Goal: Communication & Community: Answer question/provide support

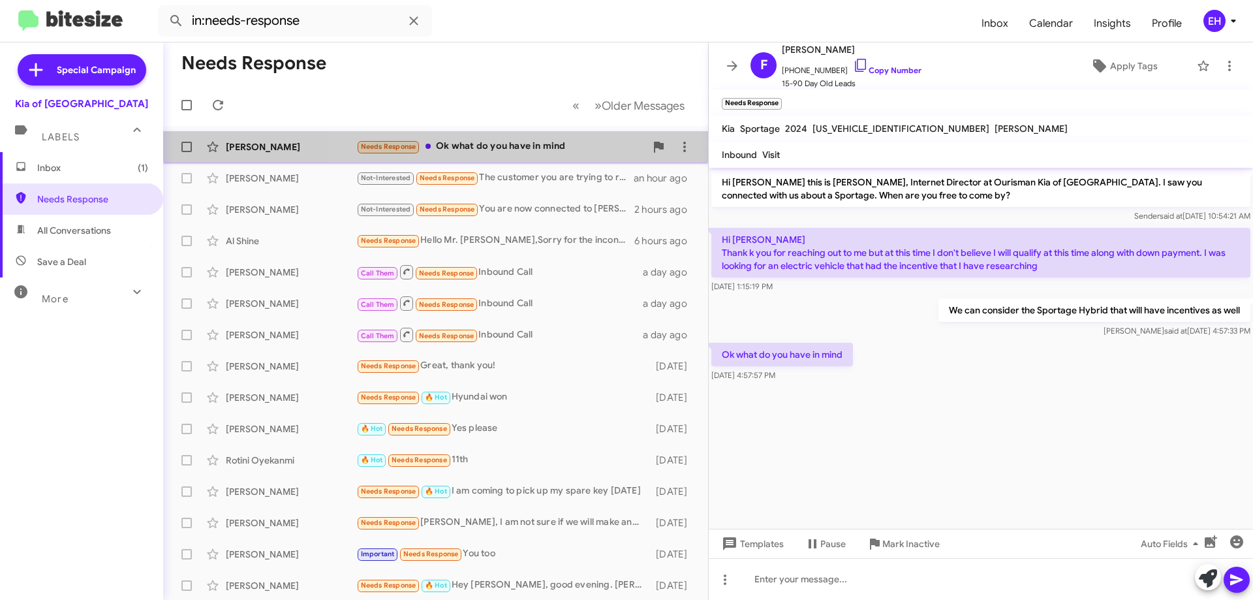
click at [532, 150] on div "Needs Response Ok what do you have in mind" at bounding box center [500, 146] width 289 height 15
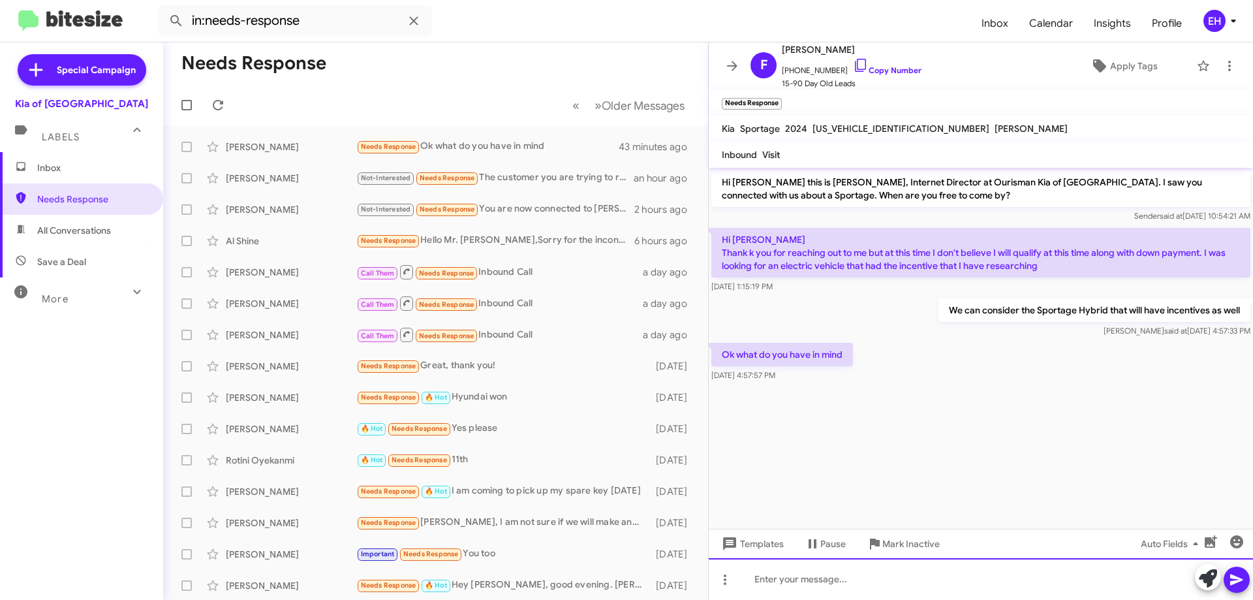
click at [812, 569] on div at bounding box center [981, 579] width 544 height 42
paste div
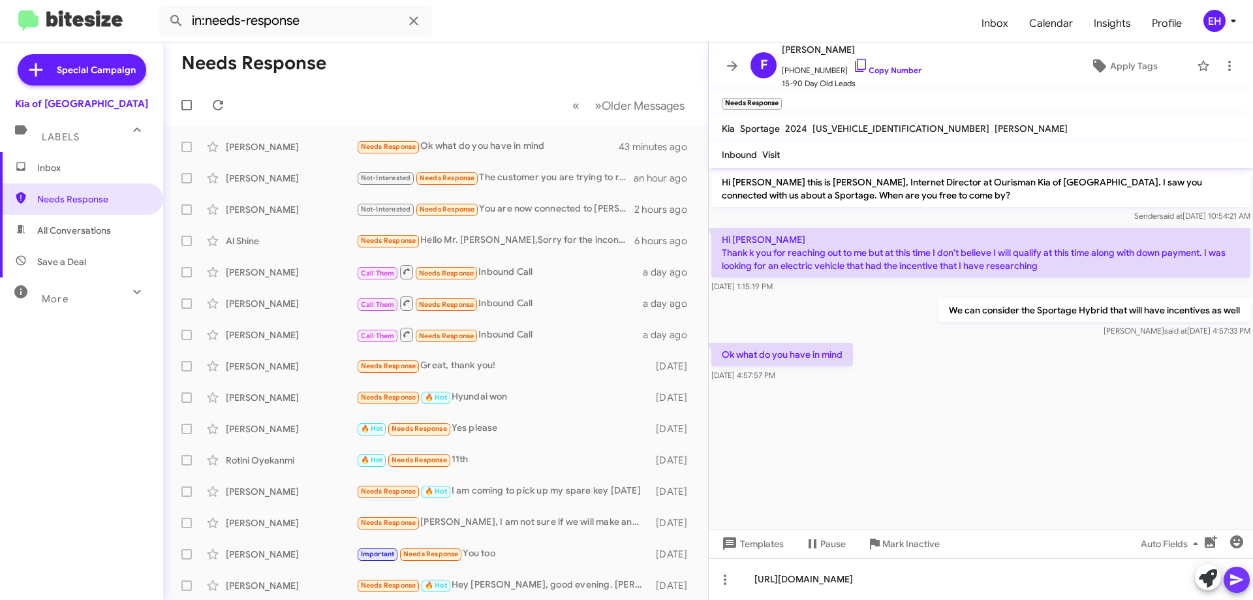
click at [1242, 578] on icon at bounding box center [1237, 580] width 16 height 16
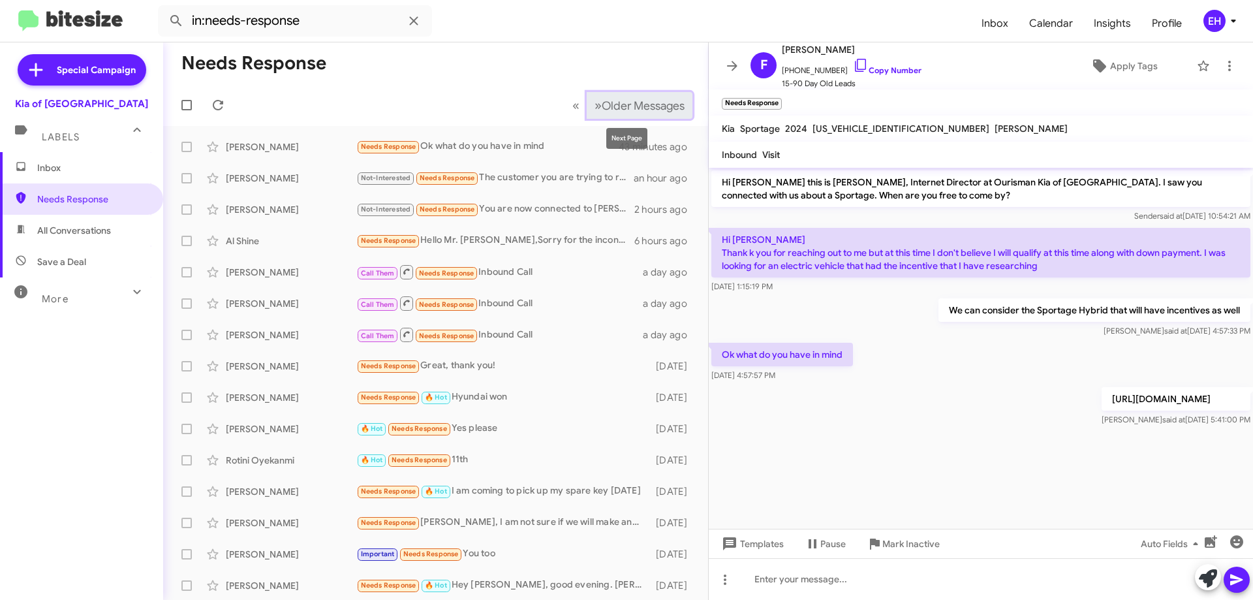
click at [643, 100] on span "Older Messages" at bounding box center [643, 106] width 83 height 14
click at [649, 108] on span "Older Messages" at bounding box center [643, 106] width 83 height 14
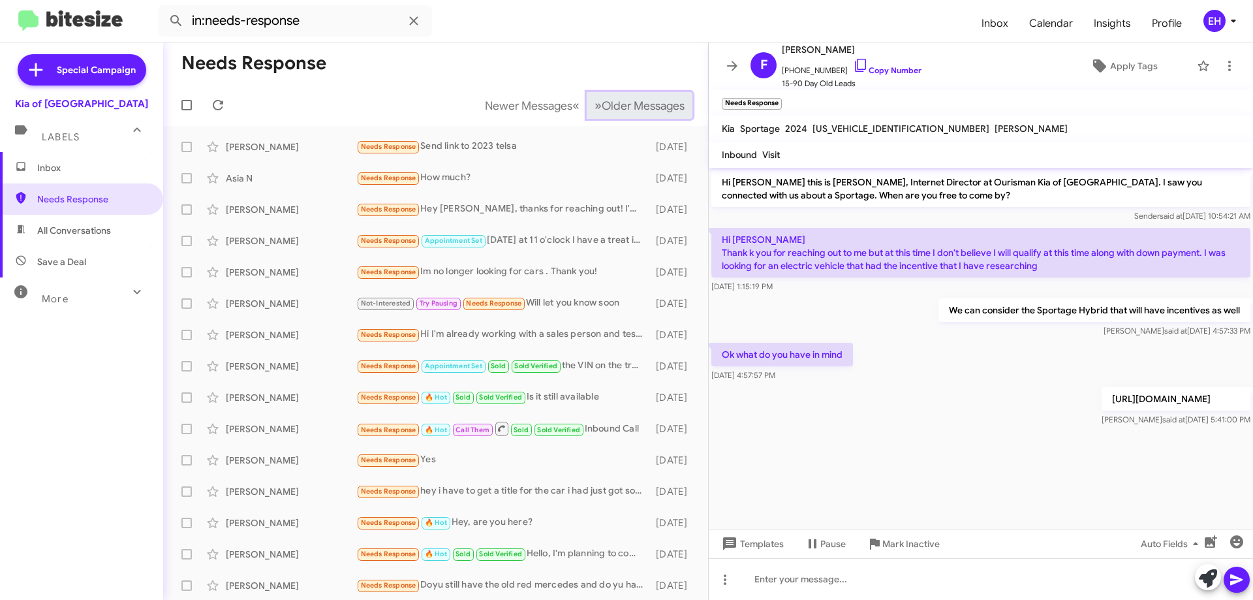
click at [649, 108] on span "Older Messages" at bounding box center [643, 106] width 83 height 14
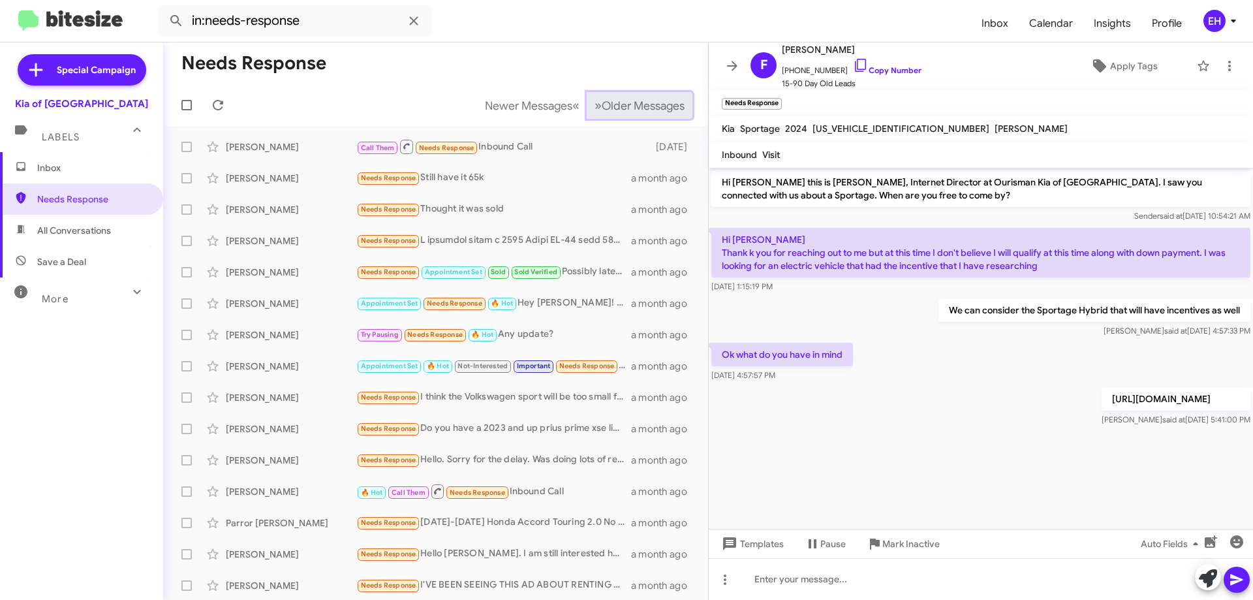
click at [649, 108] on span "Older Messages" at bounding box center [643, 106] width 83 height 14
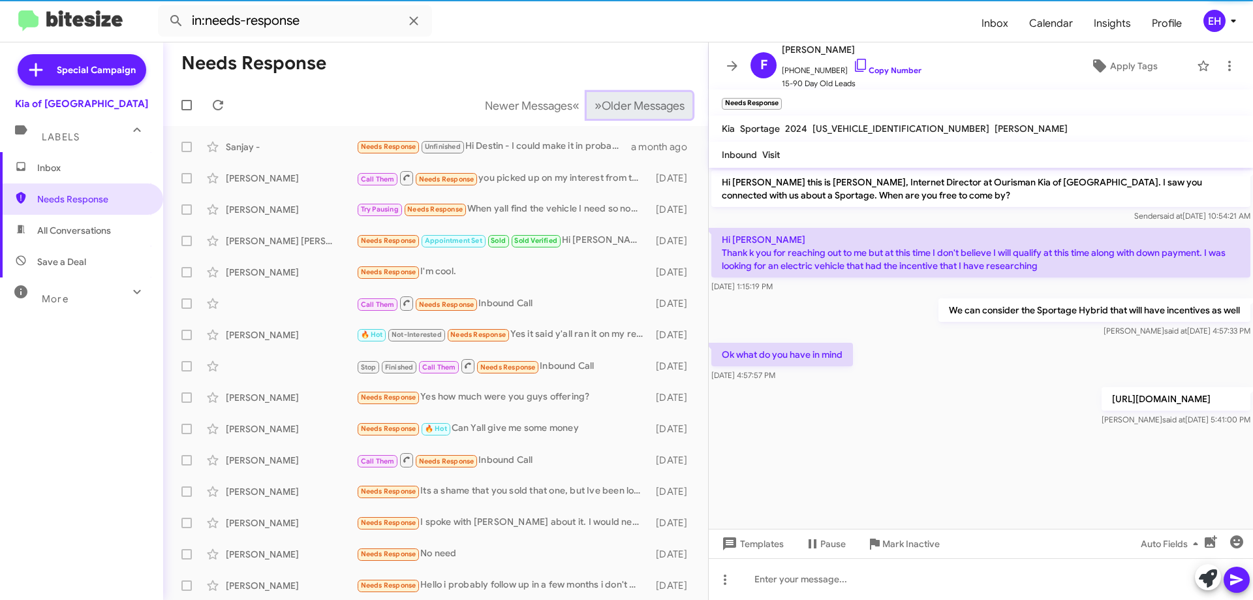
click at [649, 108] on span "Older Messages" at bounding box center [643, 106] width 83 height 14
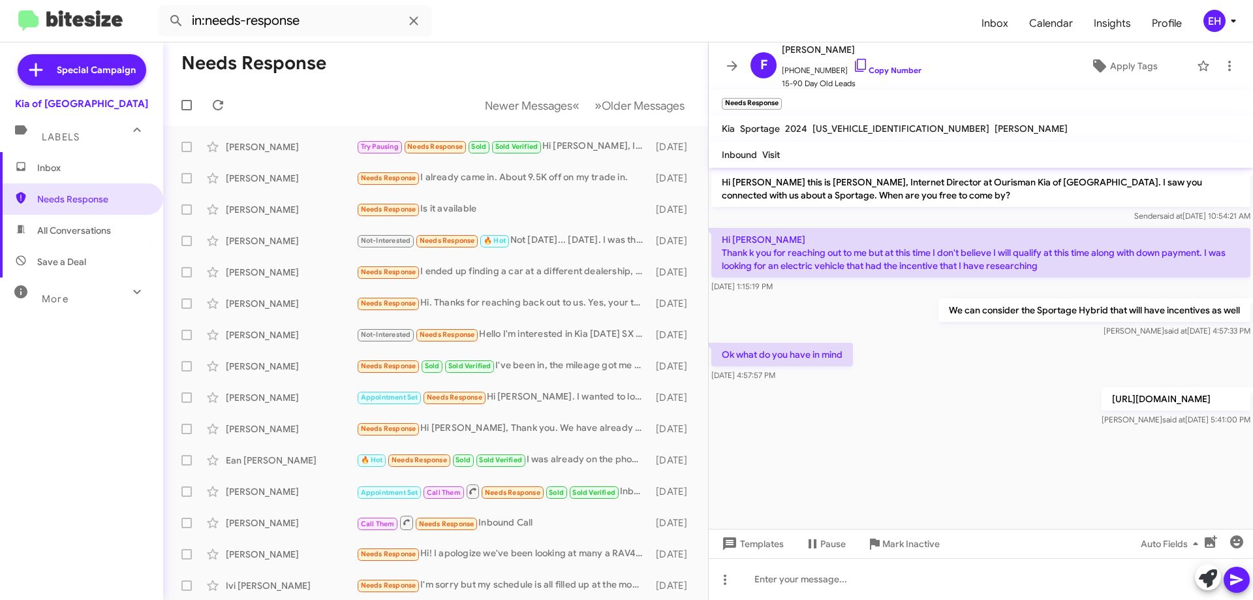
click at [49, 228] on span "All Conversations" at bounding box center [74, 230] width 74 height 13
type input "in:all-conversations"
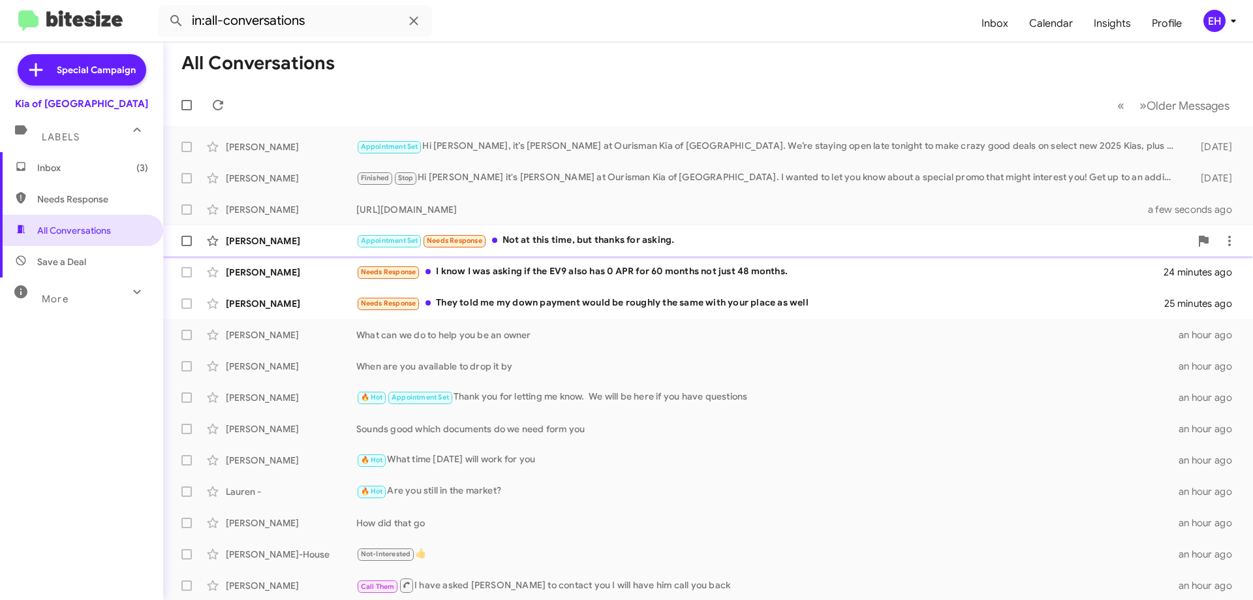
click at [556, 238] on div "Appointment Set Needs Response Not at this time, but thanks for asking." at bounding box center [773, 240] width 834 height 15
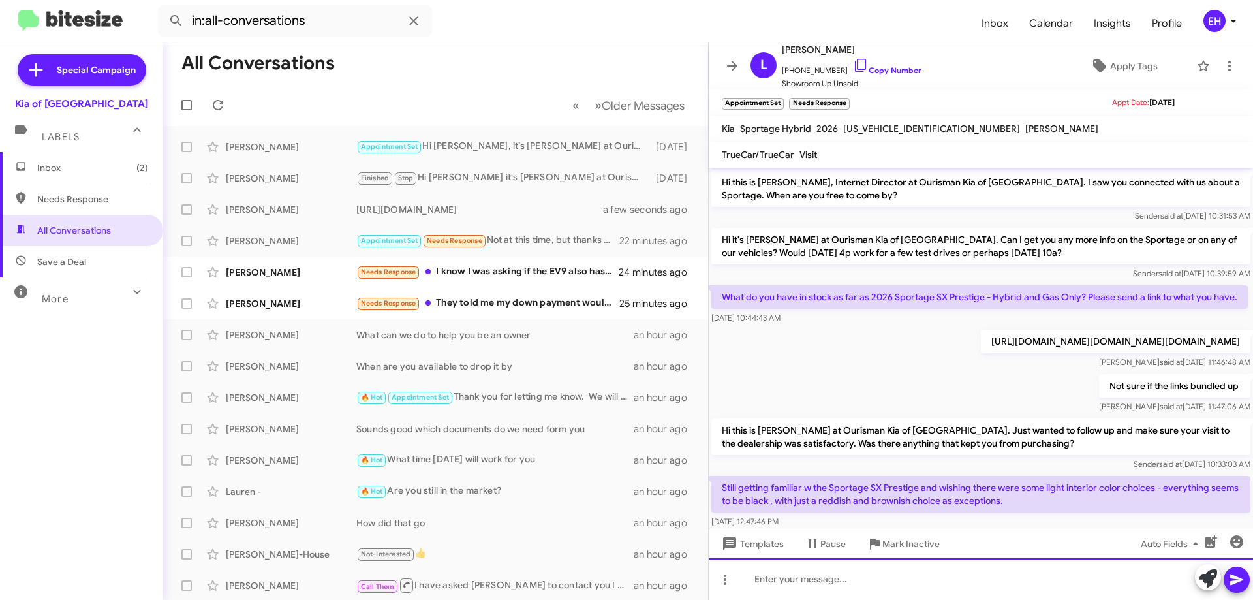
click at [887, 573] on div at bounding box center [981, 579] width 544 height 42
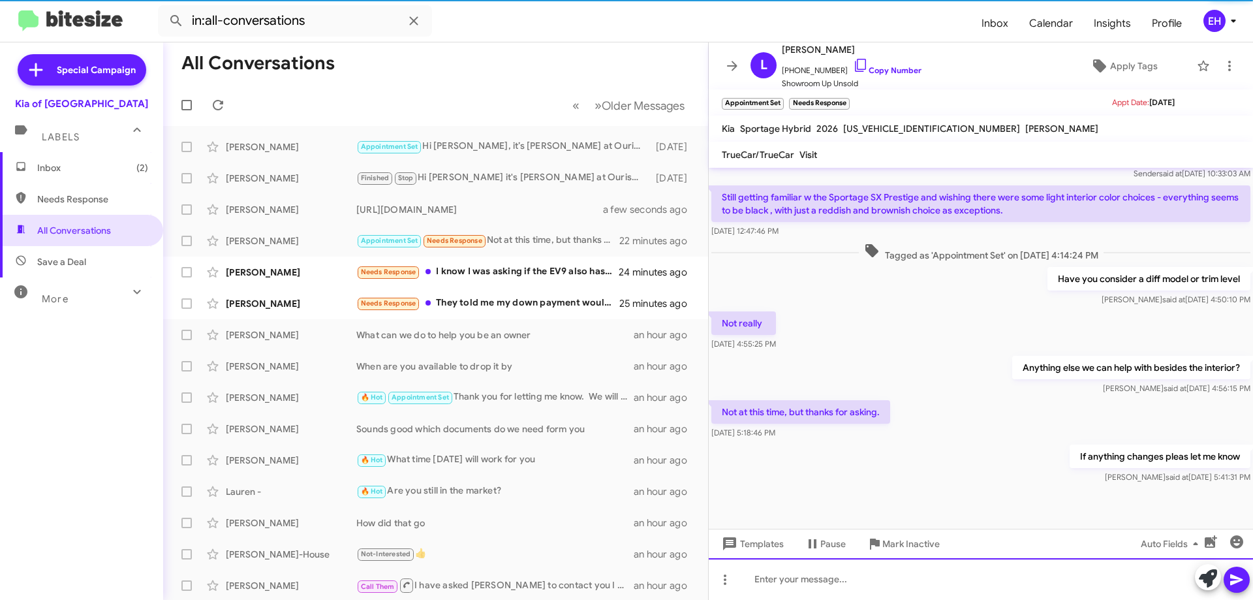
scroll to position [317, 0]
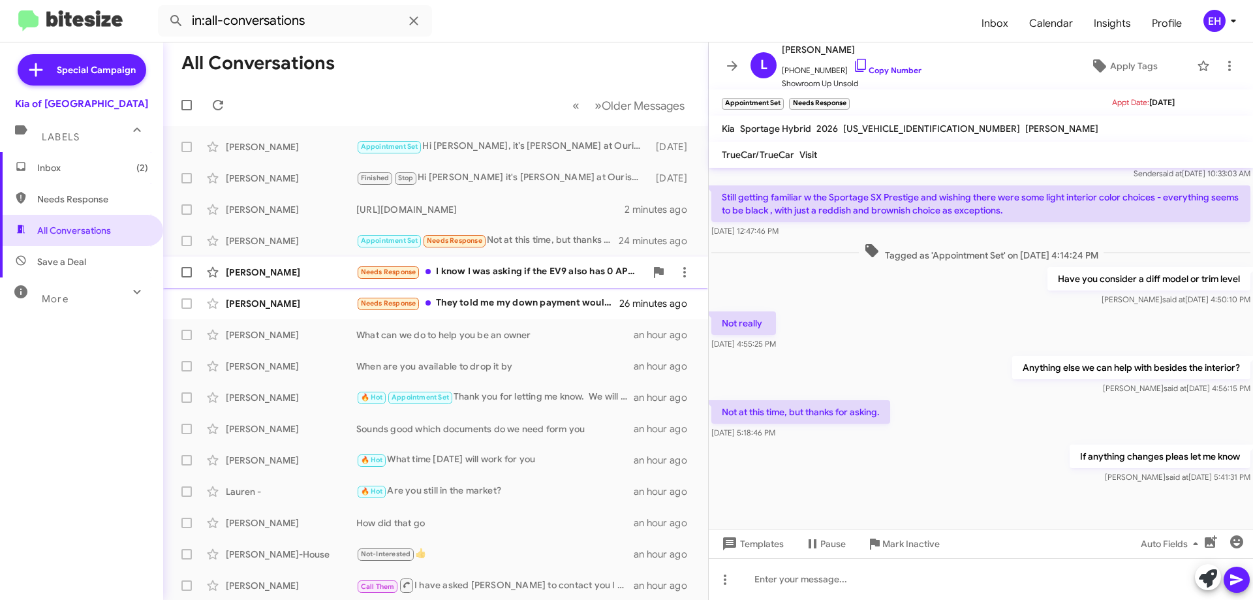
click at [503, 275] on div "Needs Response I know I was asking if the EV9 also has 0 APR for 60 months not …" at bounding box center [500, 271] width 289 height 15
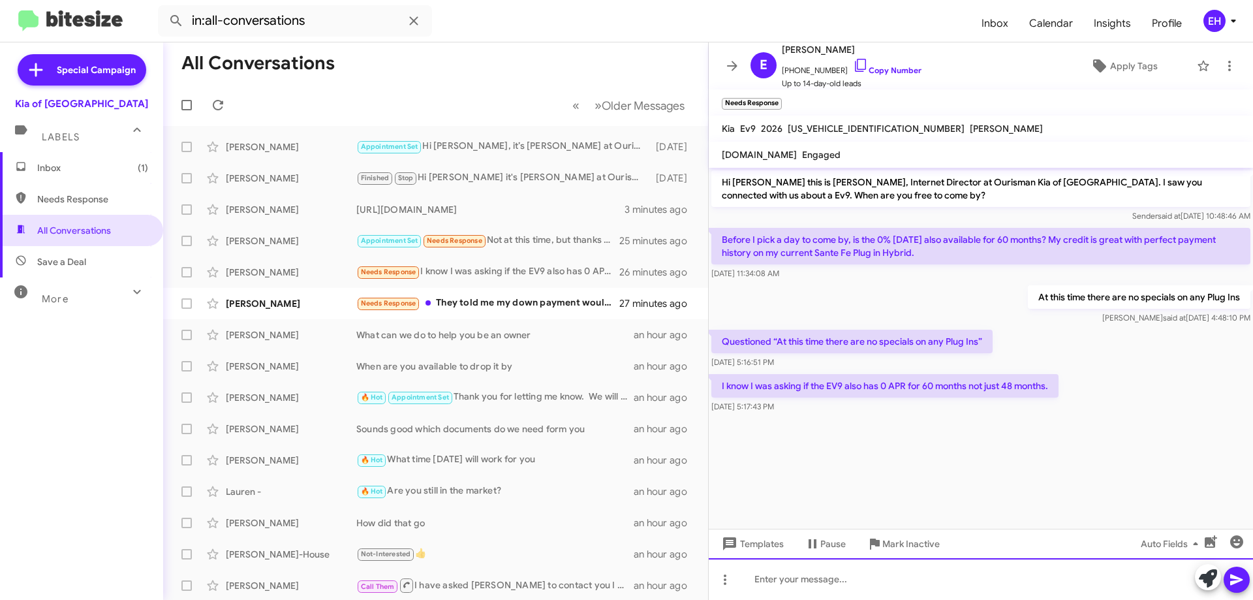
click at [866, 570] on div at bounding box center [981, 579] width 544 height 42
click at [850, 580] on div "0 for 48 months" at bounding box center [981, 579] width 544 height 42
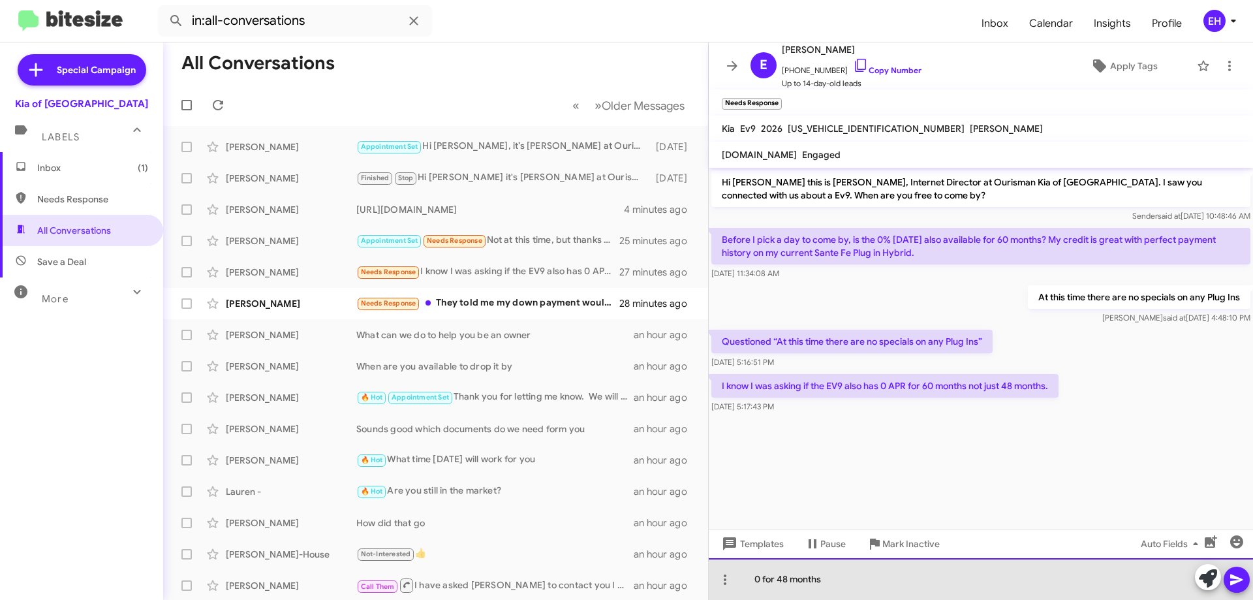
drag, startPoint x: 878, startPoint y: 589, endPoint x: 390, endPoint y: 607, distance: 488.6
click at [390, 599] on html "in:all-conversations Inbox Calendar Insights Profile EH Special Campaign Kia of…" at bounding box center [626, 300] width 1253 height 600
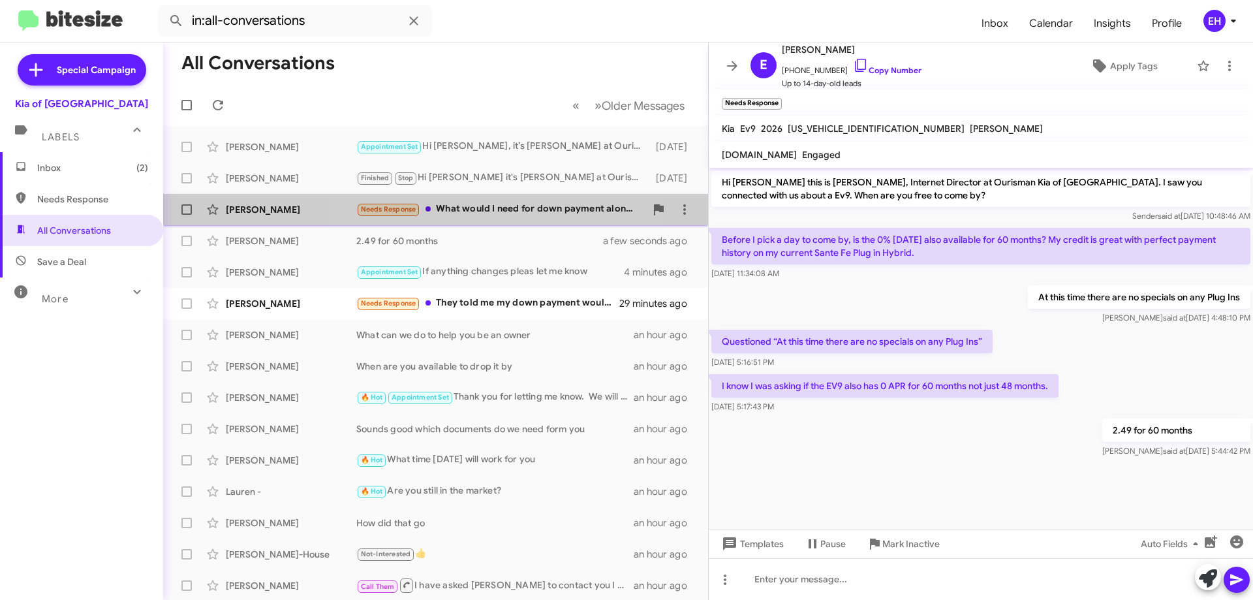
click at [478, 211] on div "Needs Response What would I need for down payment along with the monthly paymen…" at bounding box center [500, 209] width 289 height 15
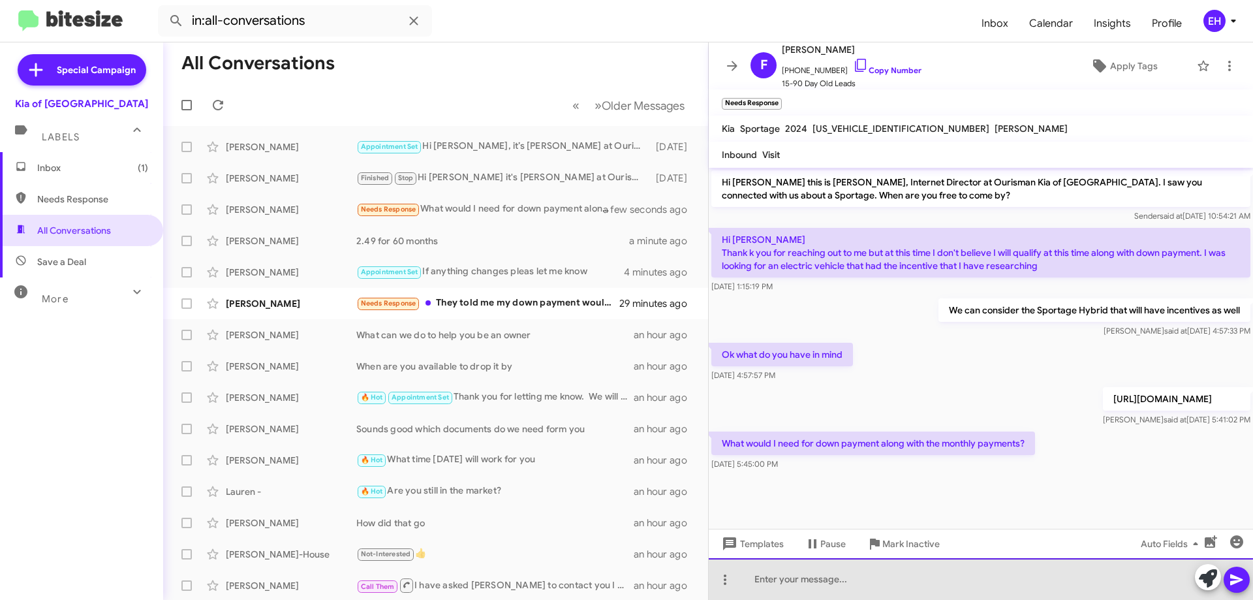
click at [912, 584] on div at bounding box center [981, 579] width 544 height 42
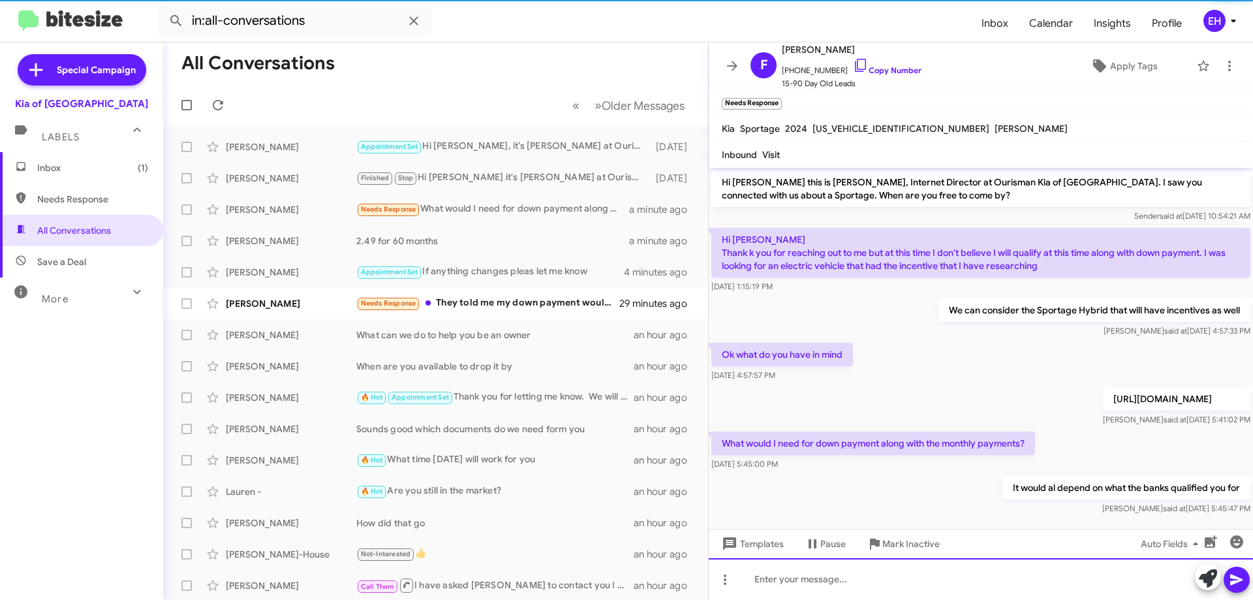
scroll to position [12, 0]
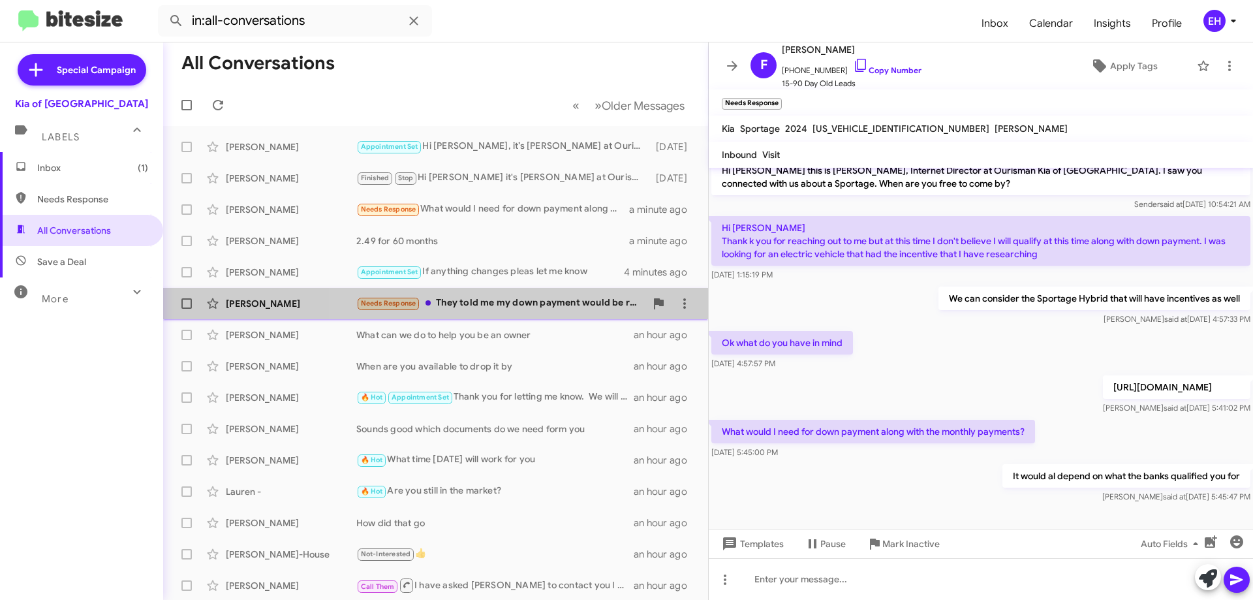
click at [511, 301] on div "Needs Response They told me my down payment would be roughly the same with your…" at bounding box center [500, 303] width 289 height 15
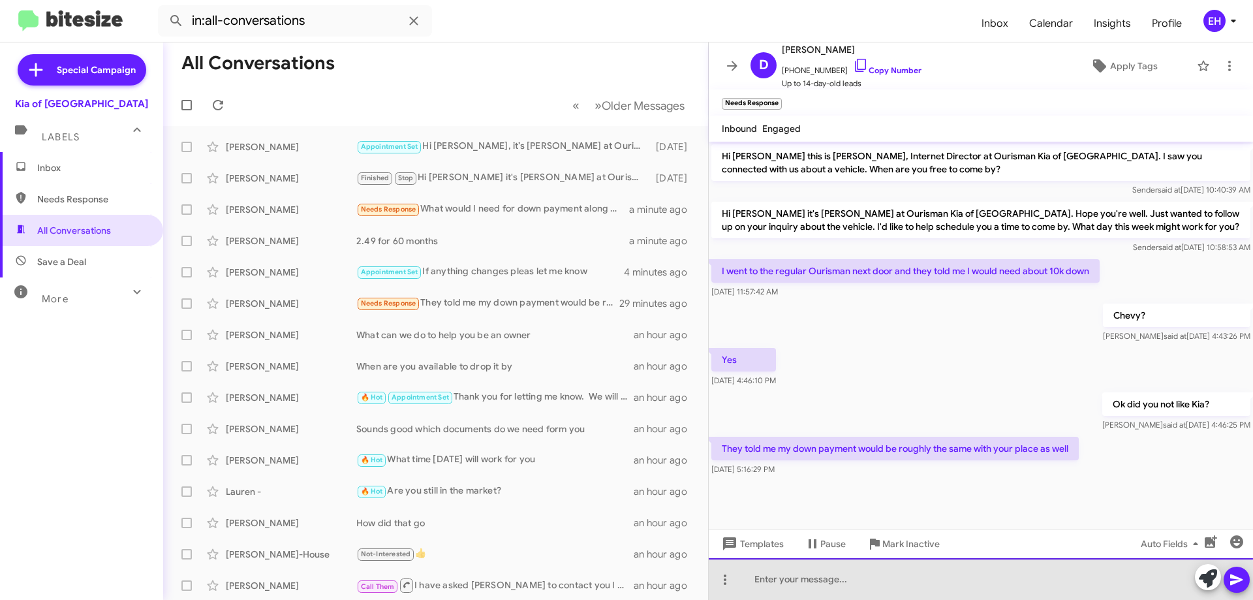
click at [949, 595] on div at bounding box center [981, 579] width 544 height 42
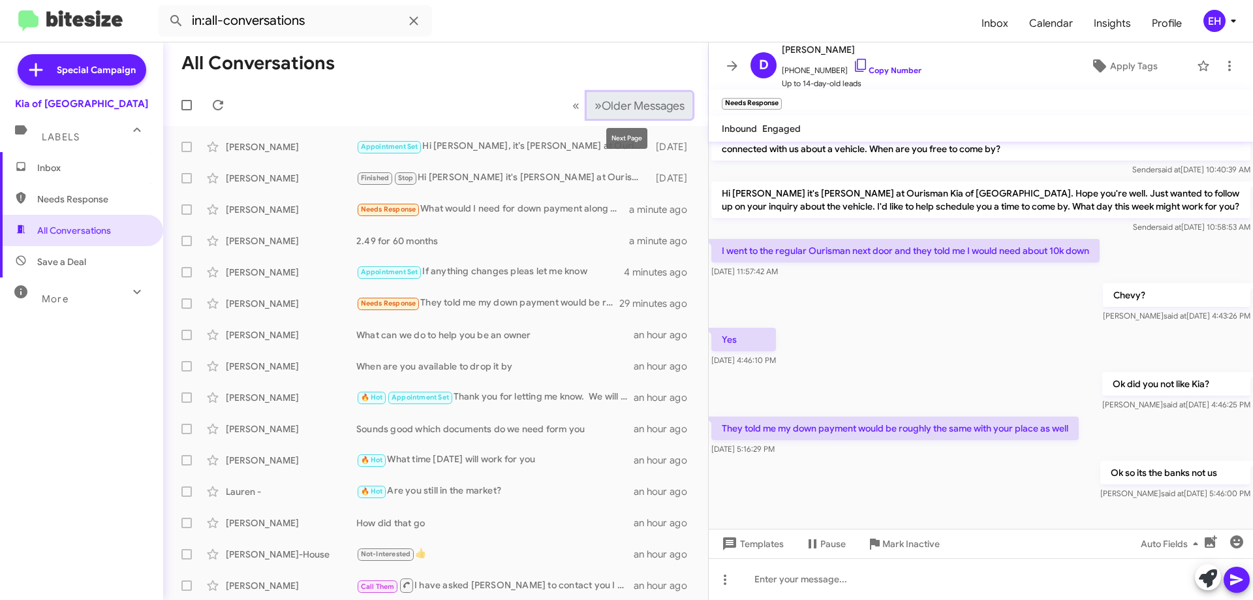
click at [635, 105] on span "Older Messages" at bounding box center [643, 106] width 83 height 14
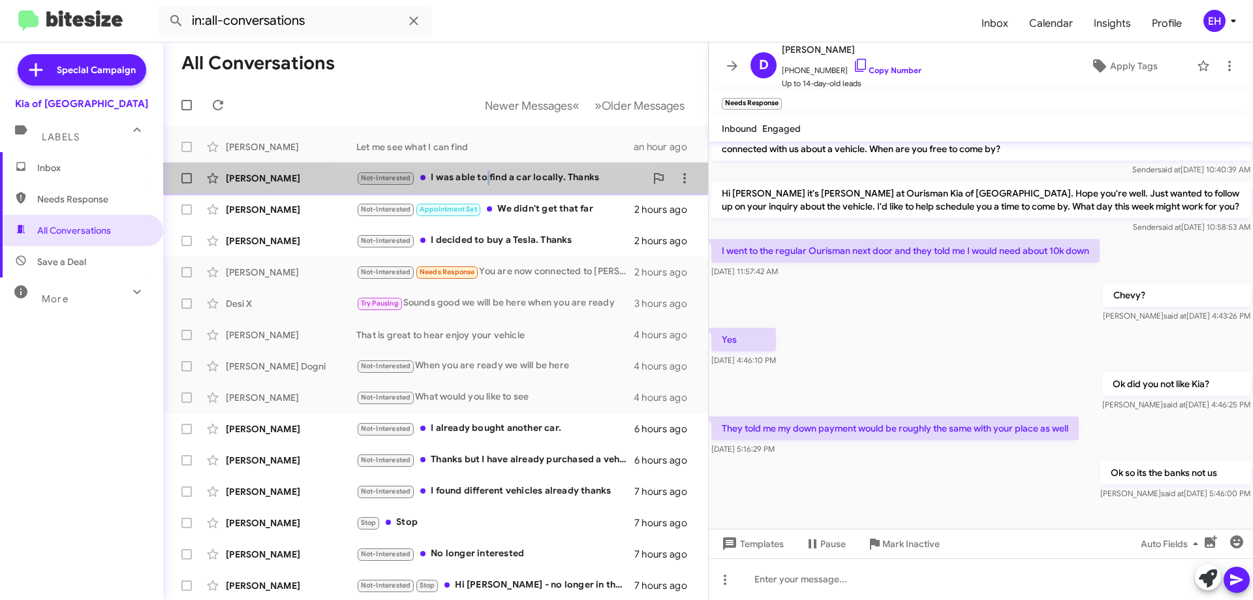
click at [488, 178] on div "Not-Interested I was able to find a car locally. Thanks" at bounding box center [500, 177] width 289 height 15
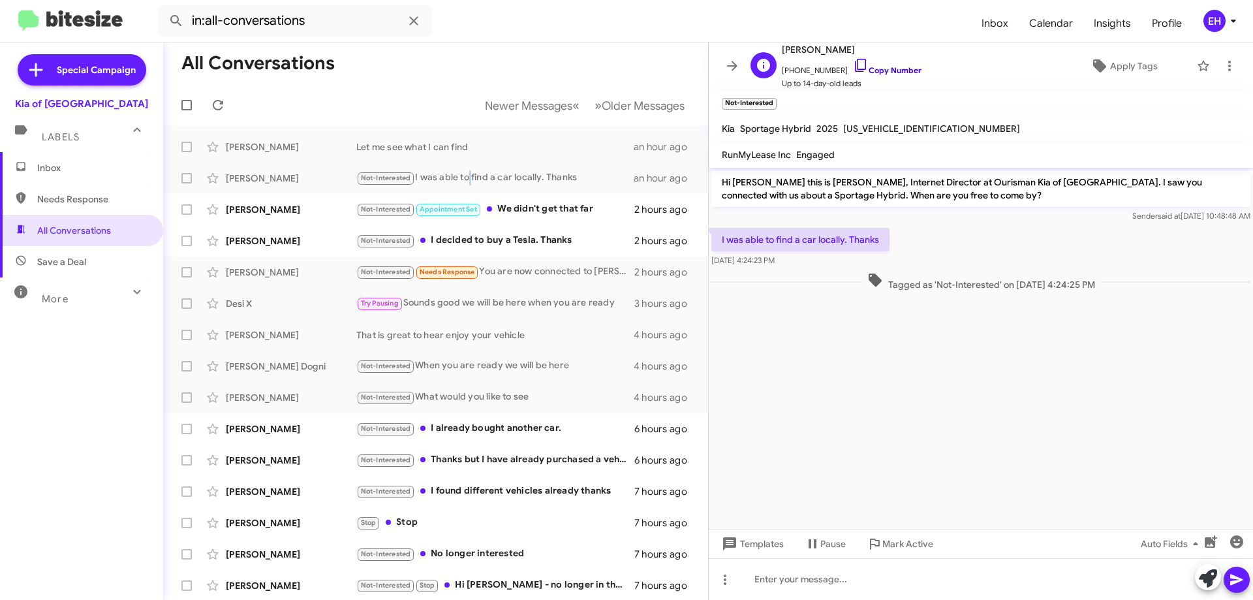
click at [876, 74] on link "Copy Number" at bounding box center [887, 70] width 69 height 10
click at [1227, 59] on icon at bounding box center [1230, 66] width 16 height 16
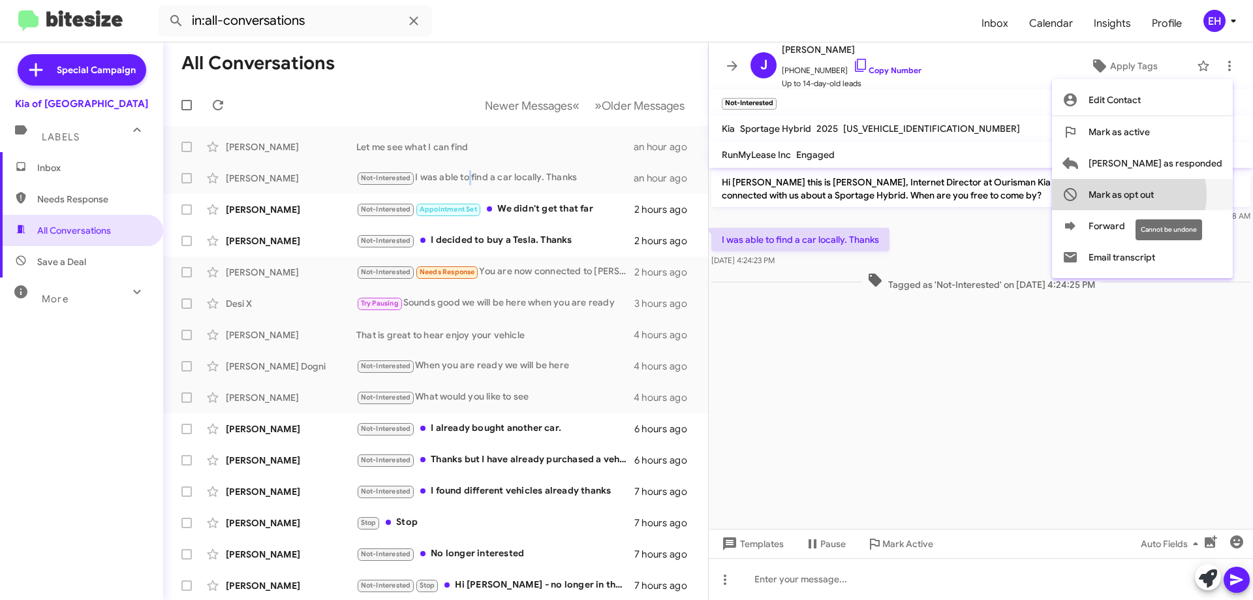
click at [1154, 195] on span "Mark as opt out" at bounding box center [1121, 194] width 65 height 31
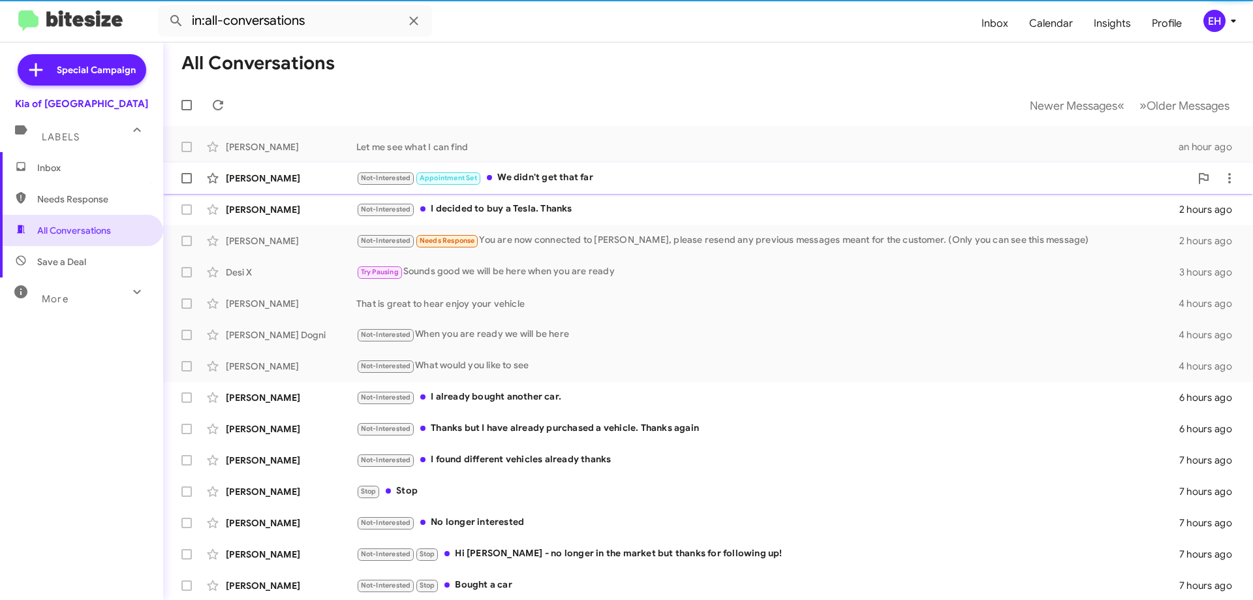
click at [531, 215] on div "Not-Interested I decided to buy a Tesla. Thanks" at bounding box center [767, 209] width 823 height 15
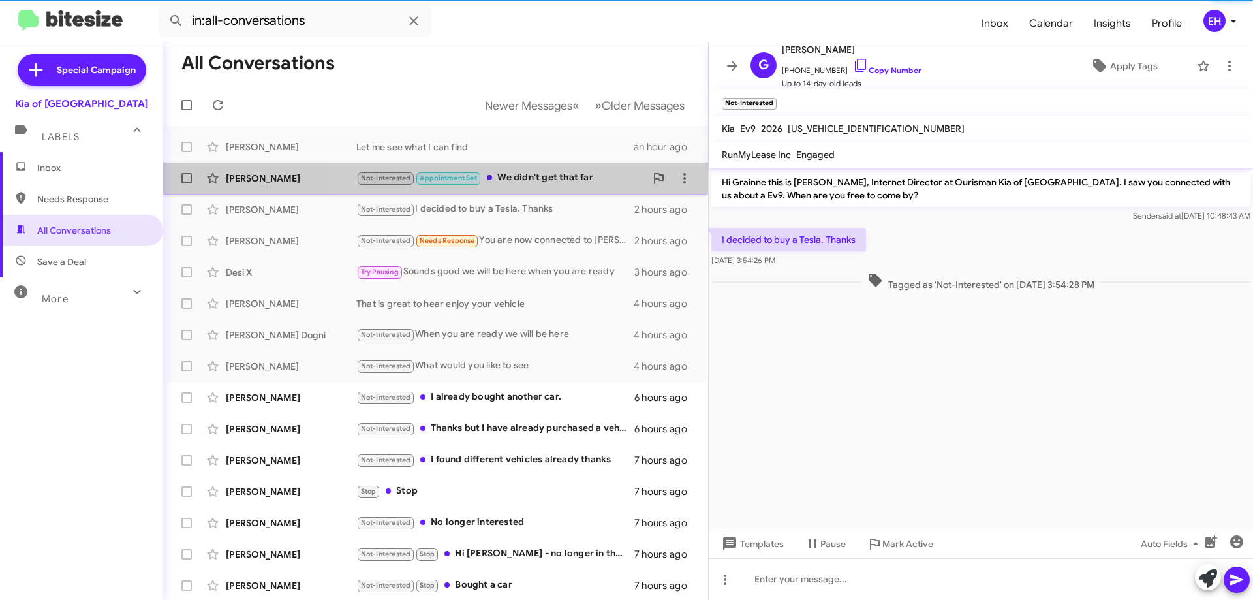
click at [555, 172] on div "Not-Interested Appointment Set We didn't get that far" at bounding box center [500, 177] width 289 height 15
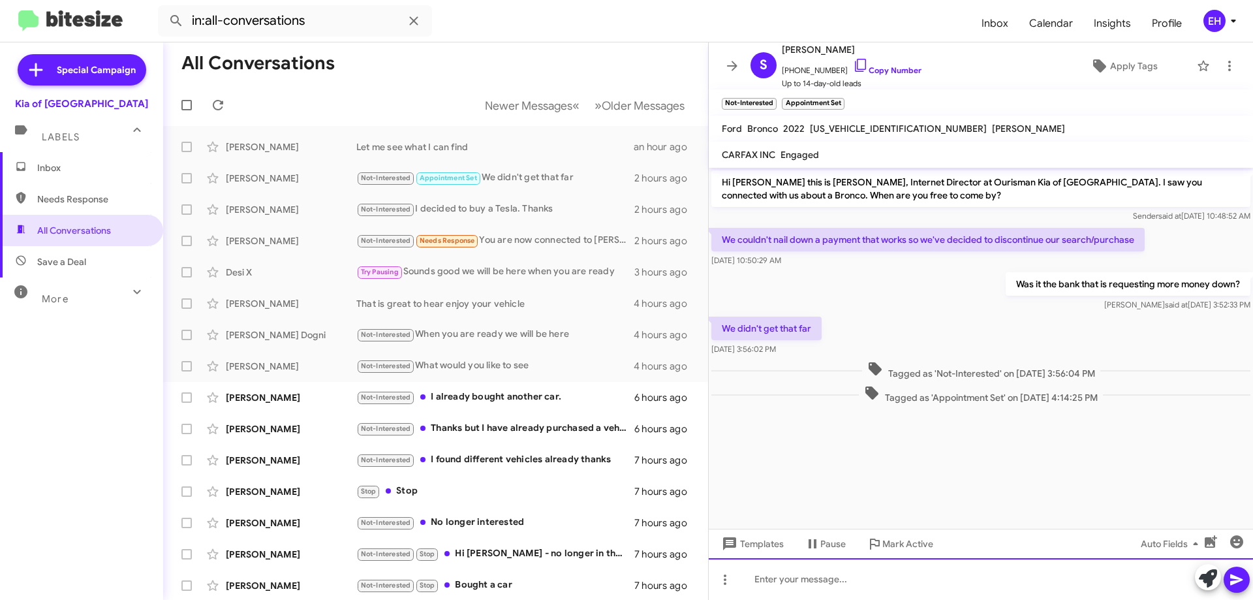
click at [820, 567] on div at bounding box center [981, 579] width 544 height 42
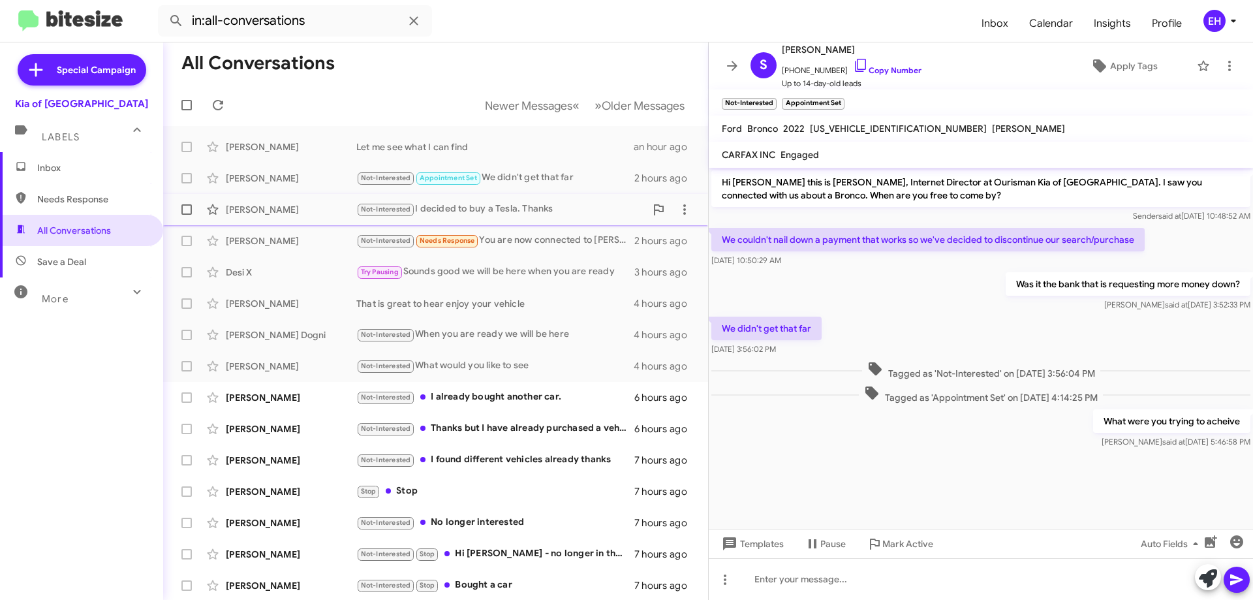
click at [474, 203] on div "Not-Interested I decided to buy a Tesla. Thanks" at bounding box center [500, 209] width 289 height 15
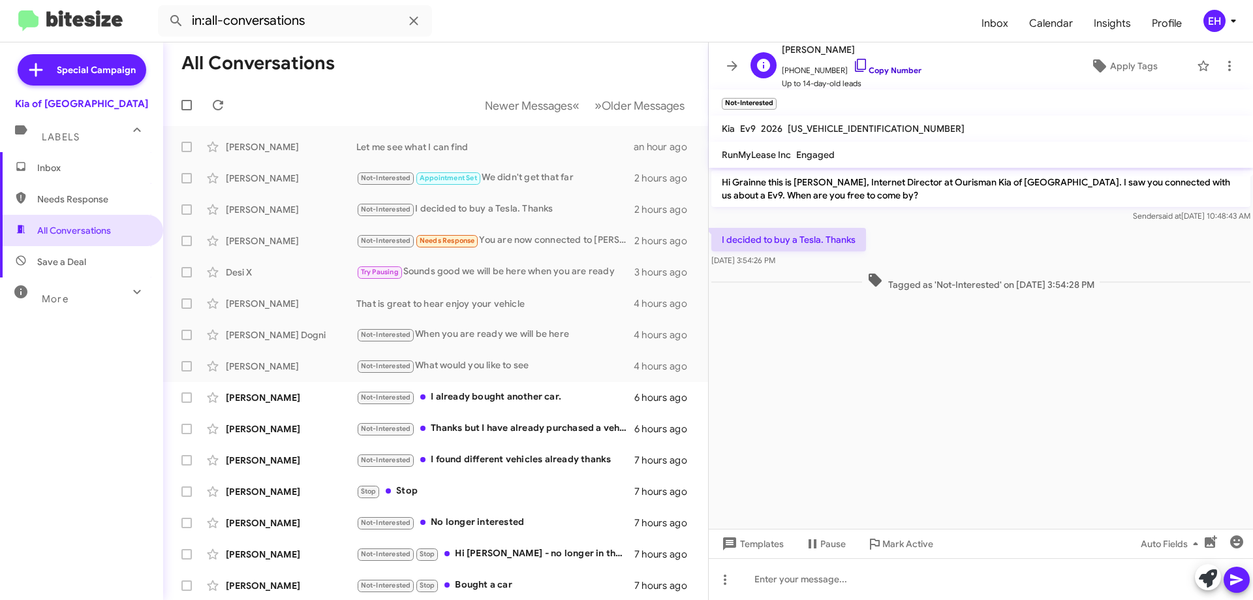
click at [906, 72] on link "Copy Number" at bounding box center [887, 70] width 69 height 10
click at [1222, 60] on icon at bounding box center [1230, 66] width 16 height 16
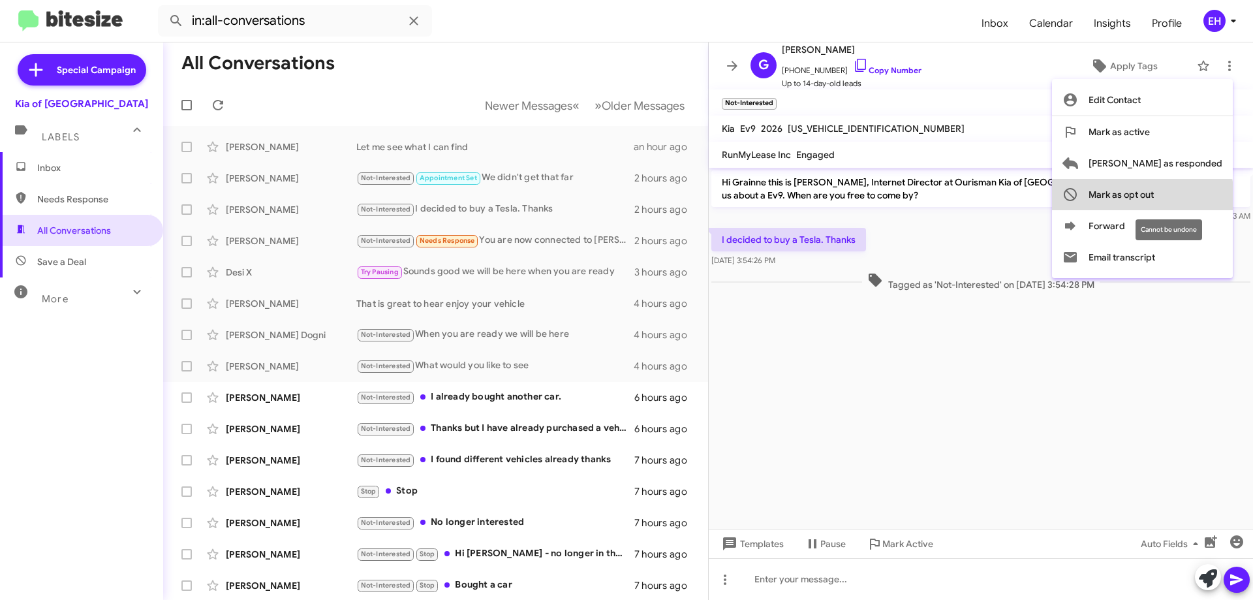
click at [1154, 200] on span "Mark as opt out" at bounding box center [1121, 194] width 65 height 31
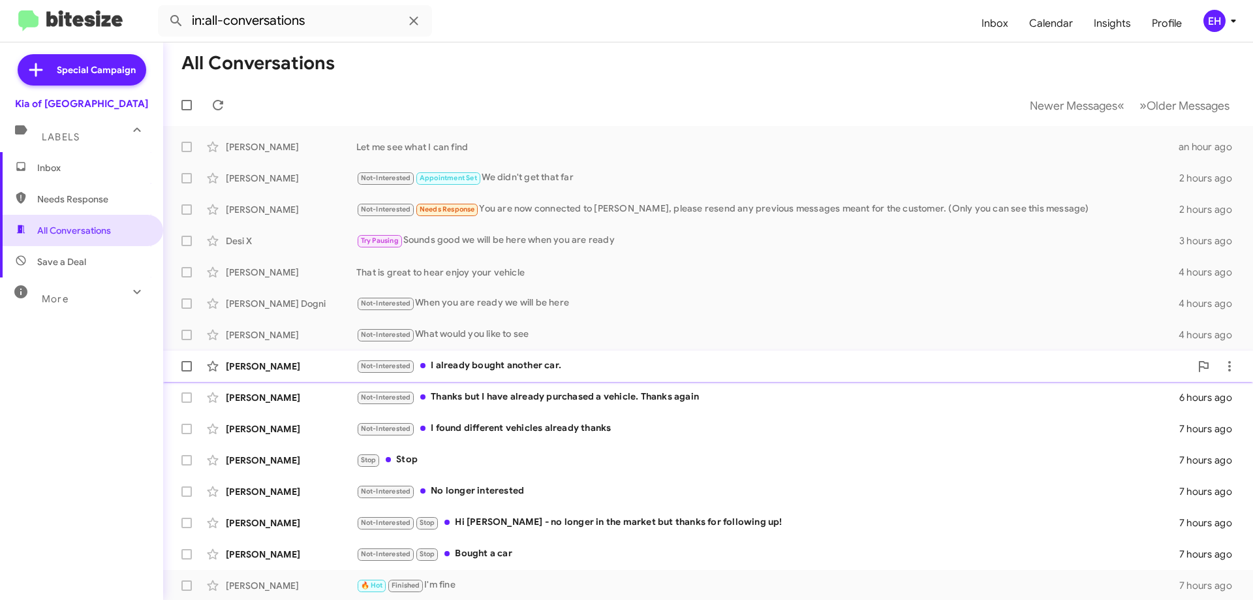
click at [507, 366] on div "Not-Interested I already bought another car." at bounding box center [773, 365] width 834 height 15
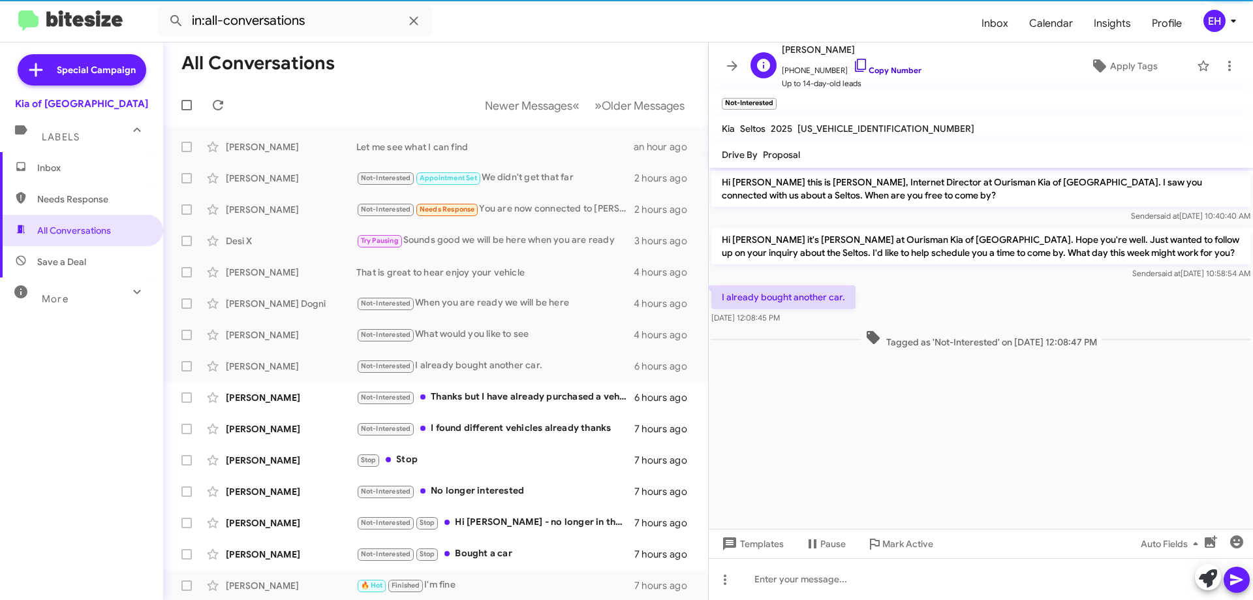
click at [885, 72] on link "Copy Number" at bounding box center [887, 70] width 69 height 10
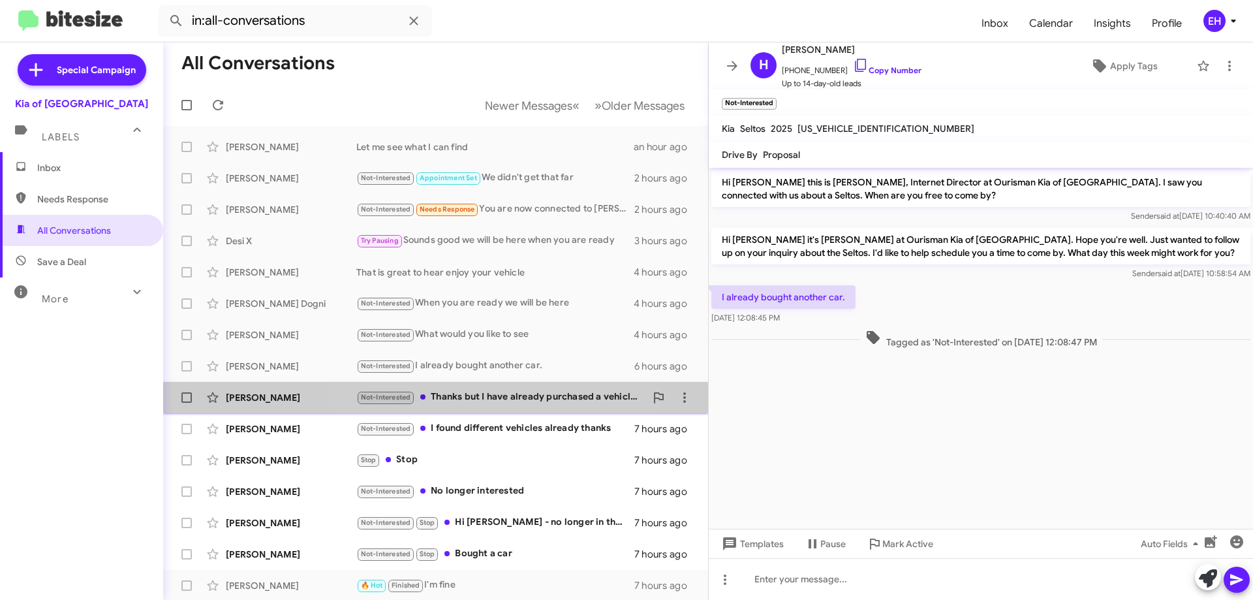
click at [496, 394] on div "Not-Interested Thanks but I have already purchased a vehicle. Thanks again" at bounding box center [500, 397] width 289 height 15
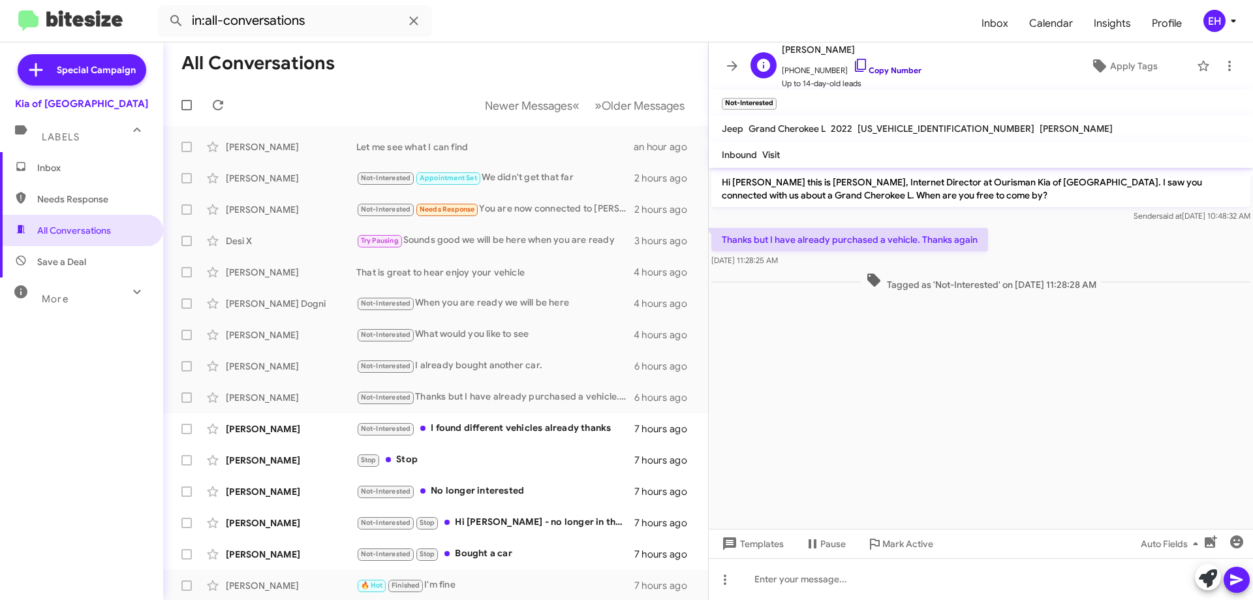
click at [873, 71] on link "Copy Number" at bounding box center [887, 70] width 69 height 10
click at [503, 430] on div "Not-Interested I found different vehicles already thanks" at bounding box center [500, 428] width 289 height 15
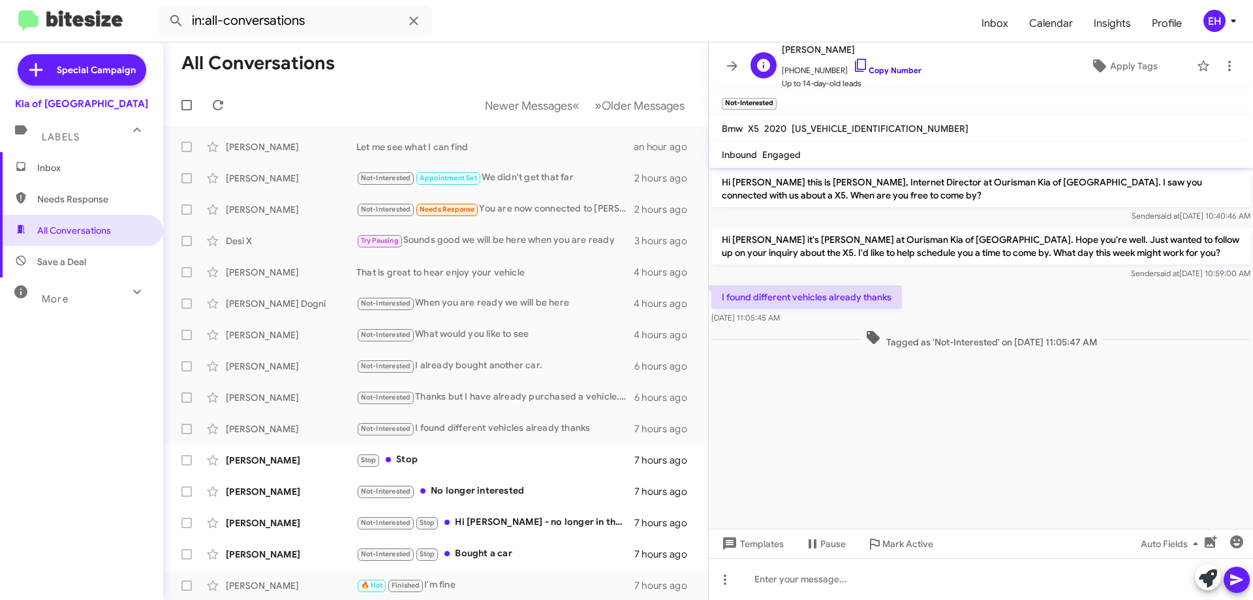
click at [873, 74] on link "Copy Number" at bounding box center [887, 70] width 69 height 10
click at [1219, 57] on button at bounding box center [1230, 66] width 26 height 26
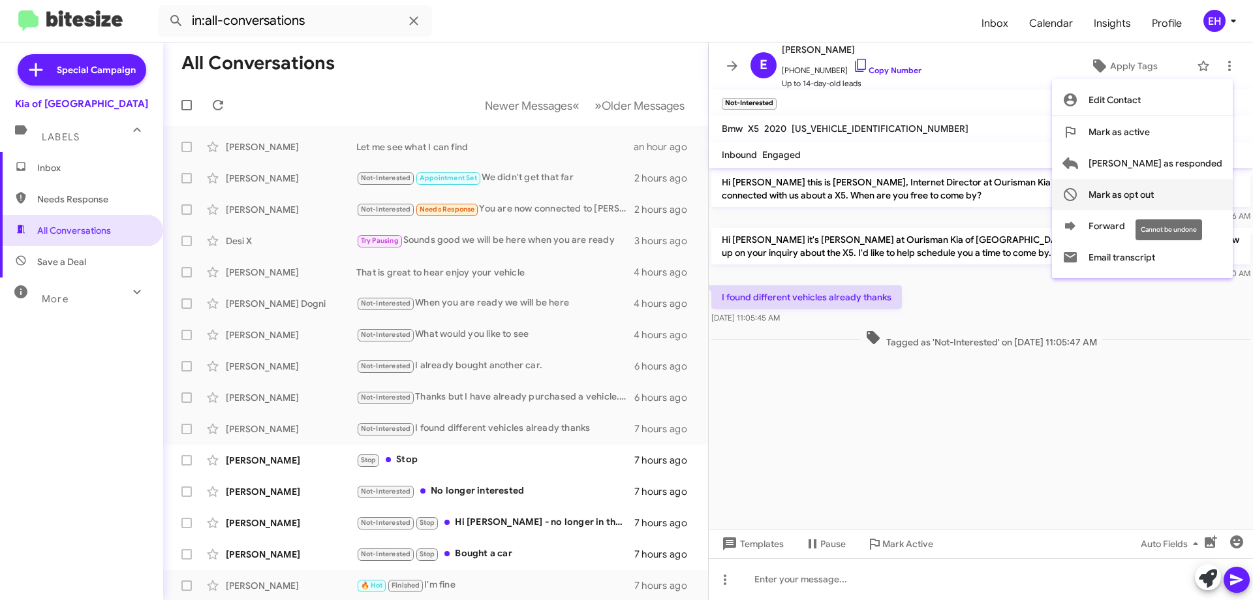
click at [1154, 191] on span "Mark as opt out" at bounding box center [1121, 194] width 65 height 31
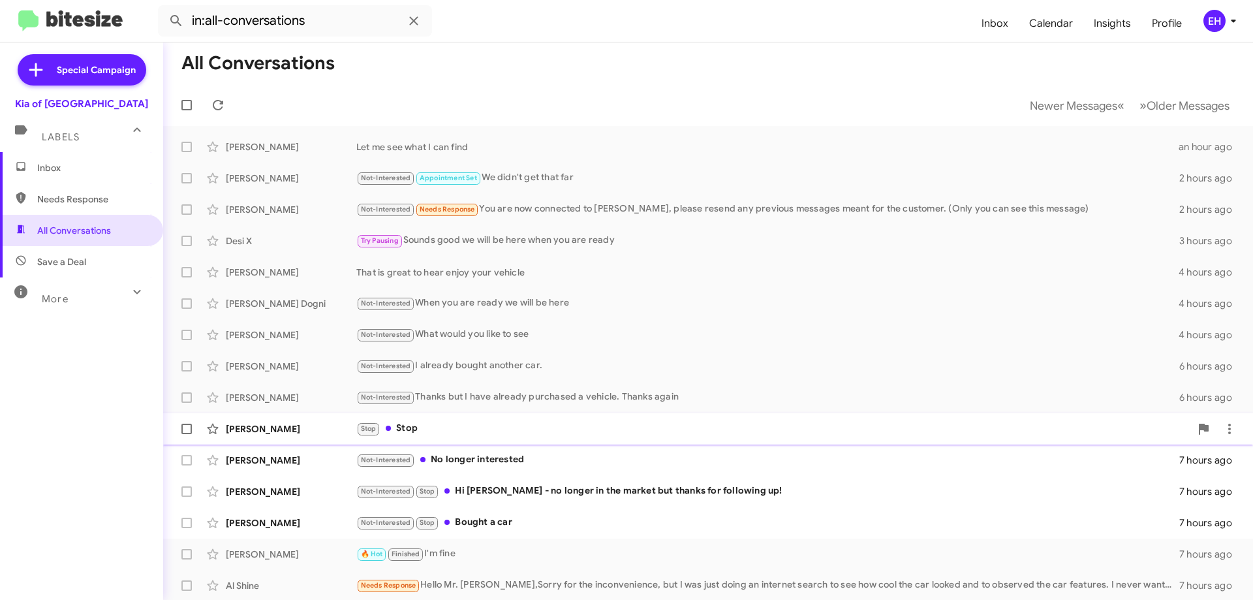
click at [405, 425] on div "Stop Stop" at bounding box center [773, 428] width 834 height 15
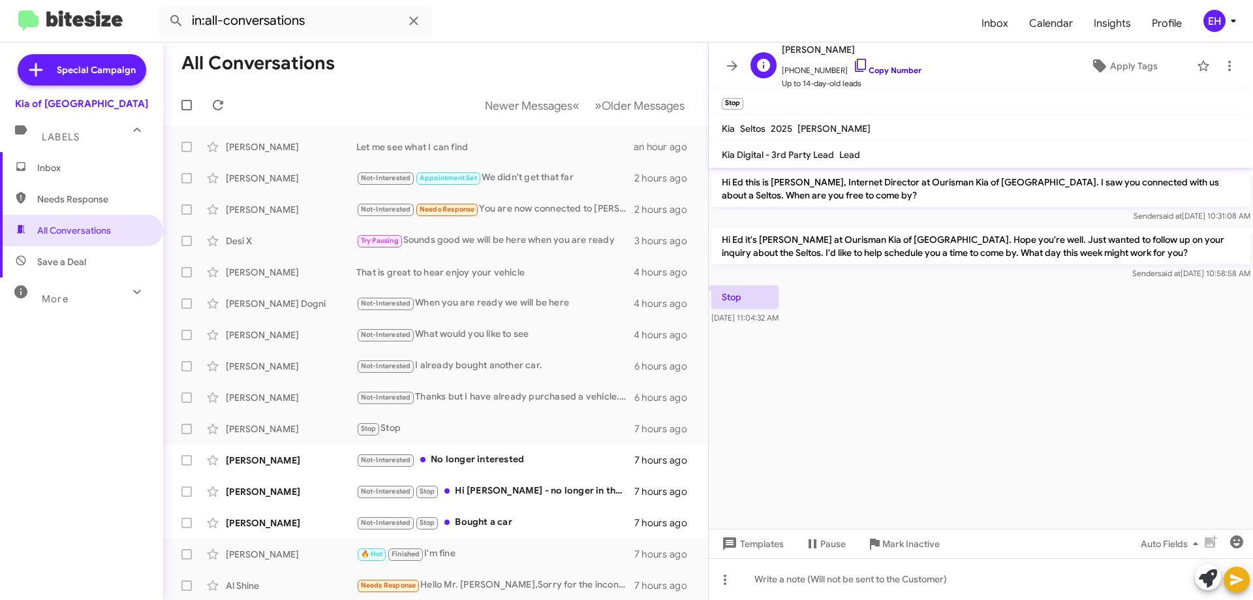
click at [883, 71] on link "Copy Number" at bounding box center [887, 70] width 69 height 10
click at [1229, 67] on icon at bounding box center [1230, 66] width 3 height 10
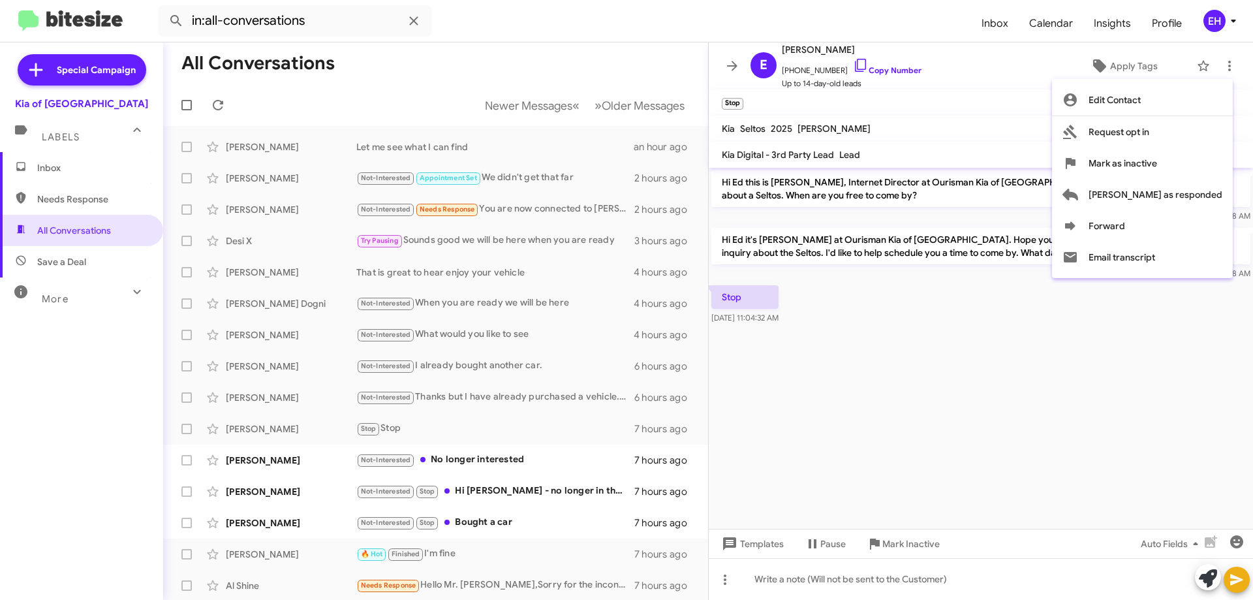
drag, startPoint x: 1187, startPoint y: 208, endPoint x: 974, endPoint y: 455, distance: 326.3
click at [956, 471] on div "Edit Contact Request opt in Mark as inactive [PERSON_NAME] as responded [PERSON…" at bounding box center [626, 300] width 1253 height 600
click at [1157, 165] on span "Mark as inactive" at bounding box center [1123, 163] width 69 height 31
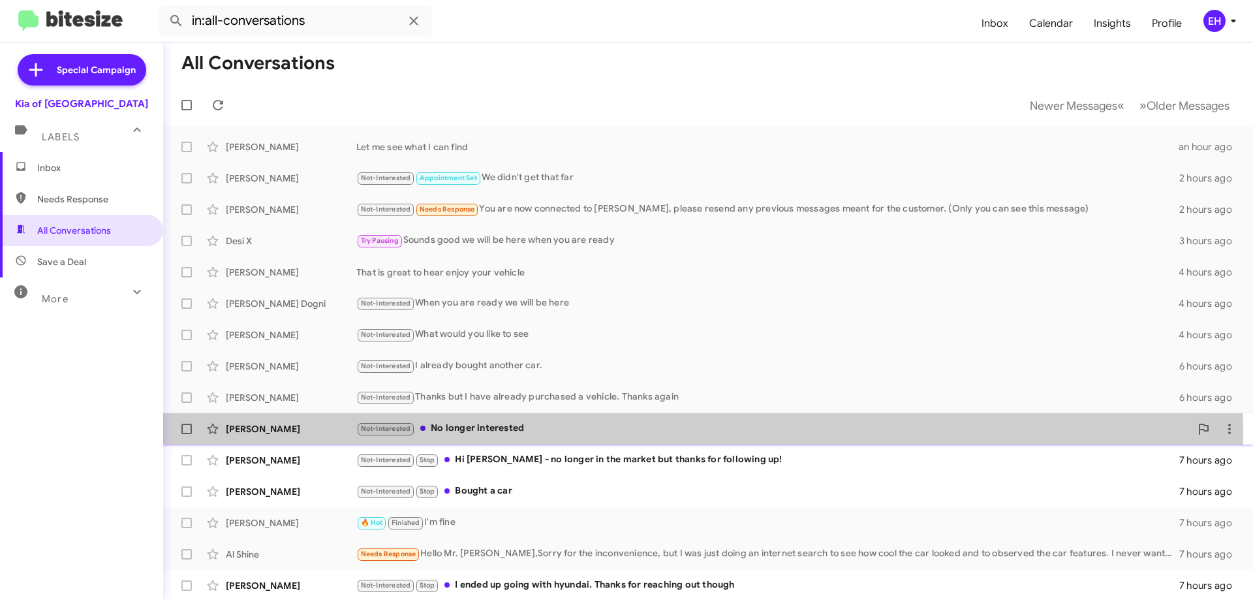
click at [479, 431] on div "Not-Interested No longer interested" at bounding box center [773, 428] width 834 height 15
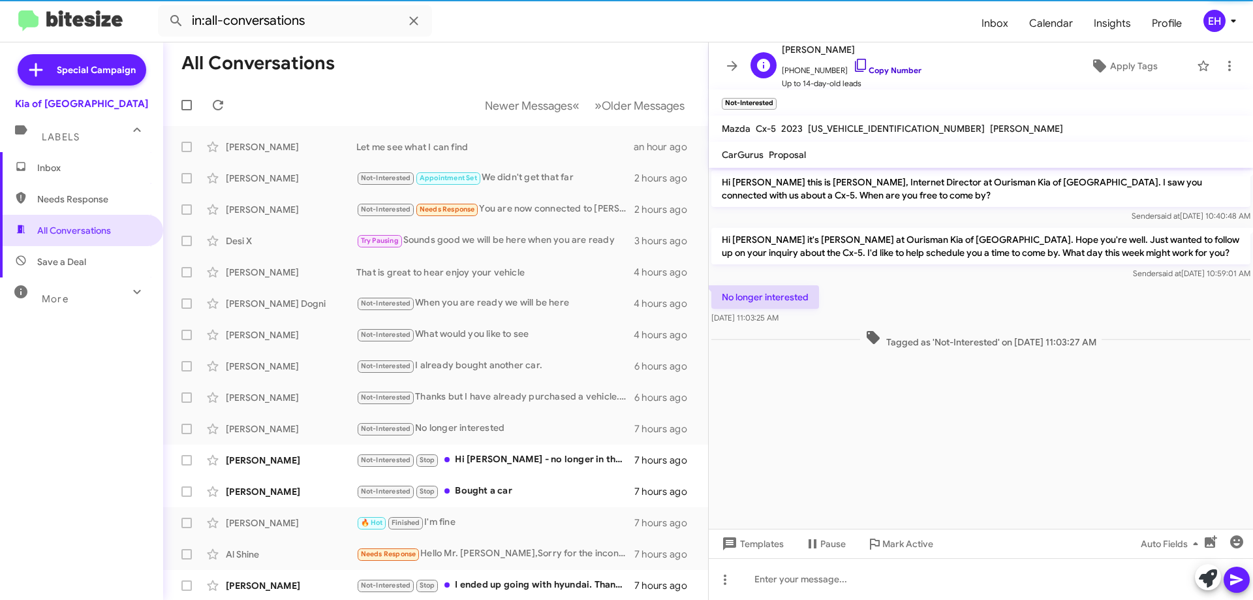
click at [890, 67] on link "Copy Number" at bounding box center [887, 70] width 69 height 10
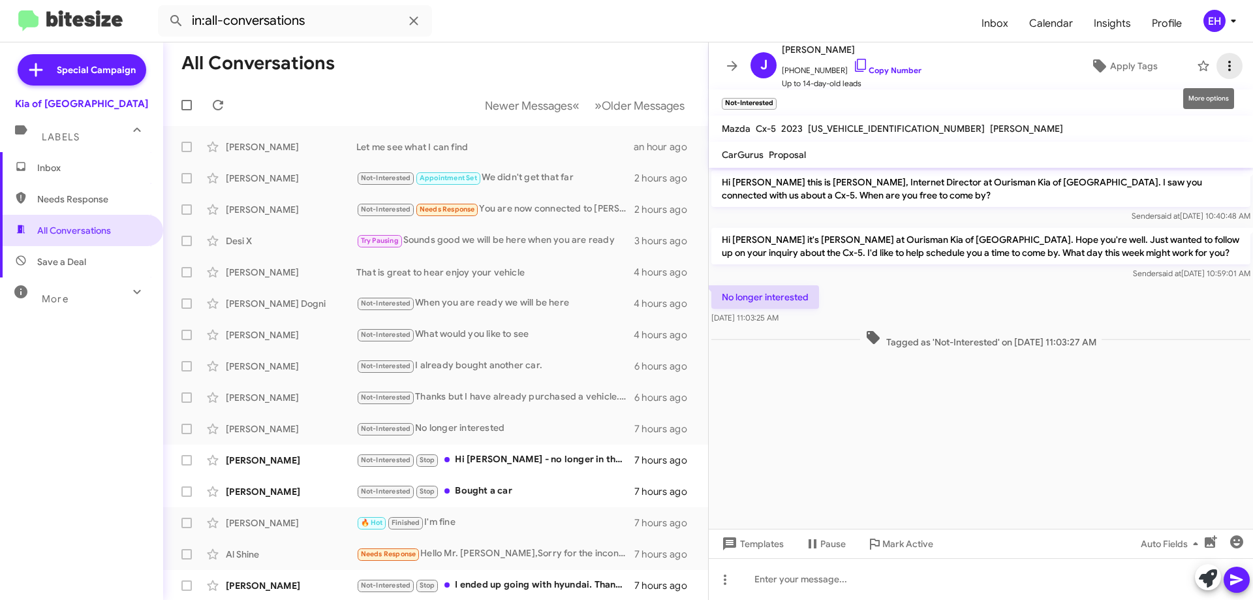
click at [1222, 65] on icon at bounding box center [1230, 66] width 16 height 16
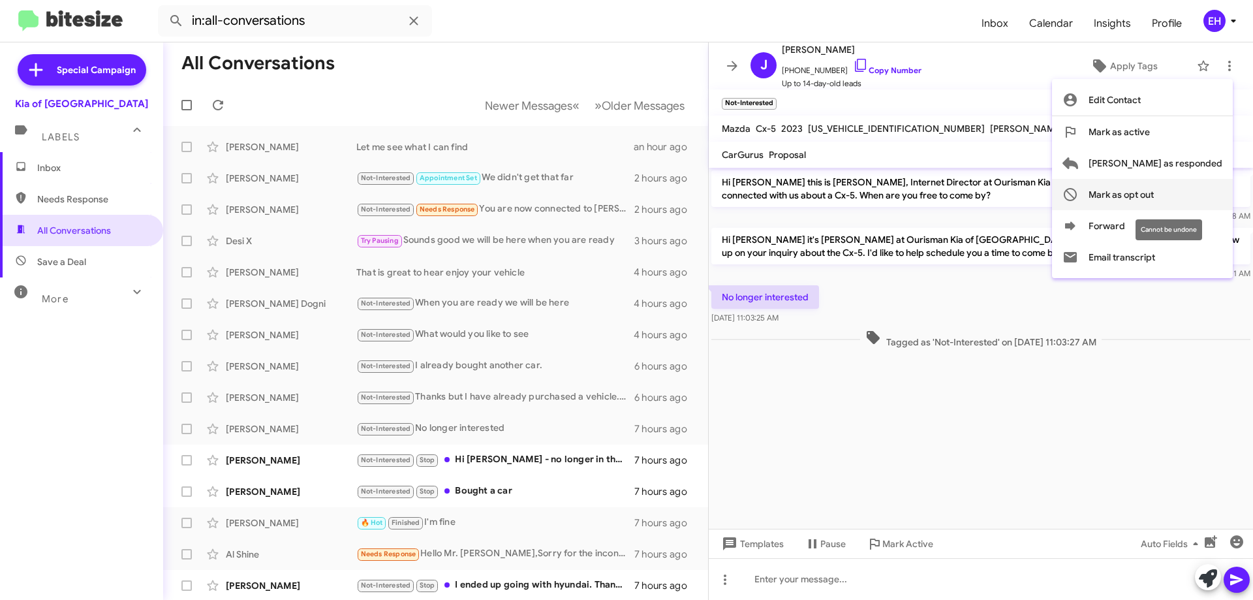
click at [1154, 193] on span "Mark as opt out" at bounding box center [1121, 194] width 65 height 31
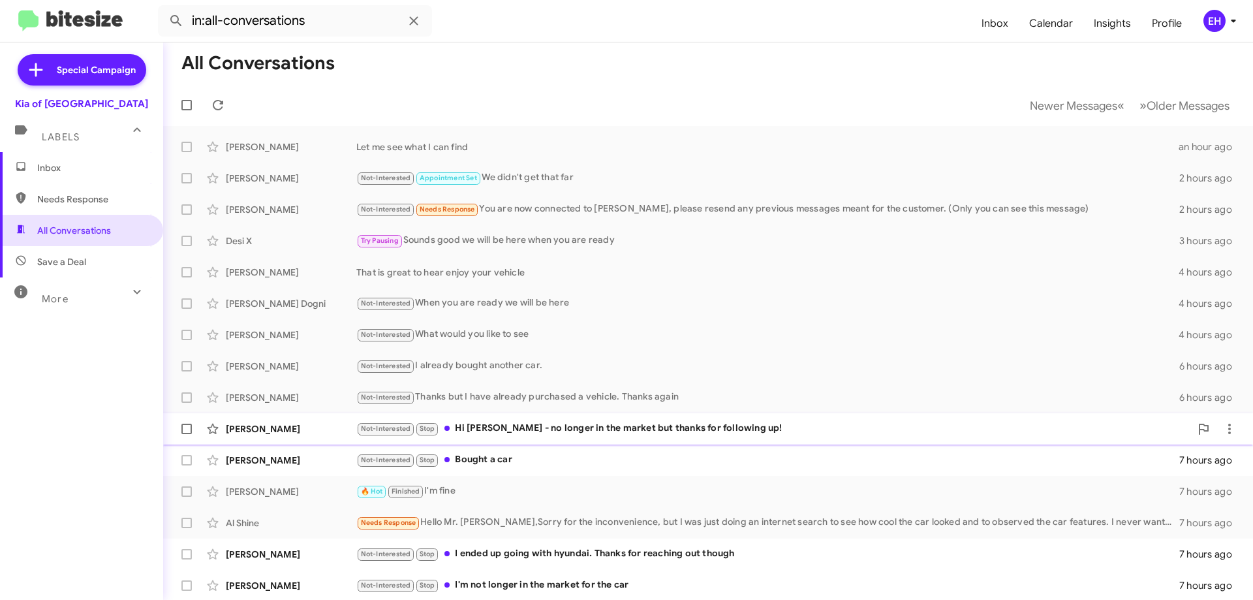
click at [533, 433] on div "Not-Interested Stop Hi [PERSON_NAME] - no longer in the market but thanks for f…" at bounding box center [773, 428] width 834 height 15
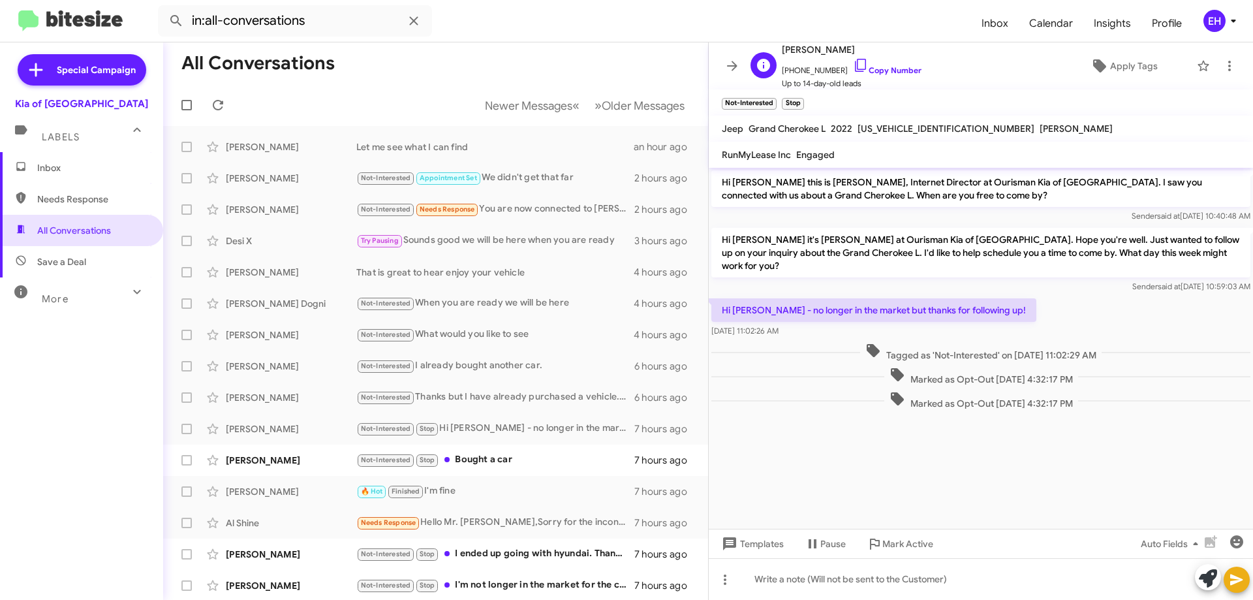
drag, startPoint x: 884, startPoint y: 76, endPoint x: 896, endPoint y: 64, distance: 16.6
click at [884, 75] on span "[PHONE_NUMBER] Copy Number" at bounding box center [852, 67] width 140 height 20
click at [881, 69] on link "Copy Number" at bounding box center [887, 70] width 69 height 10
click at [1222, 70] on icon at bounding box center [1230, 66] width 16 height 16
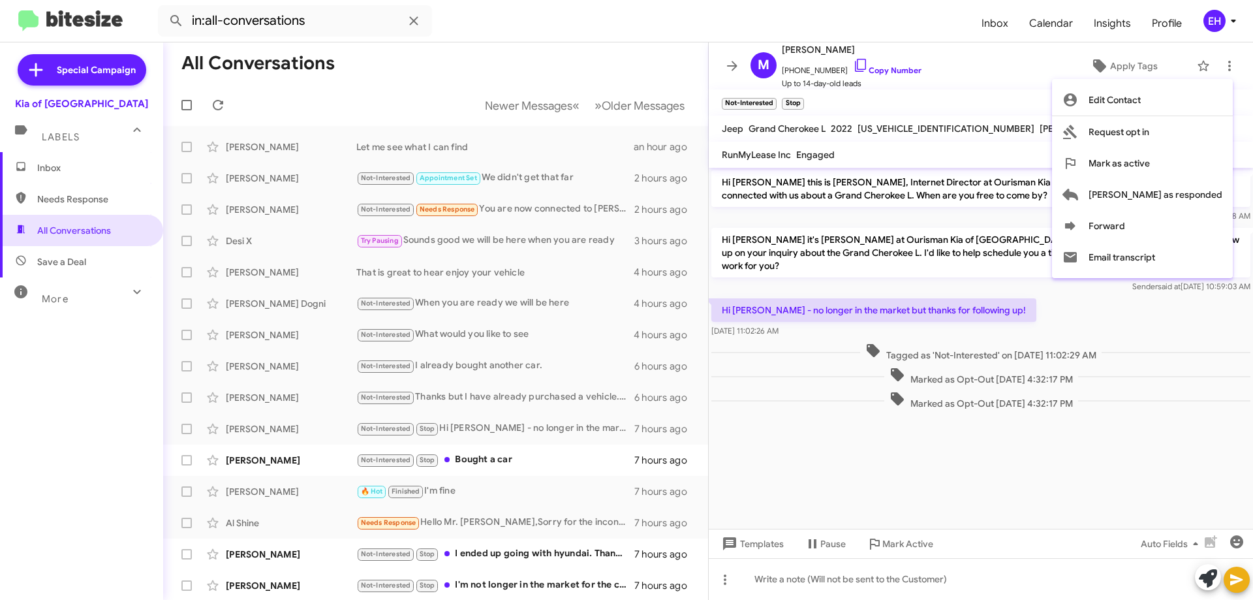
click at [1170, 396] on div at bounding box center [626, 300] width 1253 height 600
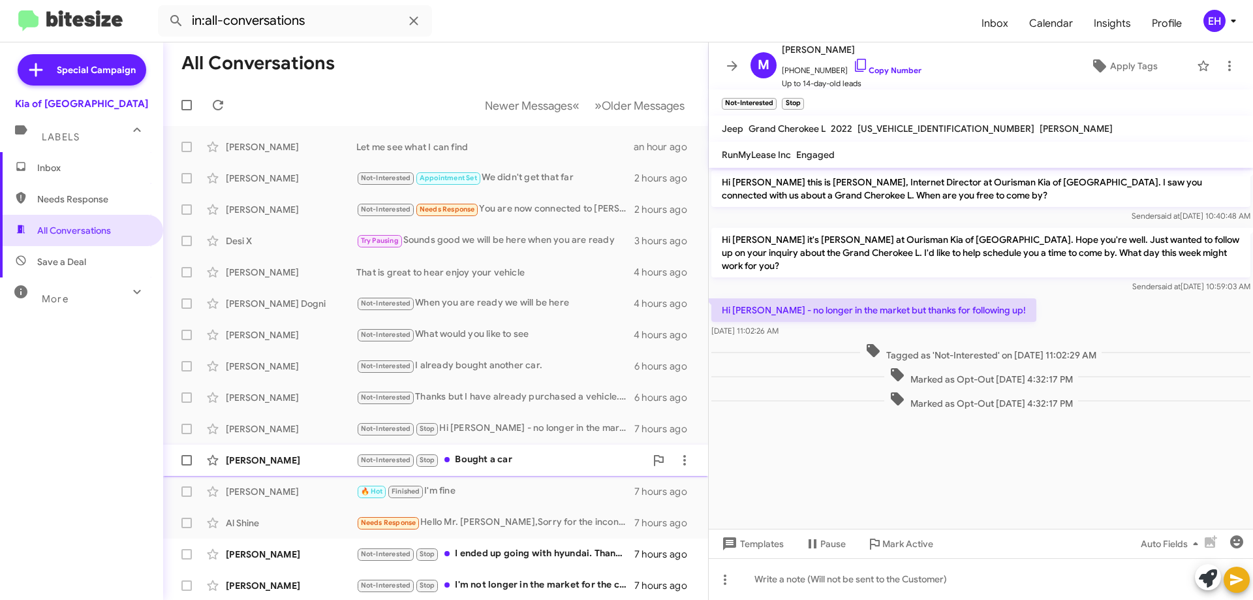
click at [466, 456] on div "Not-Interested Stop Bought a car" at bounding box center [500, 459] width 289 height 15
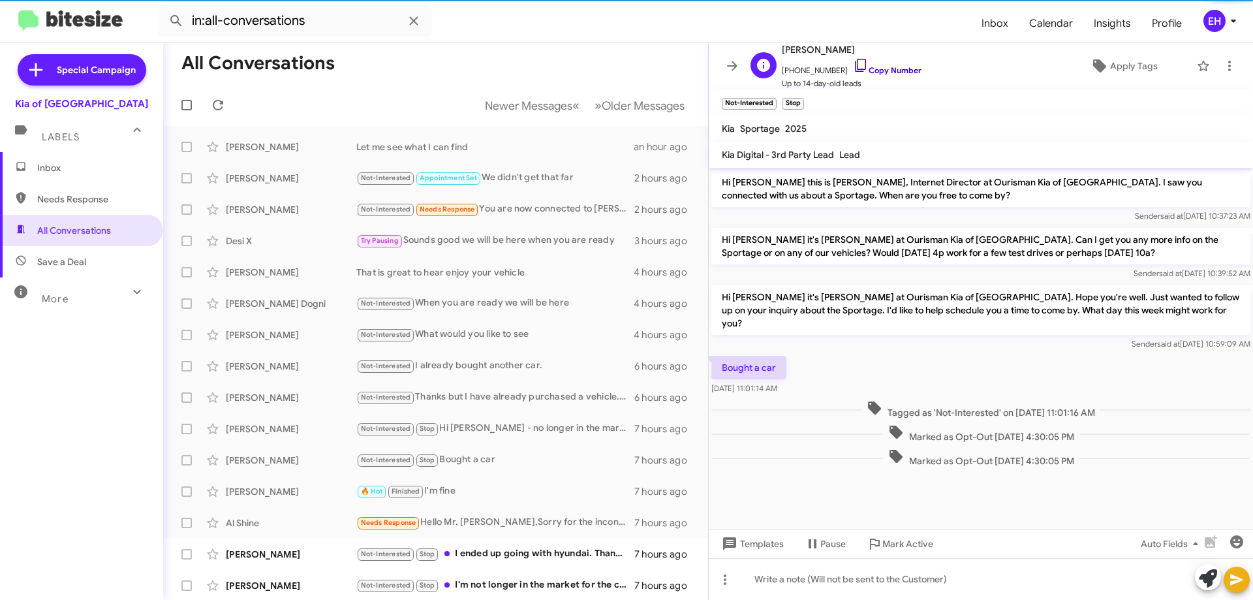
click at [874, 72] on link "Copy Number" at bounding box center [887, 70] width 69 height 10
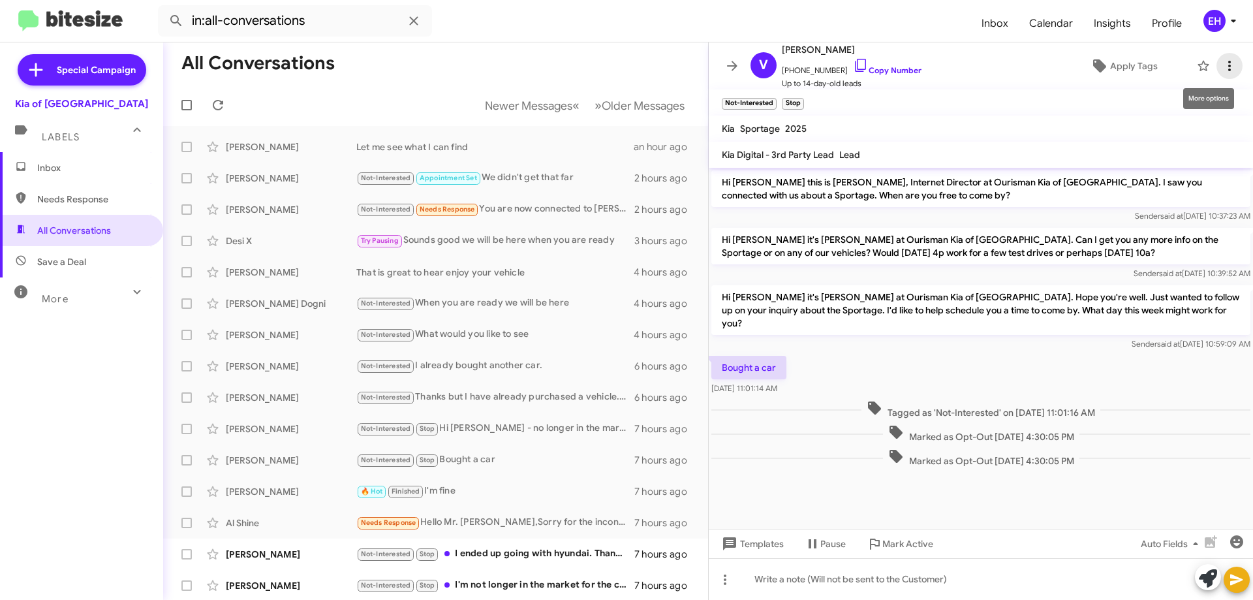
click at [1224, 62] on icon at bounding box center [1230, 66] width 16 height 16
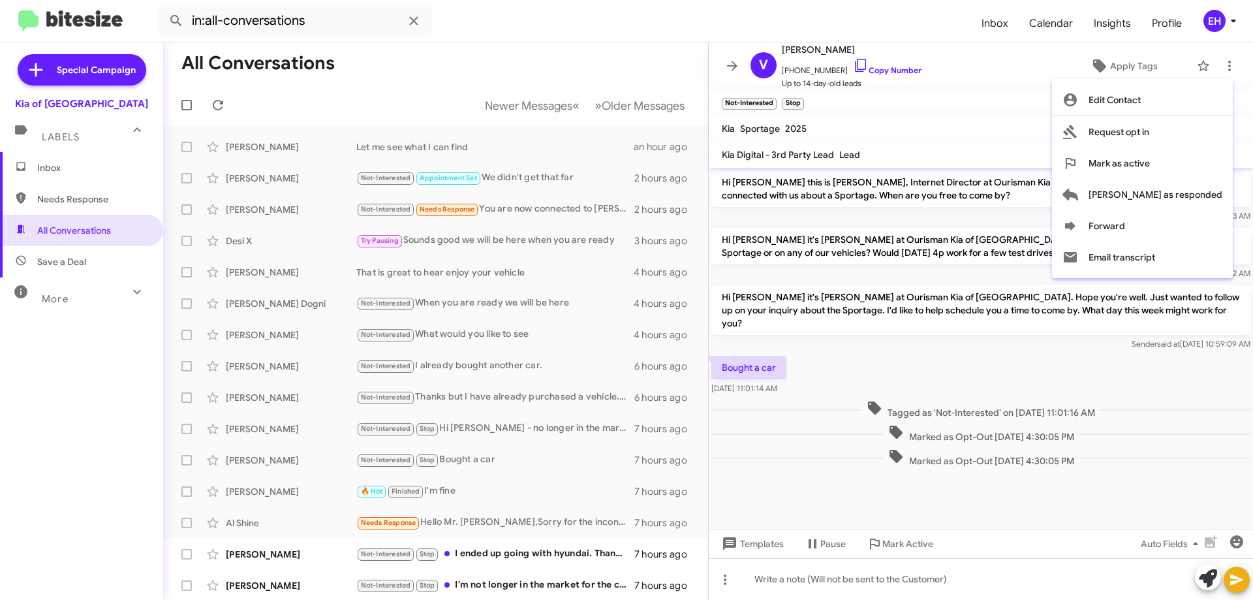
click at [535, 554] on div at bounding box center [626, 300] width 1253 height 600
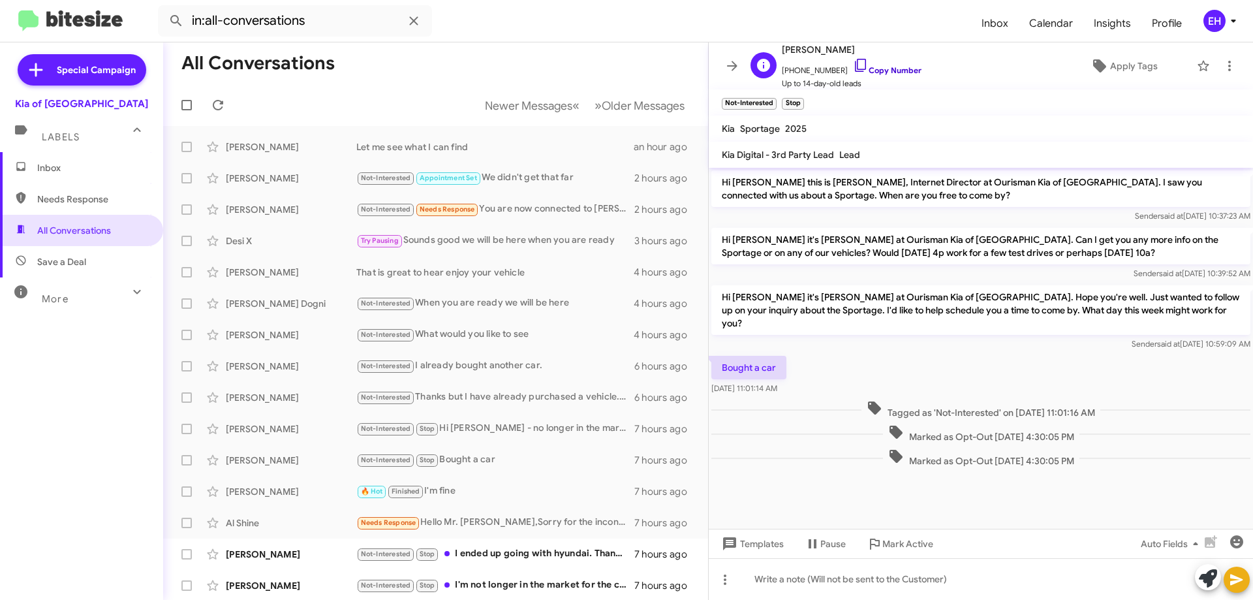
click at [890, 66] on link "Copy Number" at bounding box center [887, 70] width 69 height 10
click at [474, 553] on div "Not-Interested Stop I ended up going with hyundai. Thanks for reaching out thou…" at bounding box center [500, 552] width 289 height 15
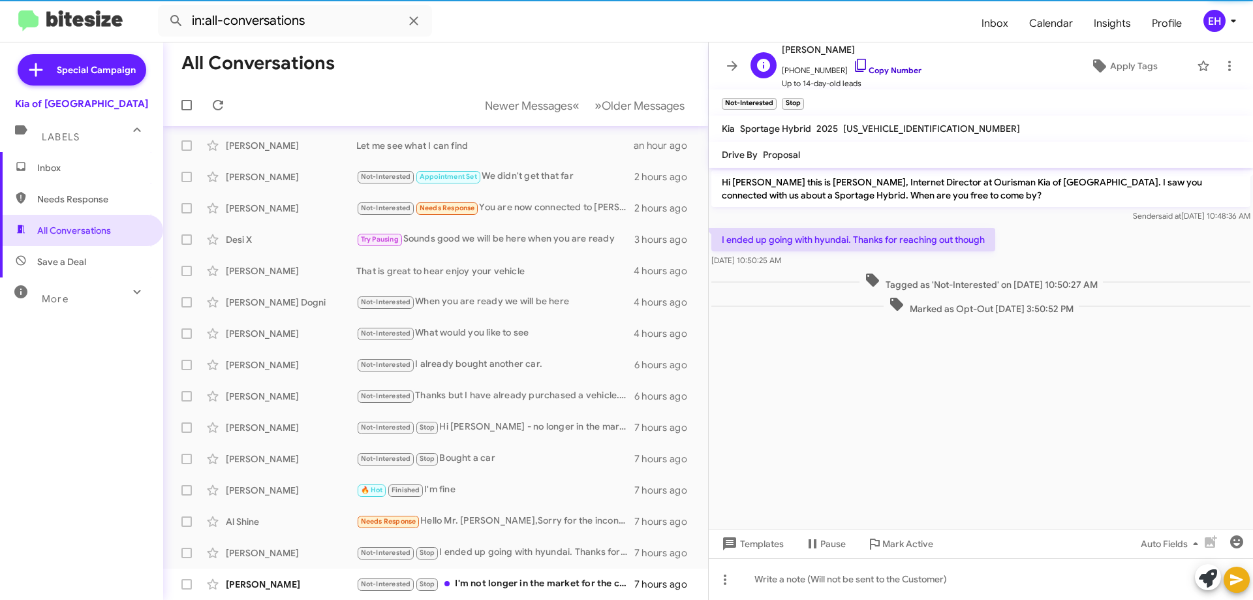
click at [877, 72] on link "Copy Number" at bounding box center [887, 70] width 69 height 10
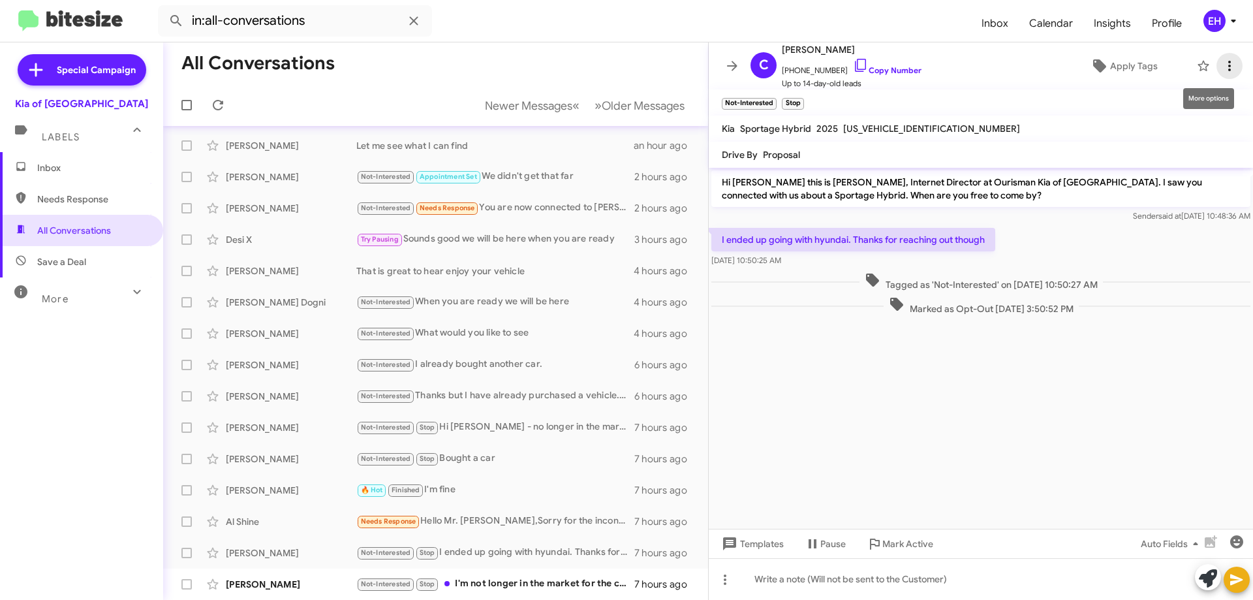
click at [1222, 64] on icon at bounding box center [1230, 66] width 16 height 16
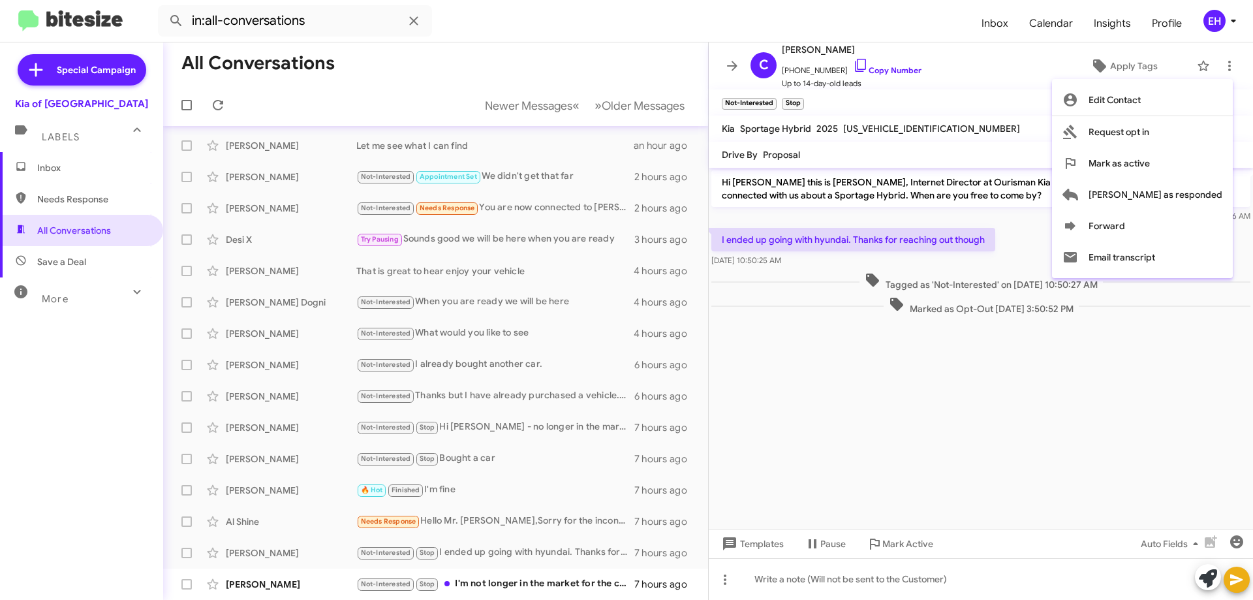
click at [474, 586] on div at bounding box center [626, 300] width 1253 height 600
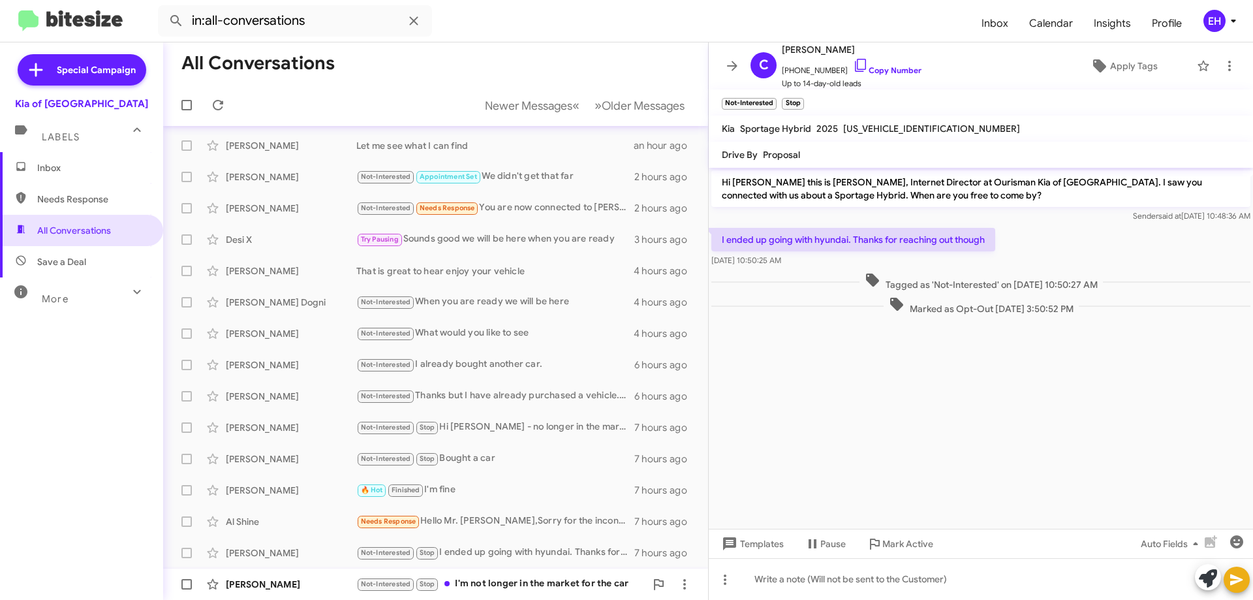
click at [543, 586] on div "Not-Interested Stop I'm not longer in the market for the car" at bounding box center [500, 583] width 289 height 15
click at [881, 68] on link "Copy Number" at bounding box center [887, 70] width 69 height 10
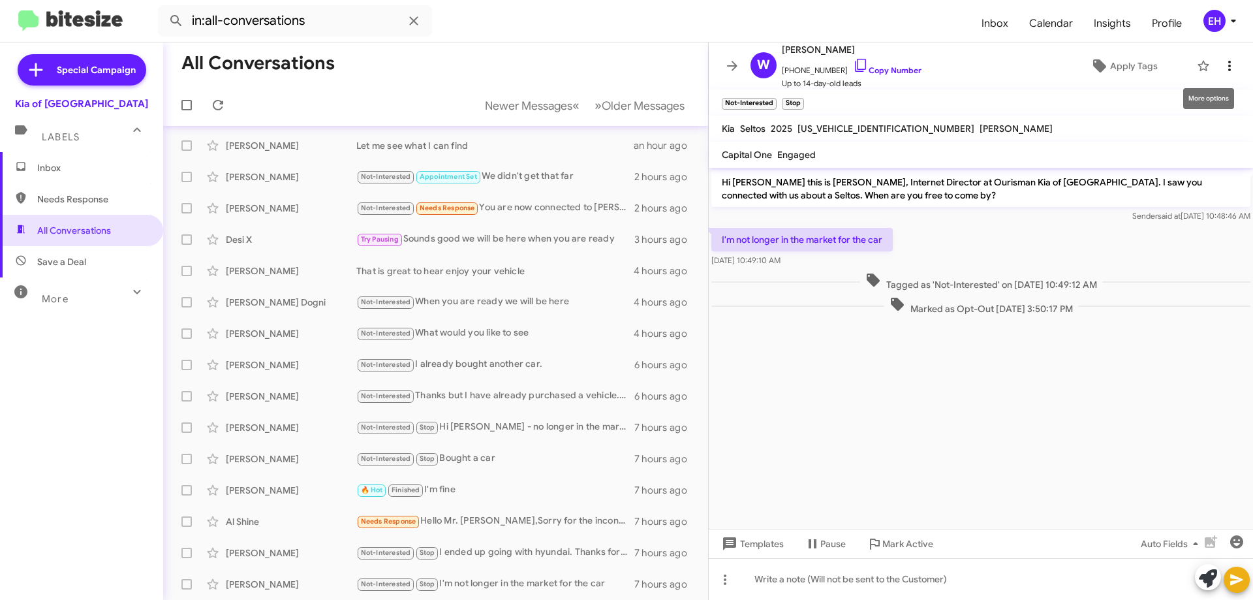
click at [1226, 68] on icon at bounding box center [1230, 66] width 16 height 16
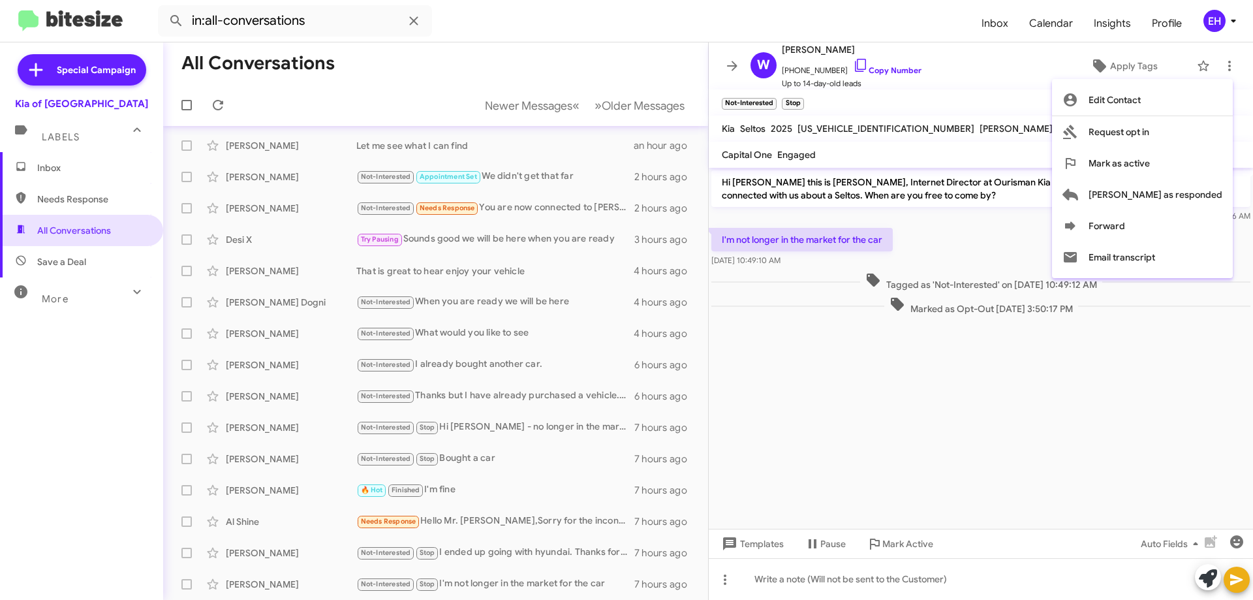
click at [855, 516] on div at bounding box center [626, 300] width 1253 height 600
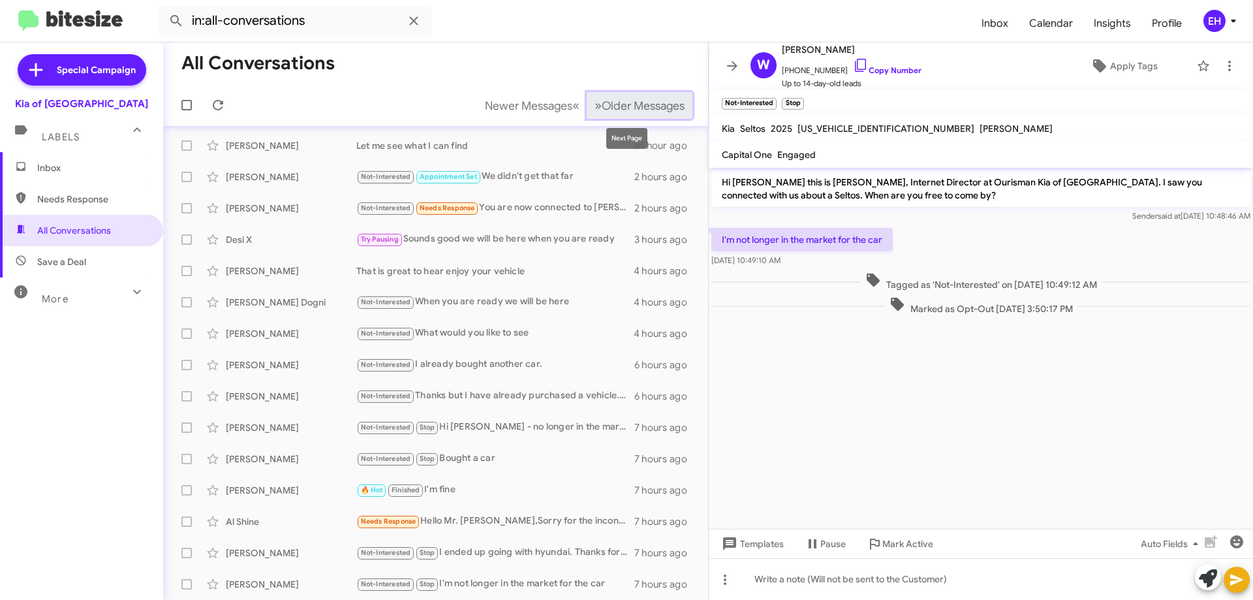
click at [606, 106] on span "Older Messages" at bounding box center [643, 106] width 83 height 14
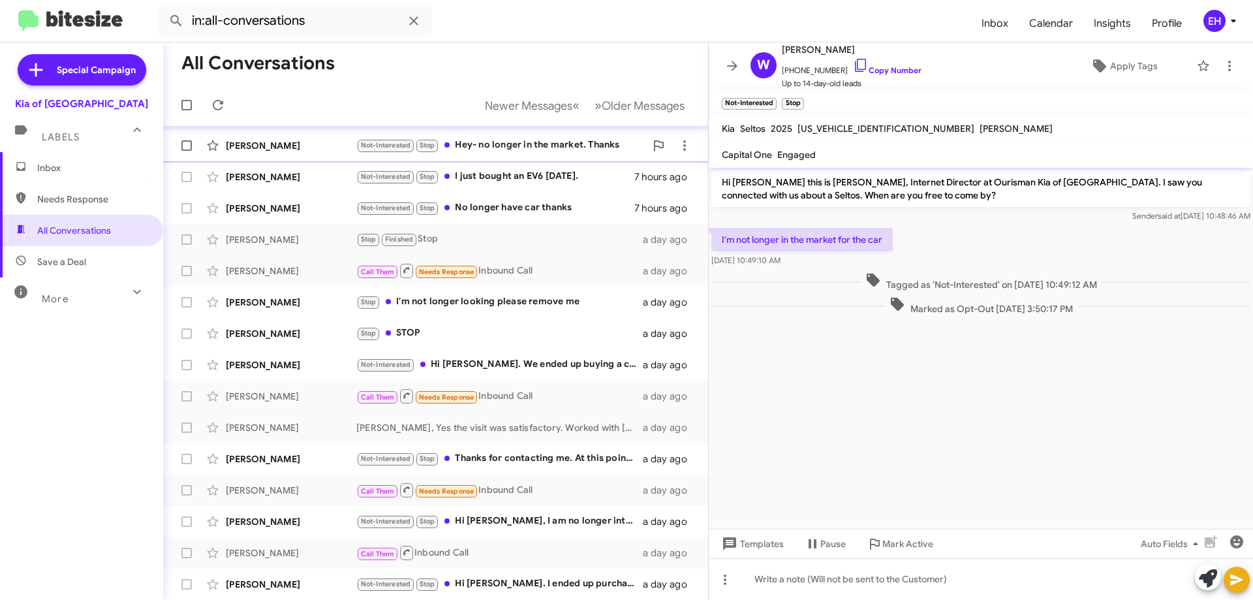
click at [492, 136] on div "[PERSON_NAME] Not-Interested Stop Hey- no longer in the market. Thanks 7 hours …" at bounding box center [436, 146] width 524 height 26
click at [892, 72] on link "Copy Number" at bounding box center [887, 70] width 69 height 10
click at [514, 174] on div "Not-Interested Stop I just bought an EV6 [DATE]." at bounding box center [500, 176] width 289 height 15
click at [885, 72] on link "Copy Number" at bounding box center [887, 70] width 69 height 10
click at [531, 209] on div "Not-Interested Stop No longer have car thanks" at bounding box center [500, 207] width 289 height 15
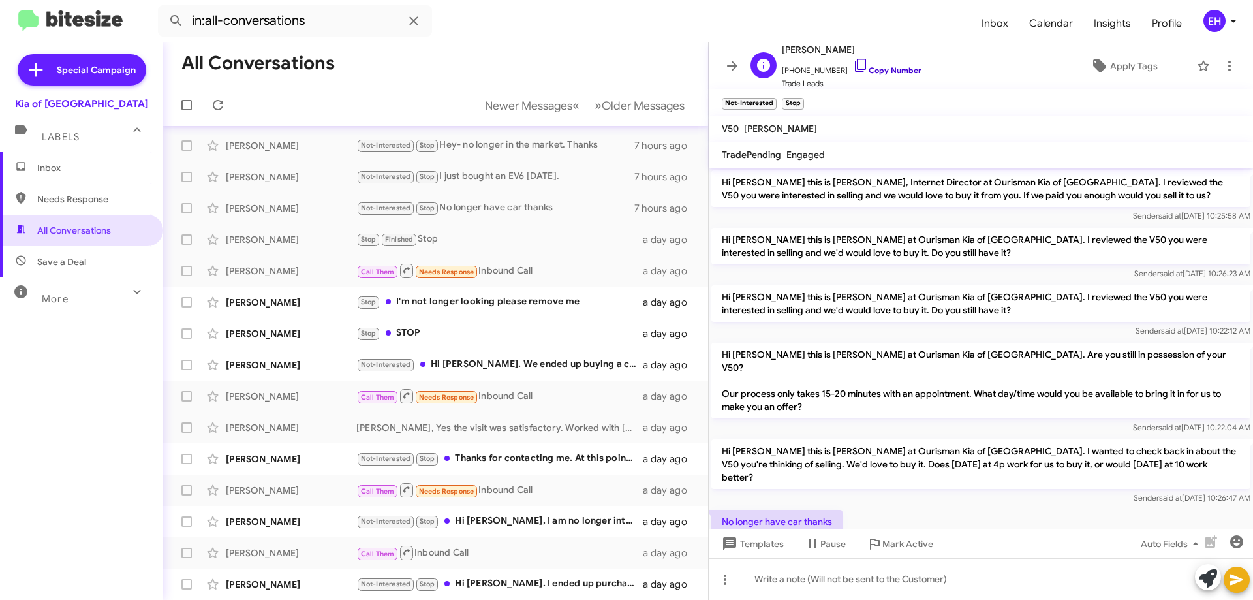
click at [875, 69] on link "Copy Number" at bounding box center [887, 70] width 69 height 10
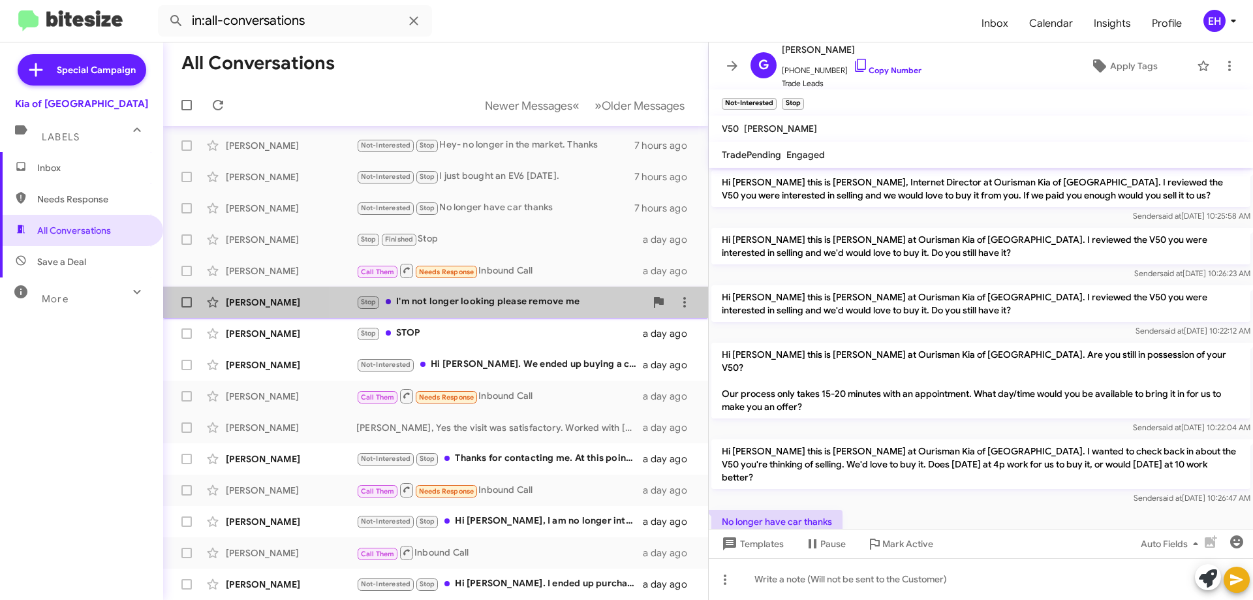
click at [463, 302] on div "Stop I'm not longer looking please remove me" at bounding box center [500, 301] width 289 height 15
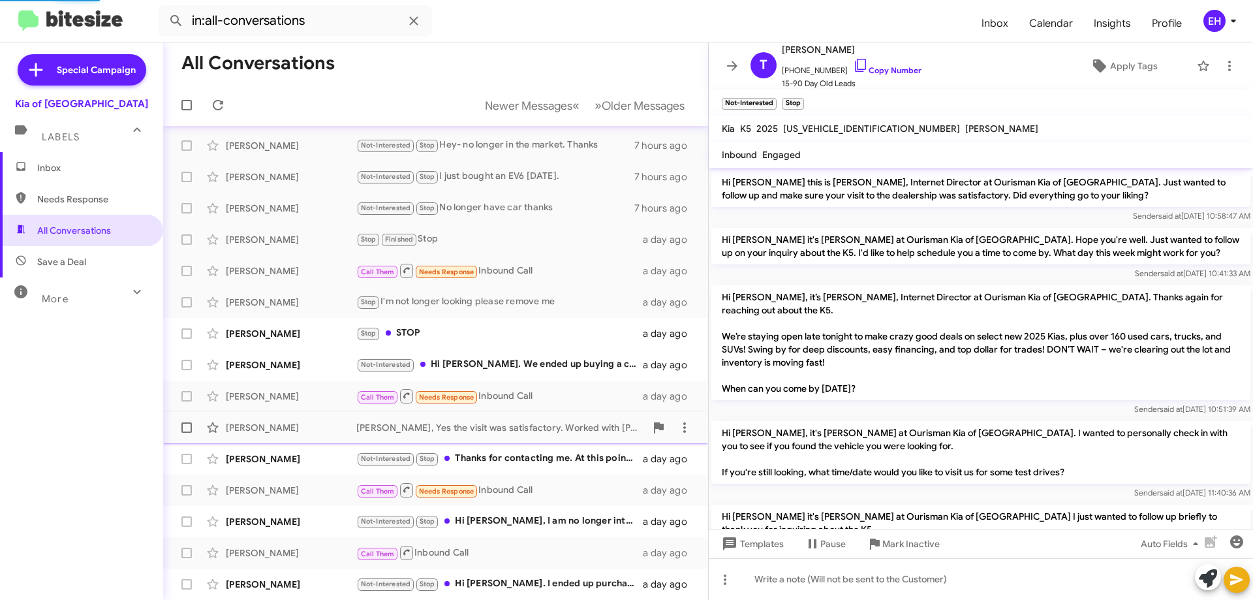
scroll to position [221, 0]
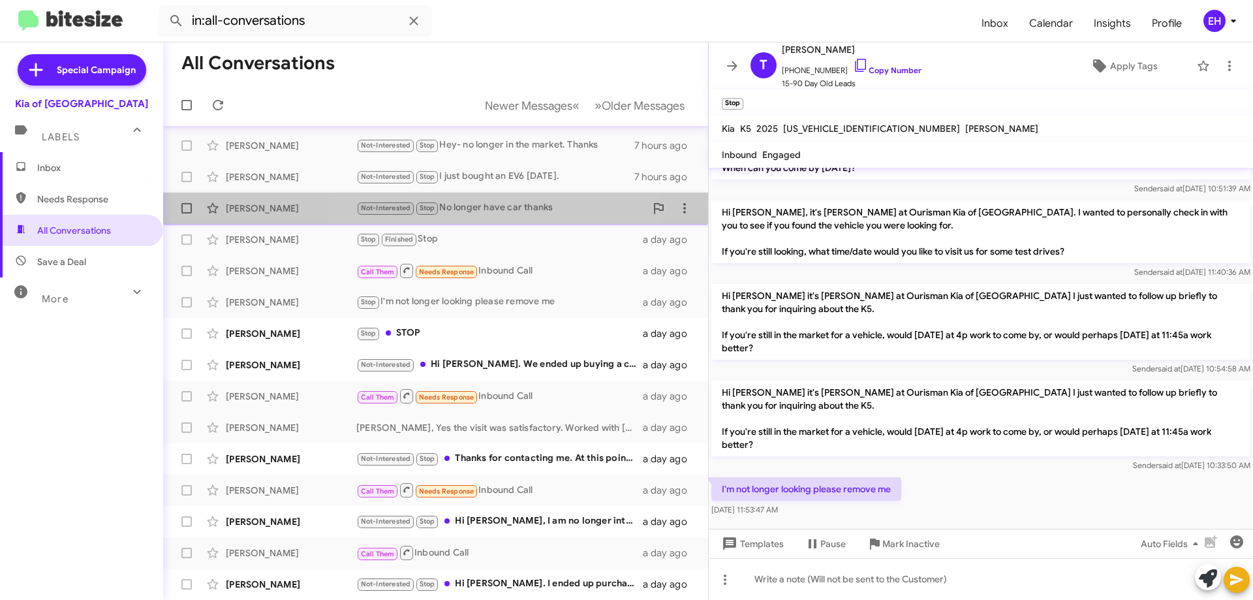
click at [451, 210] on div "Not-Interested Stop No longer have car thanks" at bounding box center [500, 207] width 289 height 15
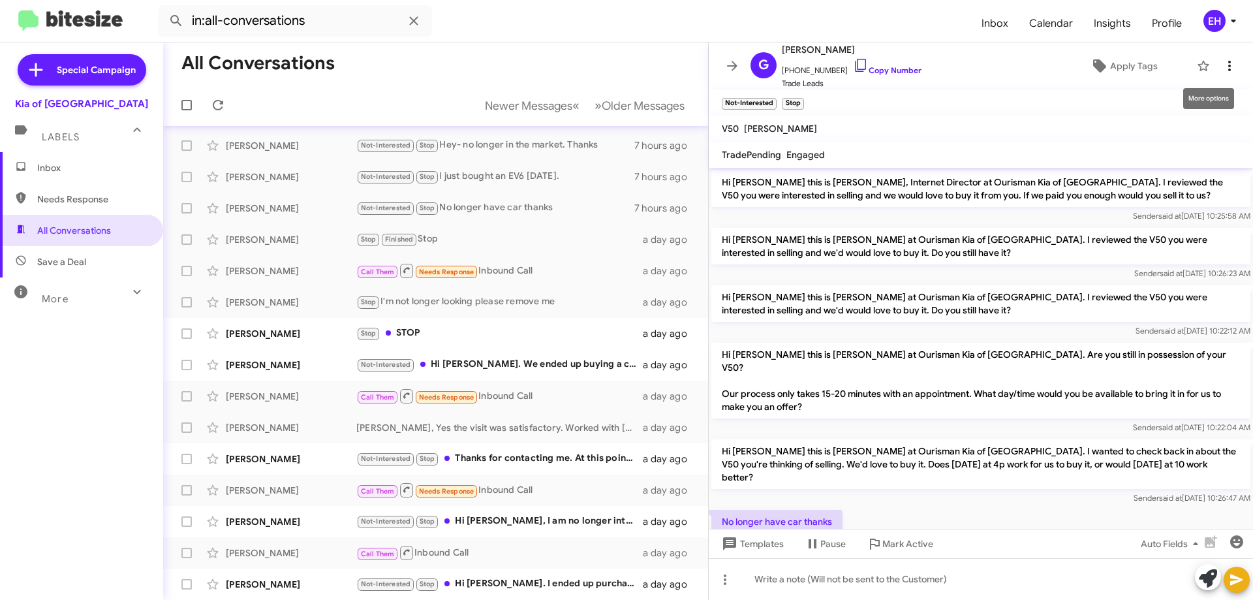
click at [1227, 69] on span at bounding box center [1230, 66] width 26 height 16
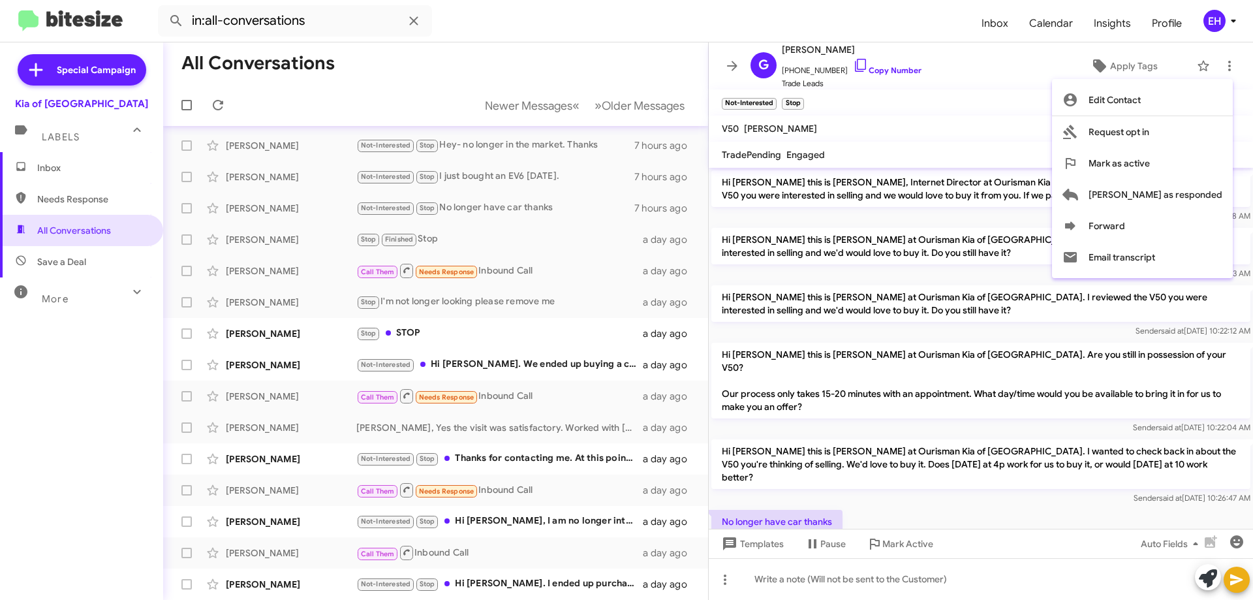
click at [425, 299] on div at bounding box center [626, 300] width 1253 height 600
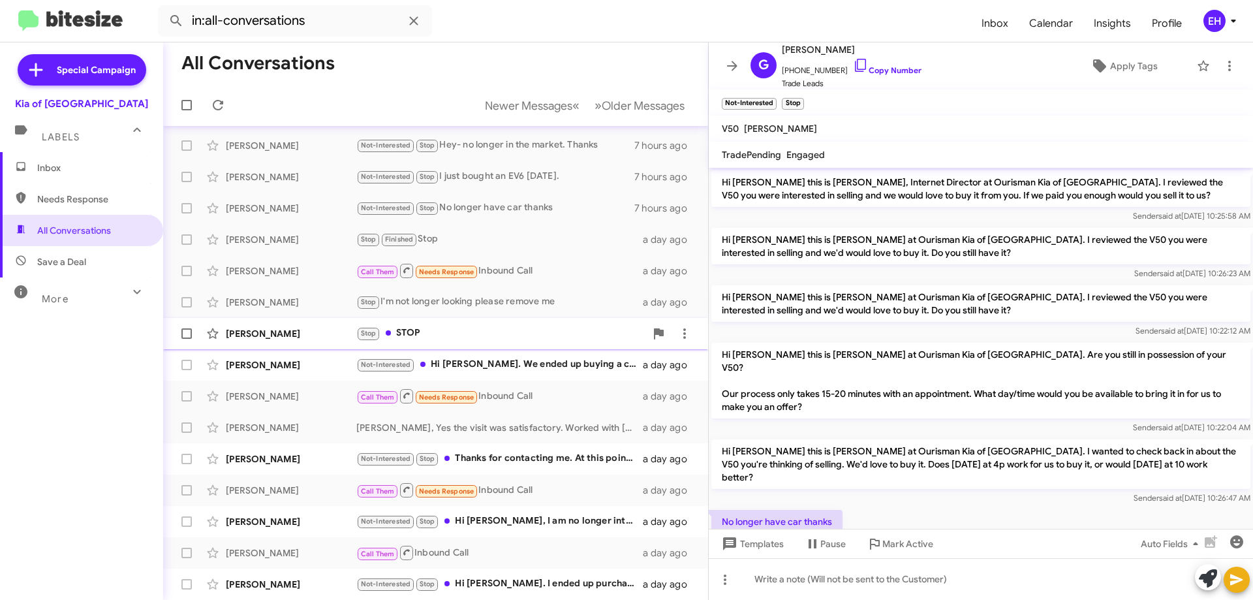
click at [416, 332] on div "Stop STOP" at bounding box center [500, 333] width 289 height 15
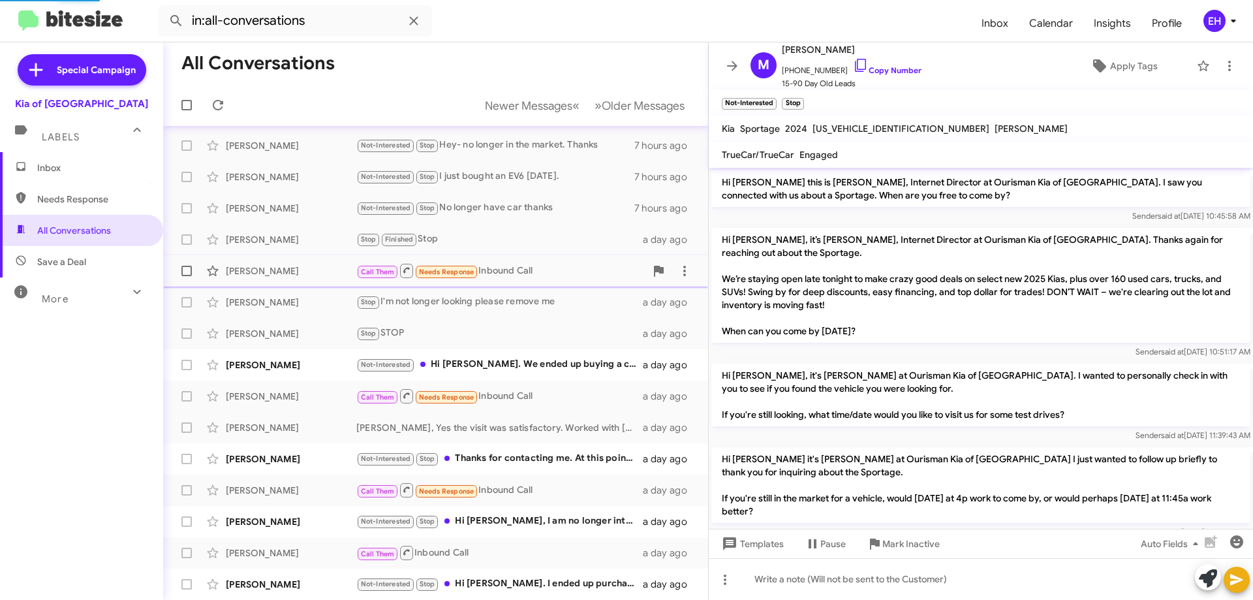
scroll to position [173, 0]
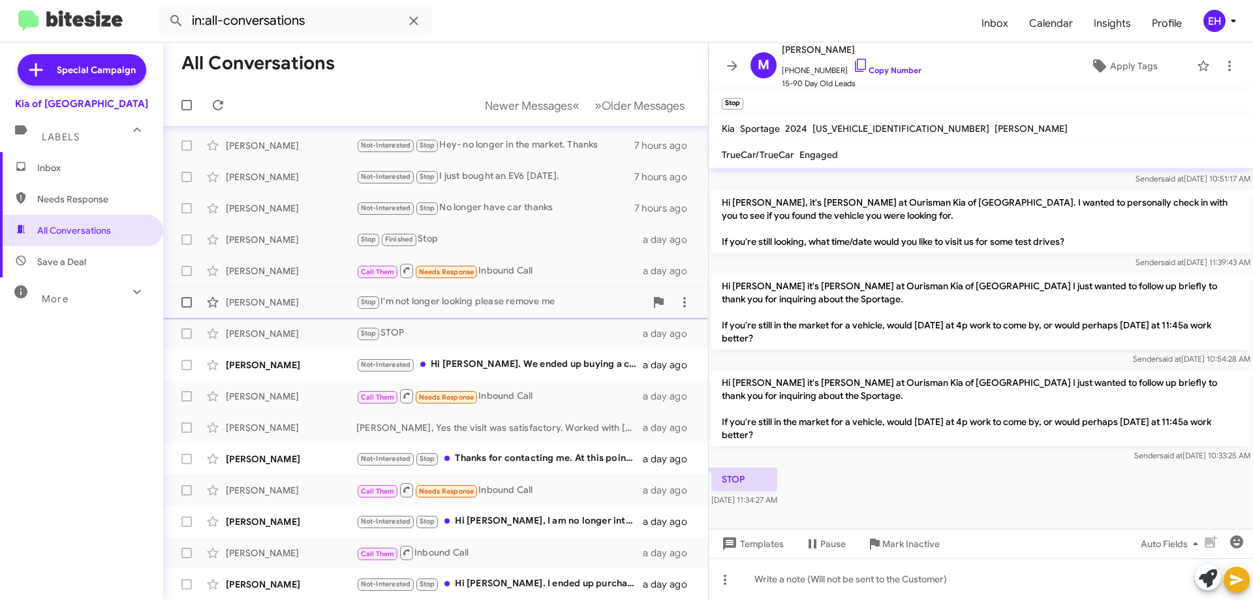
click at [500, 299] on div "Stop I'm not longer looking please remove me" at bounding box center [500, 301] width 289 height 15
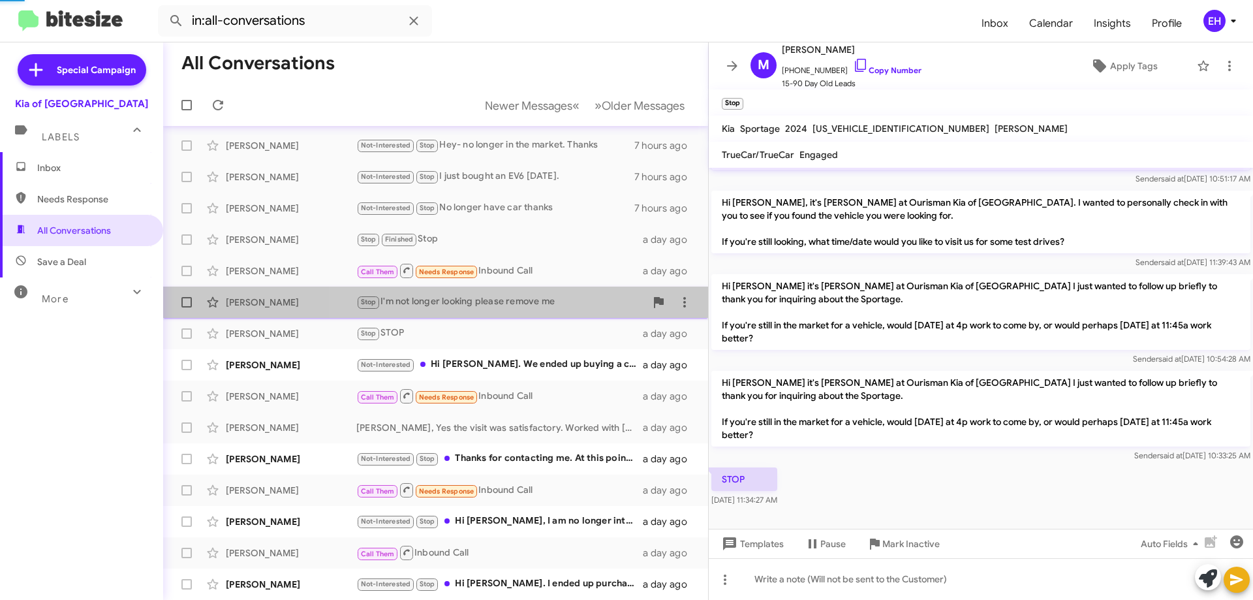
scroll to position [221, 0]
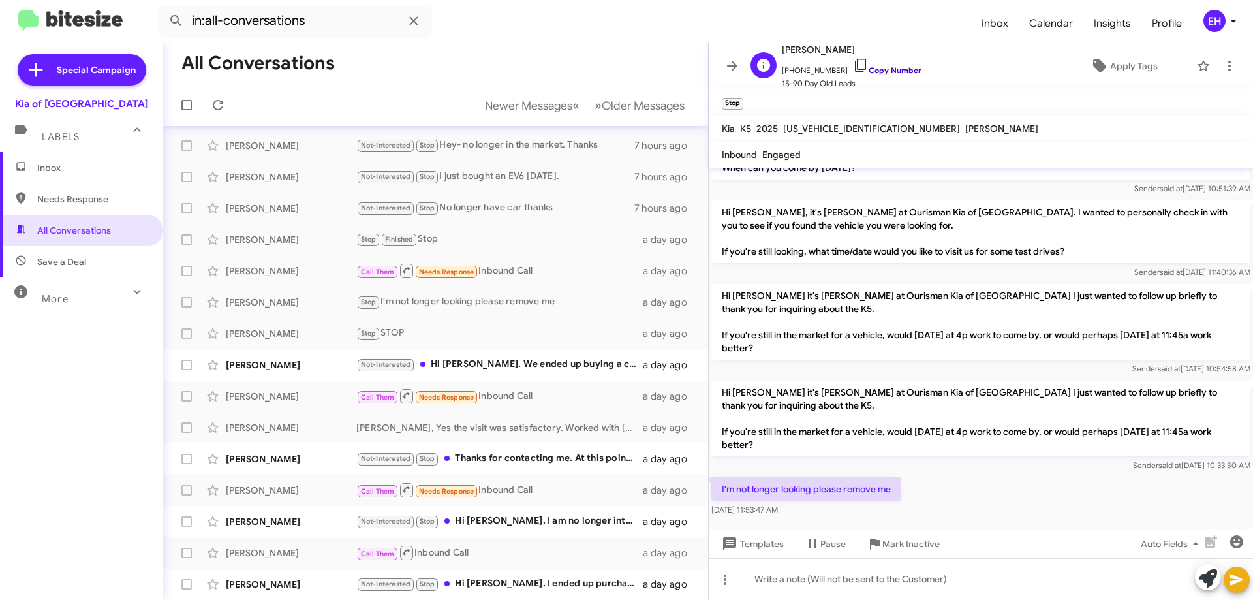
click at [882, 71] on link "Copy Number" at bounding box center [887, 70] width 69 height 10
click at [438, 358] on div "Not-Interested Hi [PERSON_NAME]. We ended up buying a car, thanks though." at bounding box center [500, 364] width 289 height 15
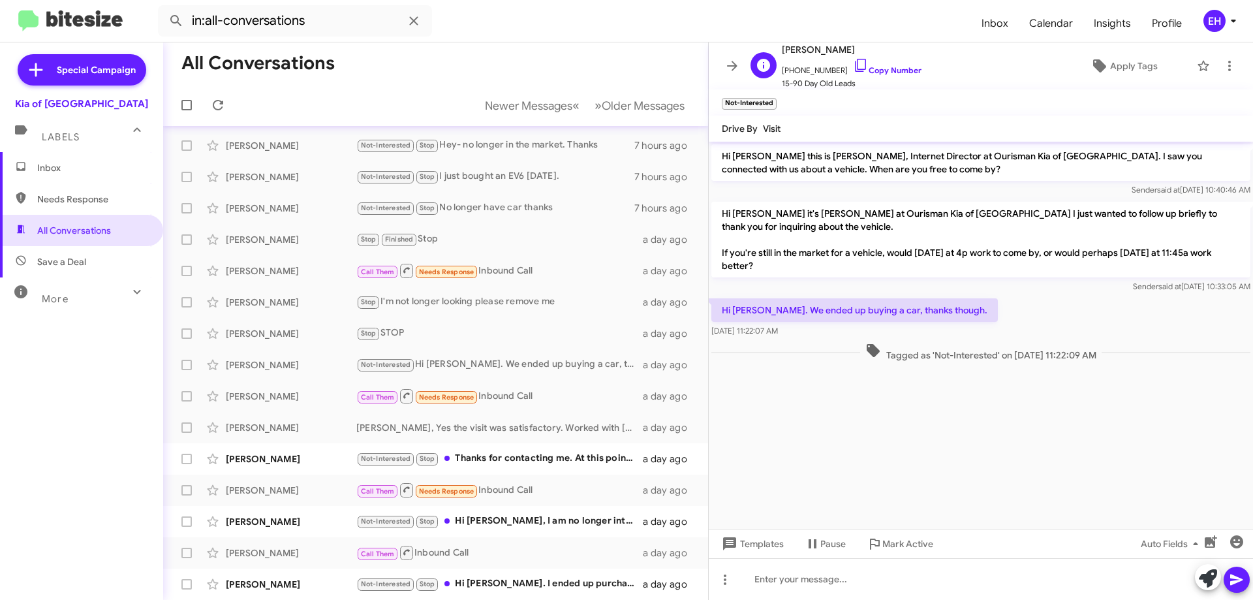
click at [868, 65] on span "[PHONE_NUMBER] Copy Number" at bounding box center [852, 67] width 140 height 20
click at [1224, 60] on icon at bounding box center [1230, 66] width 16 height 16
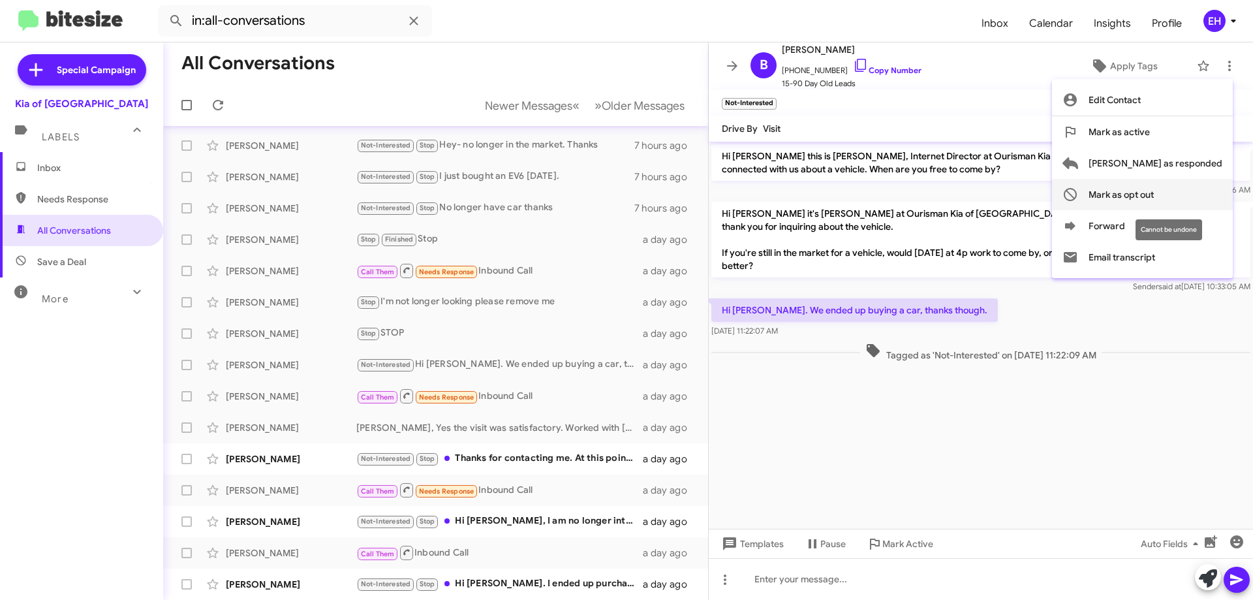
click at [1222, 192] on button "Mark as opt out" at bounding box center [1142, 194] width 181 height 31
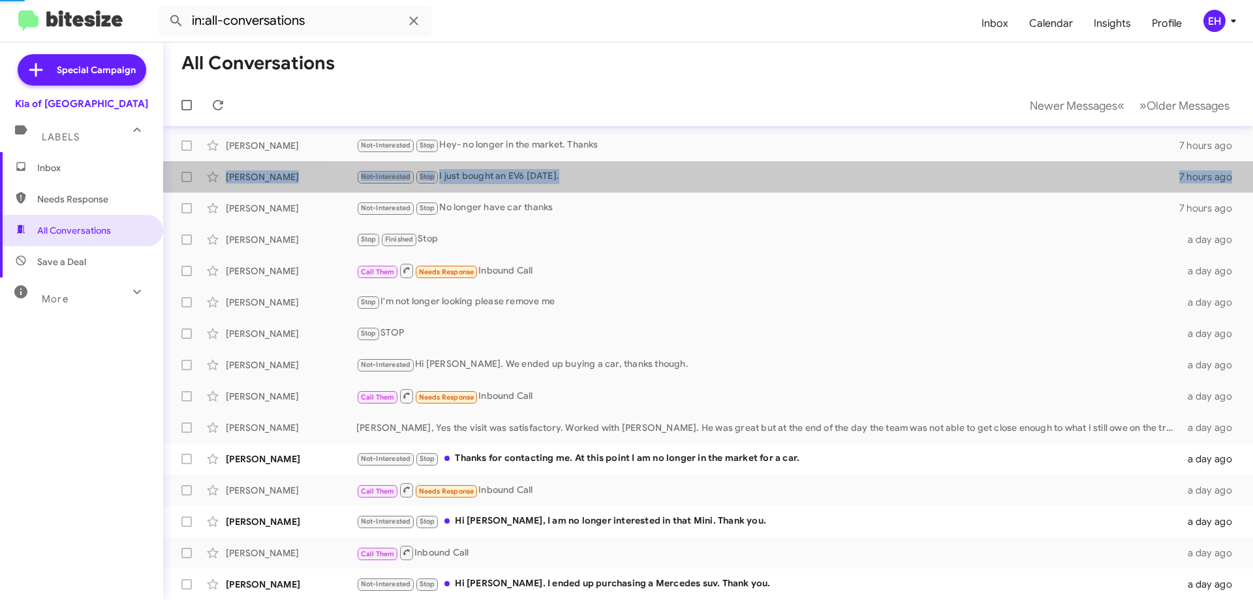
click at [1222, 192] on span "[PERSON_NAME] Not-Interested Stop I just bought an EV6 [DATE]. 7 hours ago" at bounding box center [708, 176] width 1090 height 31
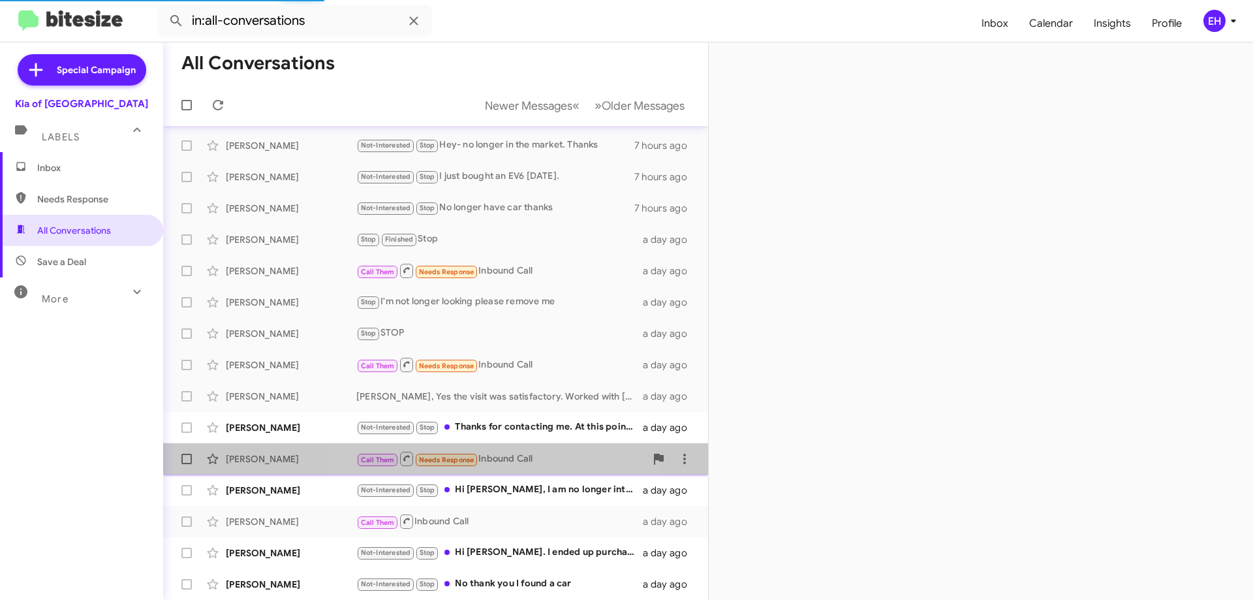
click at [471, 456] on span "Needs Response" at bounding box center [446, 460] width 55 height 8
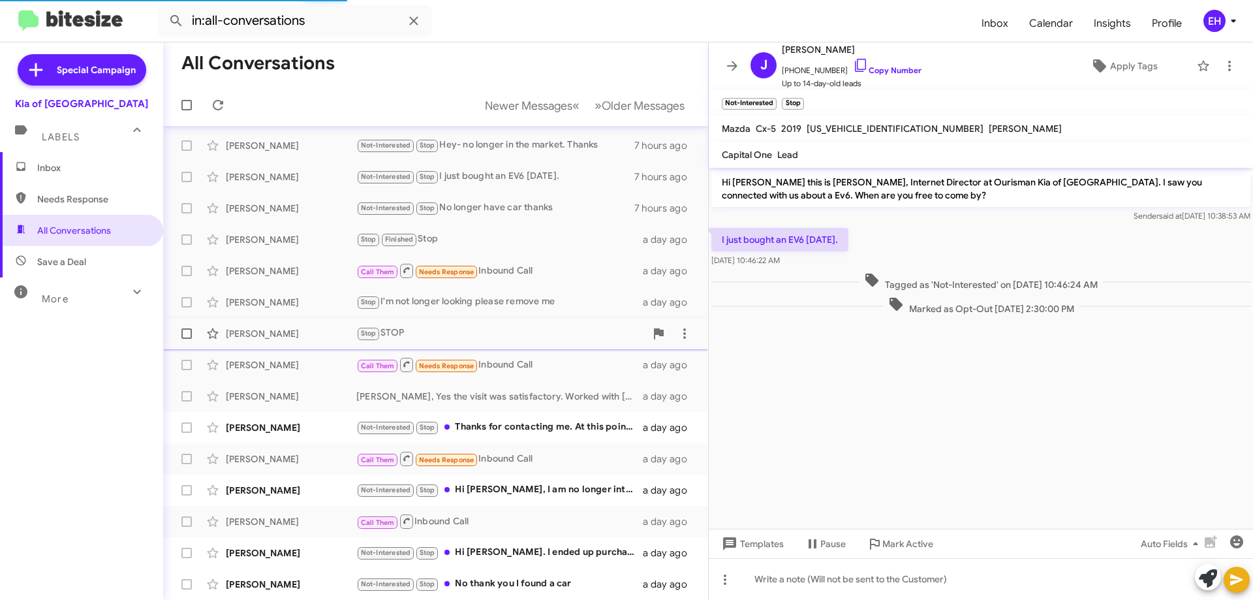
scroll to position [1368, 0]
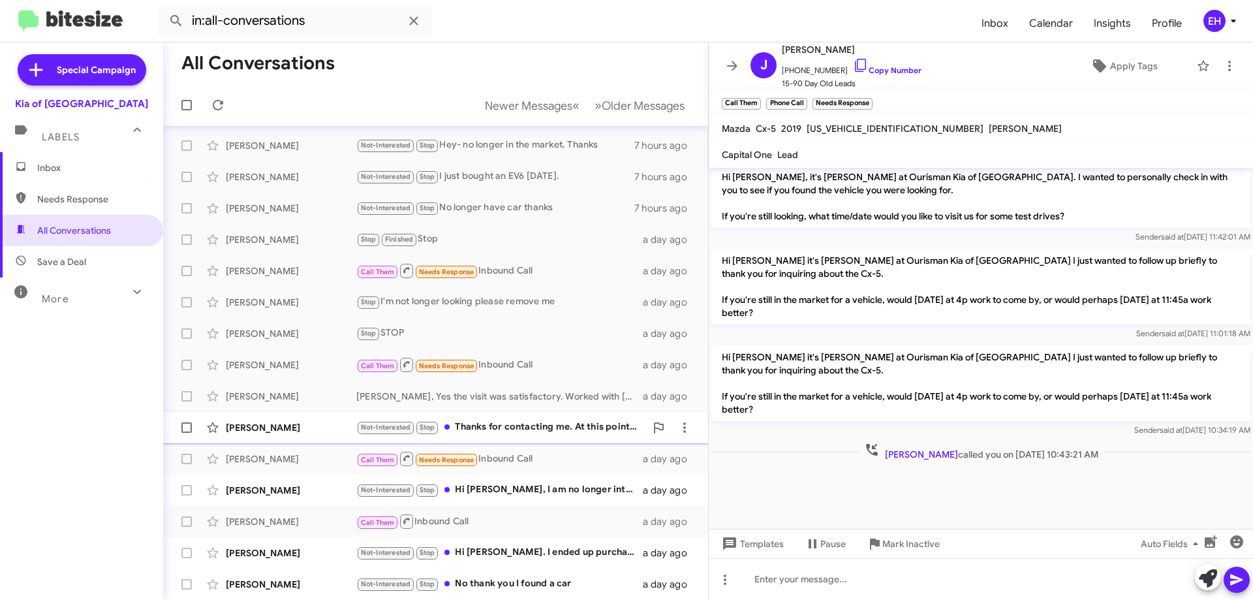
click at [526, 437] on div "[PERSON_NAME] Not-Interested Stop Thanks for contacting me. At this point I am …" at bounding box center [436, 428] width 524 height 26
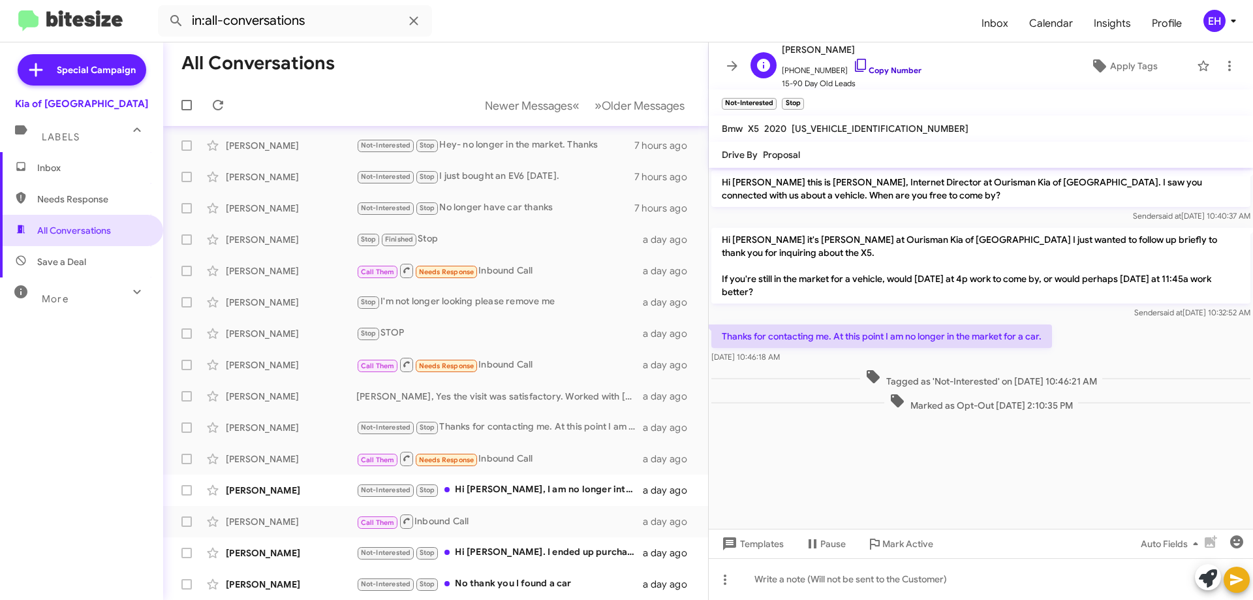
click at [888, 69] on link "Copy Number" at bounding box center [887, 70] width 69 height 10
click at [1222, 59] on icon at bounding box center [1230, 66] width 16 height 16
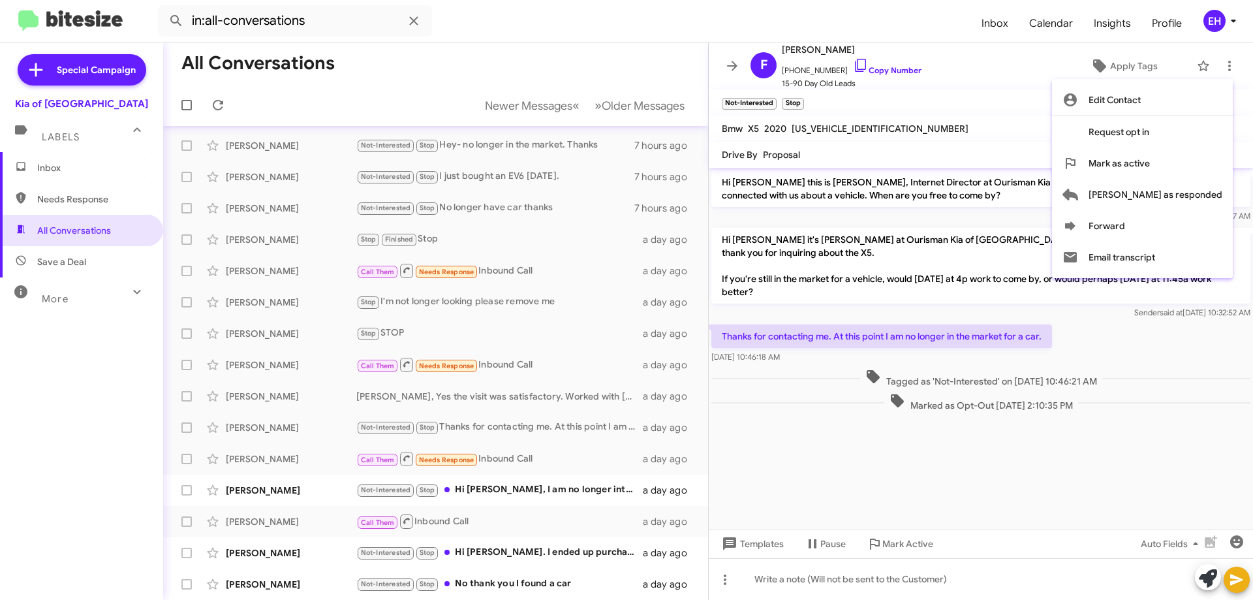
click at [491, 488] on div at bounding box center [626, 300] width 1253 height 600
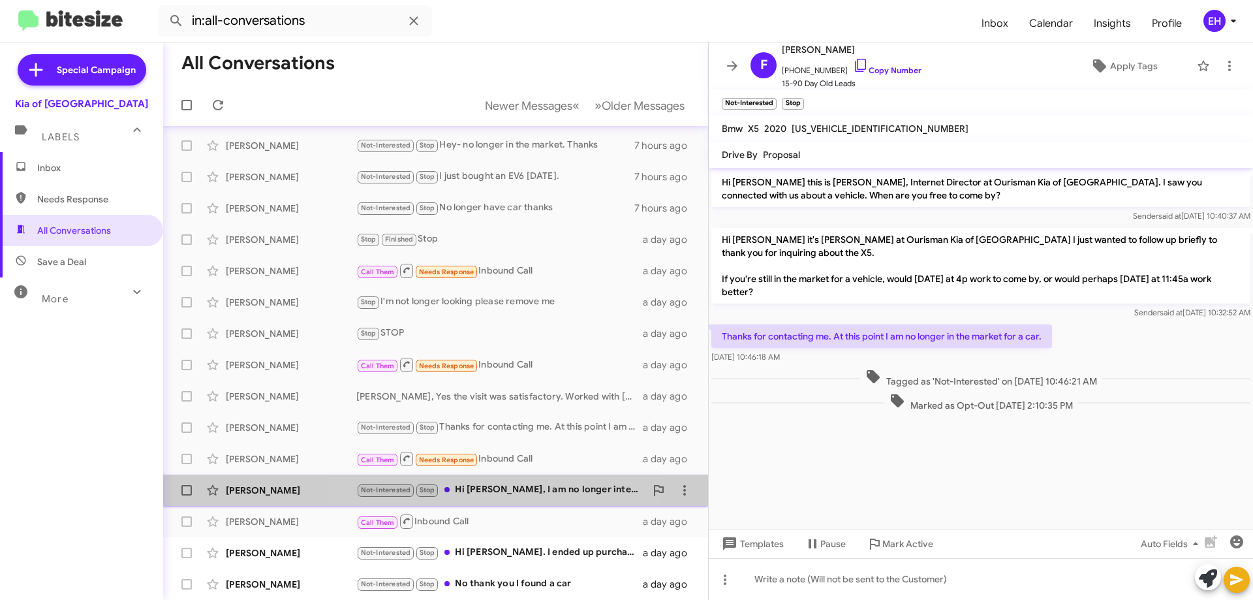
drag, startPoint x: 505, startPoint y: 492, endPoint x: 515, endPoint y: 476, distance: 18.5
click at [505, 493] on div "Not-Interested Stop Hi [PERSON_NAME], I am no longer interested in that Mini. T…" at bounding box center [500, 489] width 289 height 15
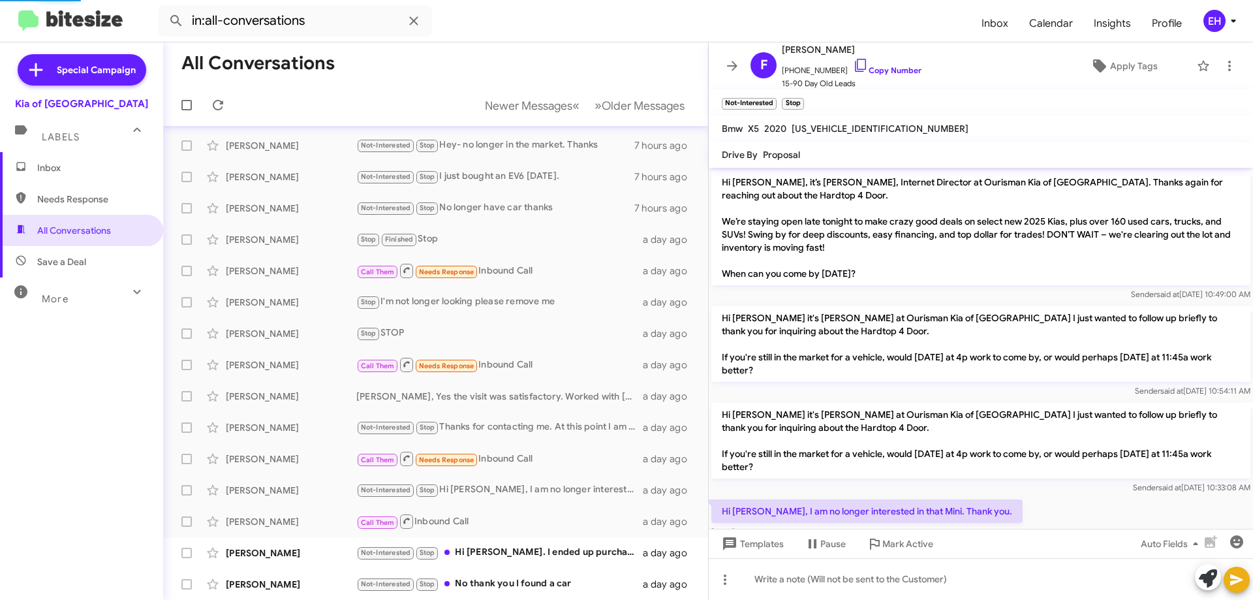
scroll to position [108, 0]
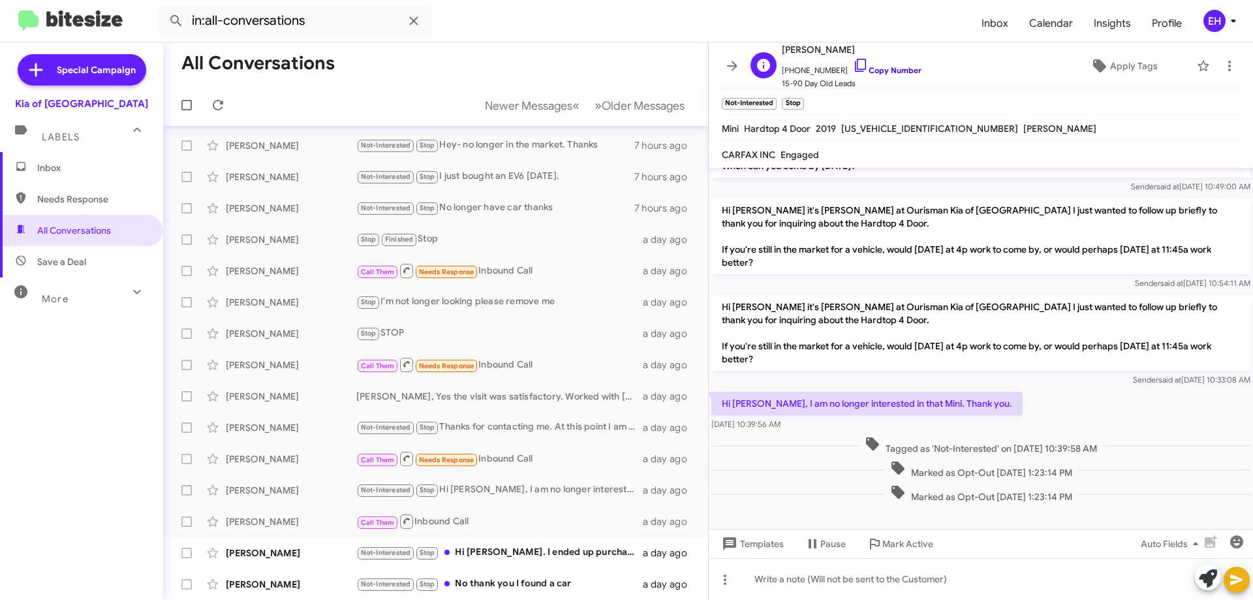
click at [890, 66] on link "Copy Number" at bounding box center [887, 70] width 69 height 10
click at [1222, 72] on icon at bounding box center [1230, 66] width 16 height 16
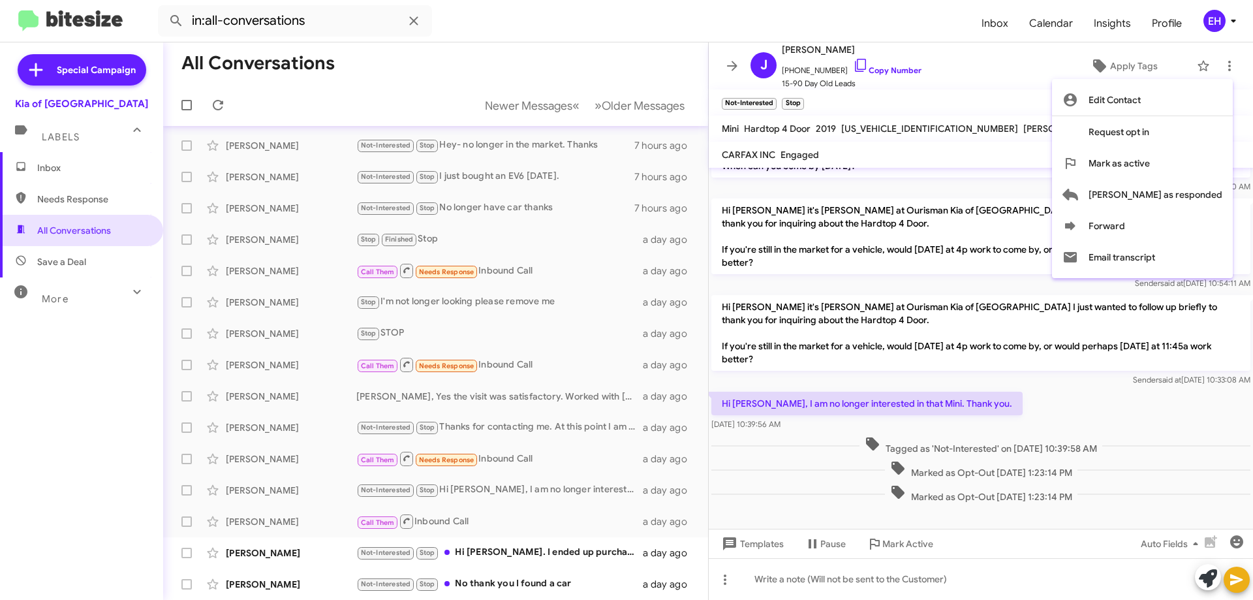
click at [519, 558] on div at bounding box center [626, 300] width 1253 height 600
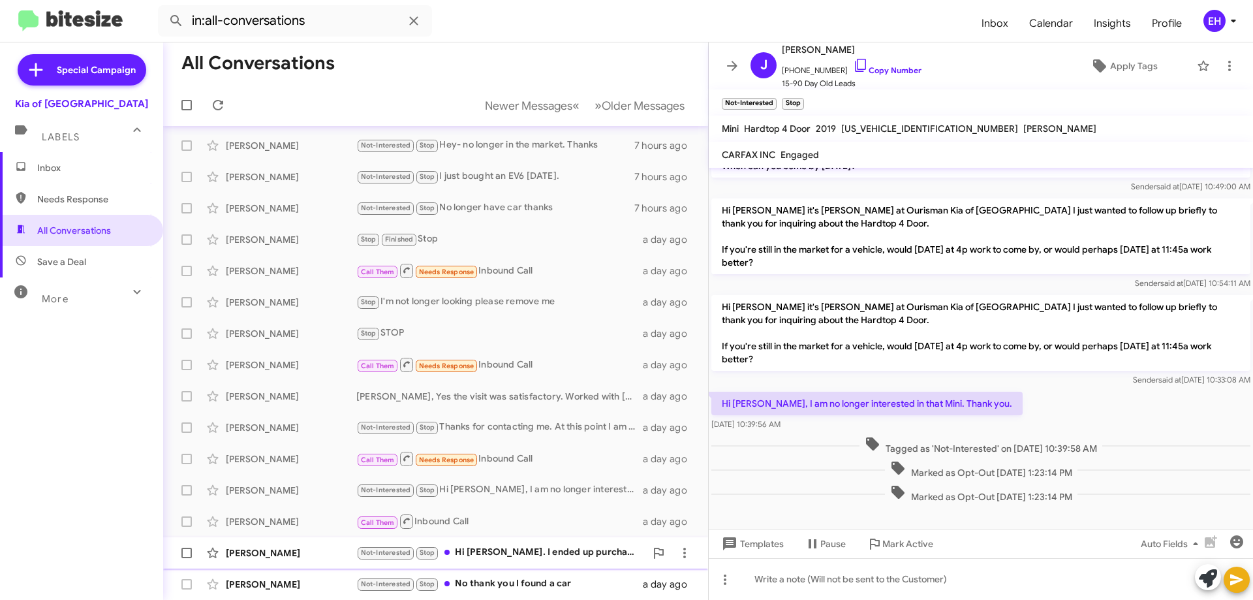
click at [521, 549] on div "Not-Interested Stop Hi [PERSON_NAME]. I ended up purchasing a Mercedes suv. Tha…" at bounding box center [500, 552] width 289 height 15
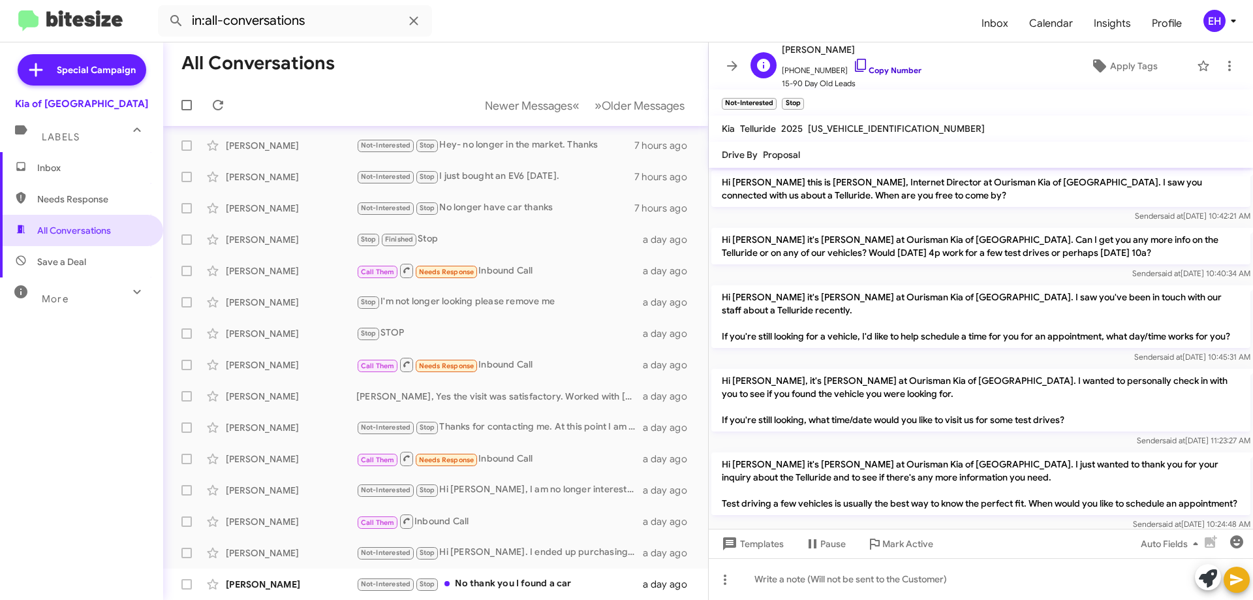
click at [894, 65] on link "Copy Number" at bounding box center [887, 70] width 69 height 10
click at [1229, 65] on icon at bounding box center [1230, 66] width 3 height 10
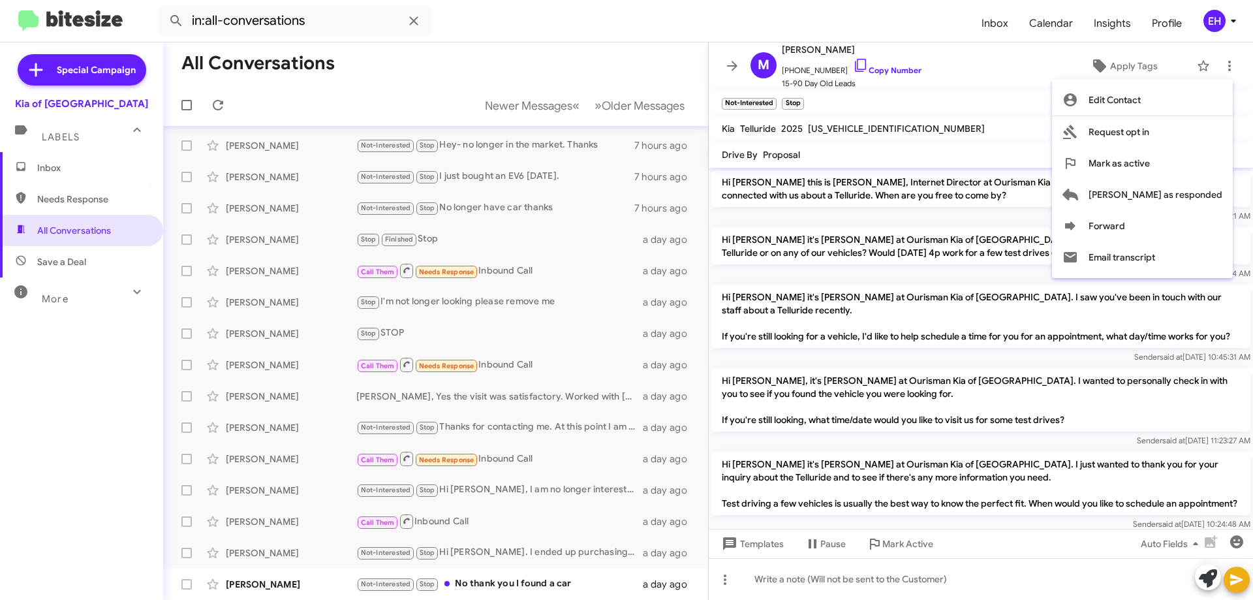
click at [479, 573] on div at bounding box center [626, 300] width 1253 height 600
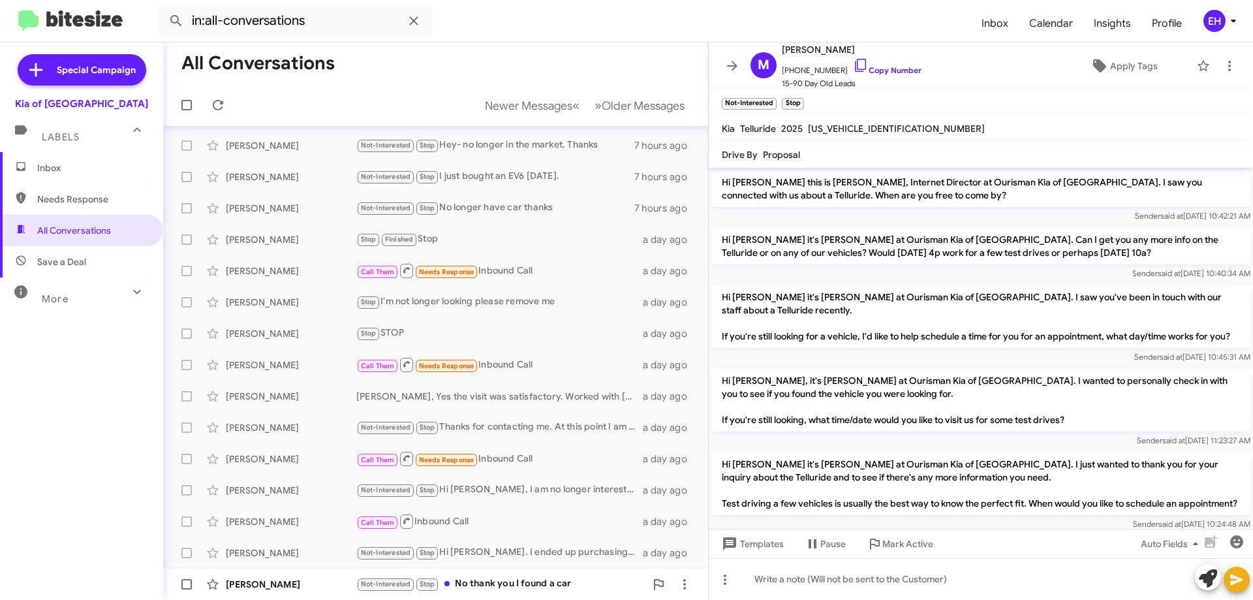
click at [480, 586] on div "Not-Interested Stop No thank you I found a car" at bounding box center [500, 583] width 289 height 15
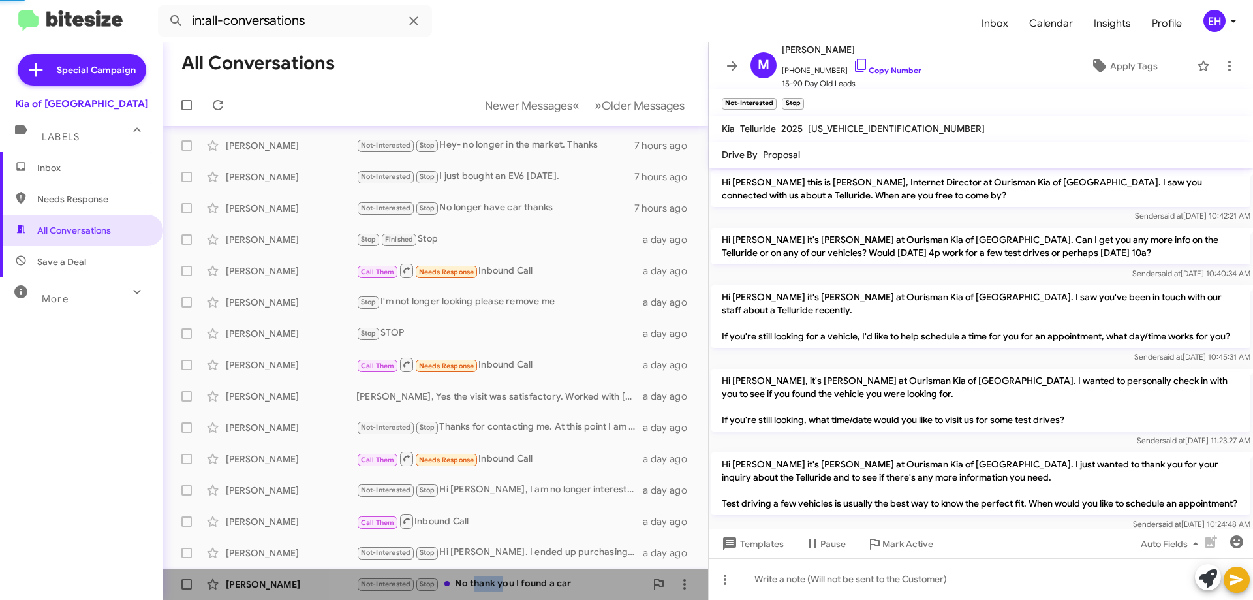
click at [480, 586] on div "Not-Interested Stop No thank you I found a car" at bounding box center [500, 583] width 289 height 15
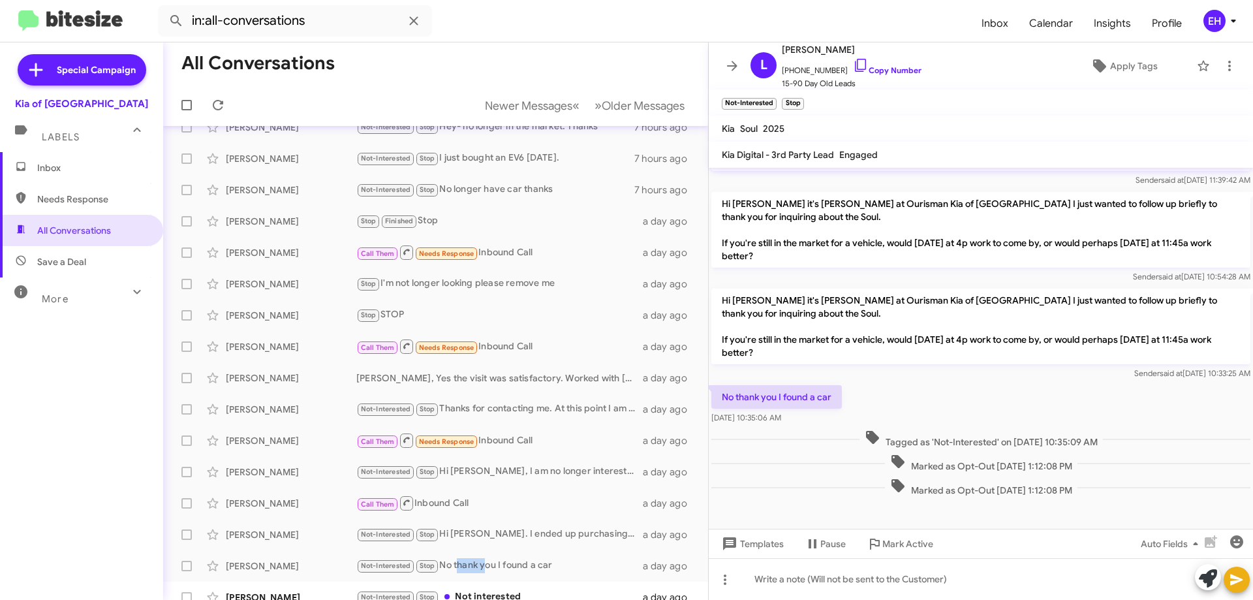
scroll to position [127, 0]
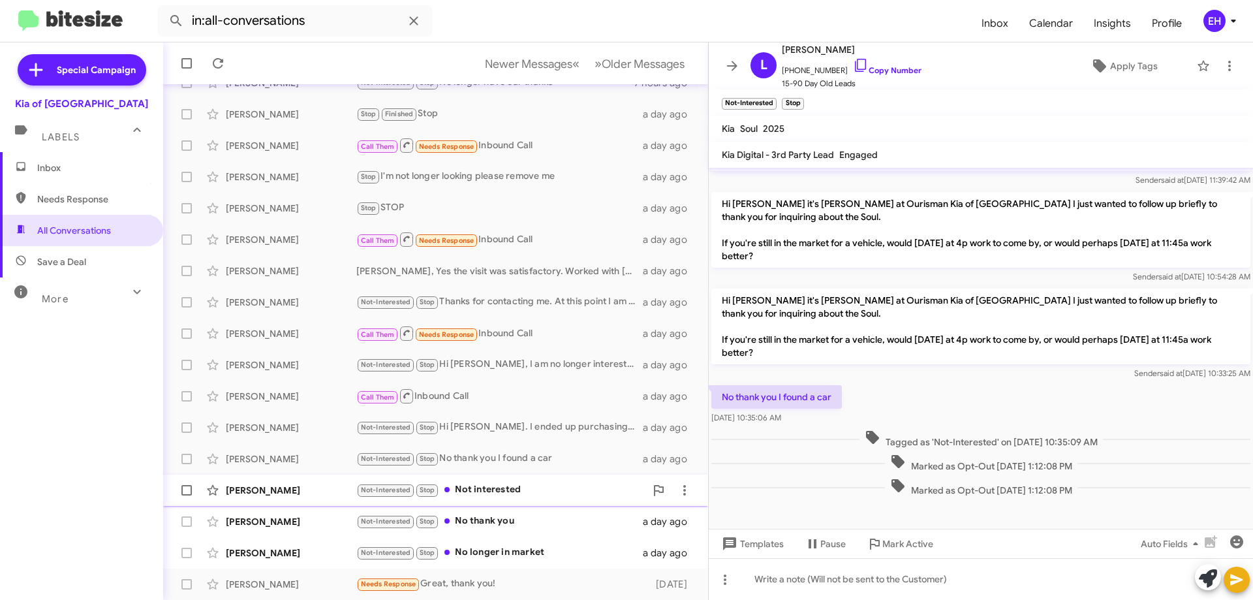
click at [495, 496] on div "Not-Interested Stop Not interested" at bounding box center [500, 489] width 289 height 15
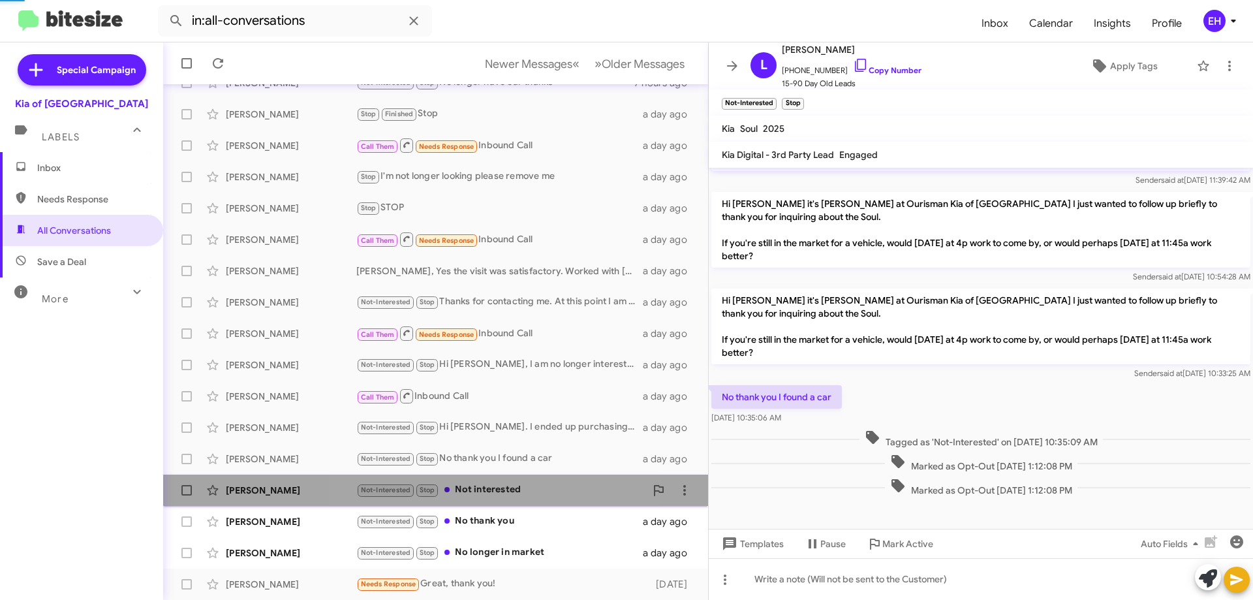
click at [495, 496] on div "Not-Interested Stop Not interested" at bounding box center [500, 489] width 289 height 15
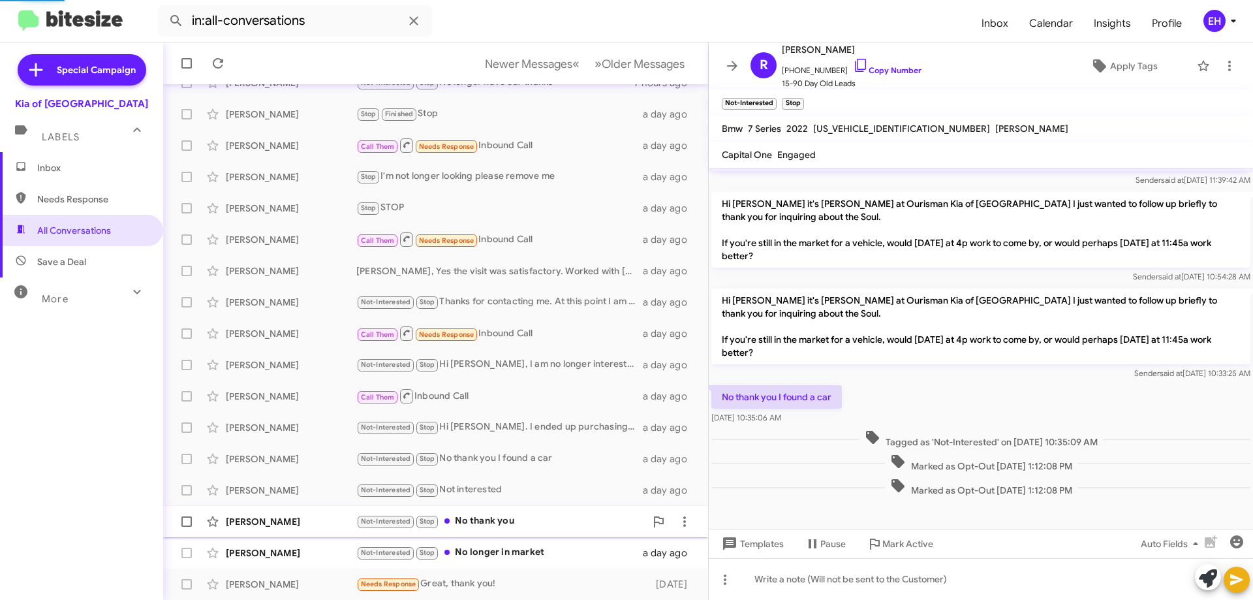
scroll to position [69, 0]
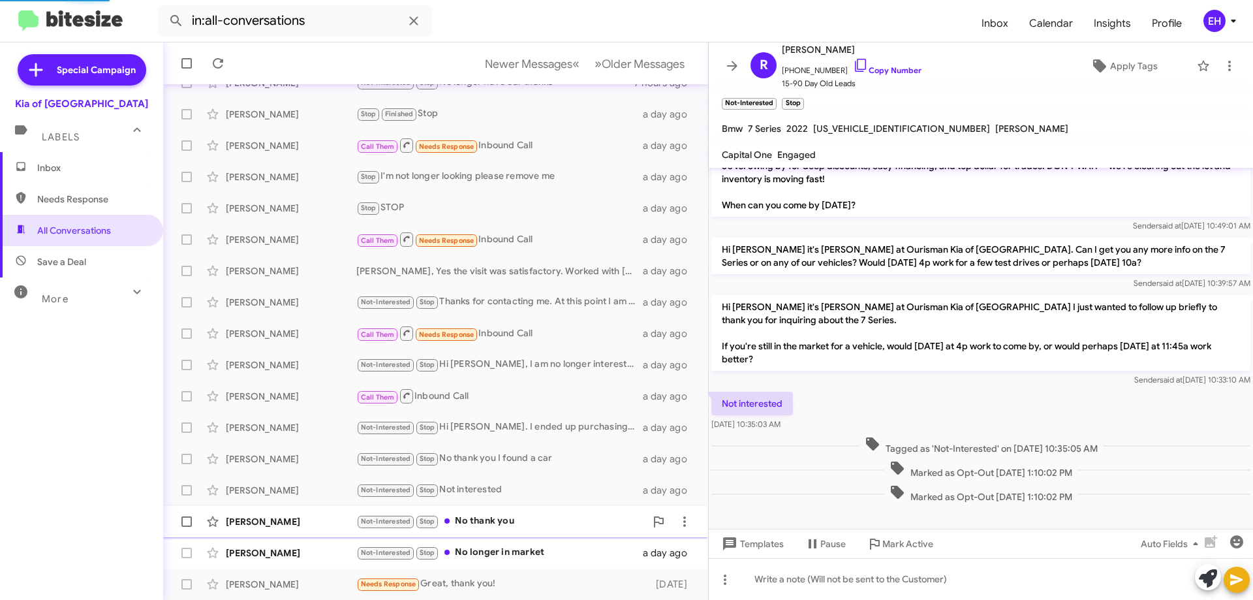
click at [495, 517] on div "Not-Interested Stop No thank you" at bounding box center [500, 521] width 289 height 15
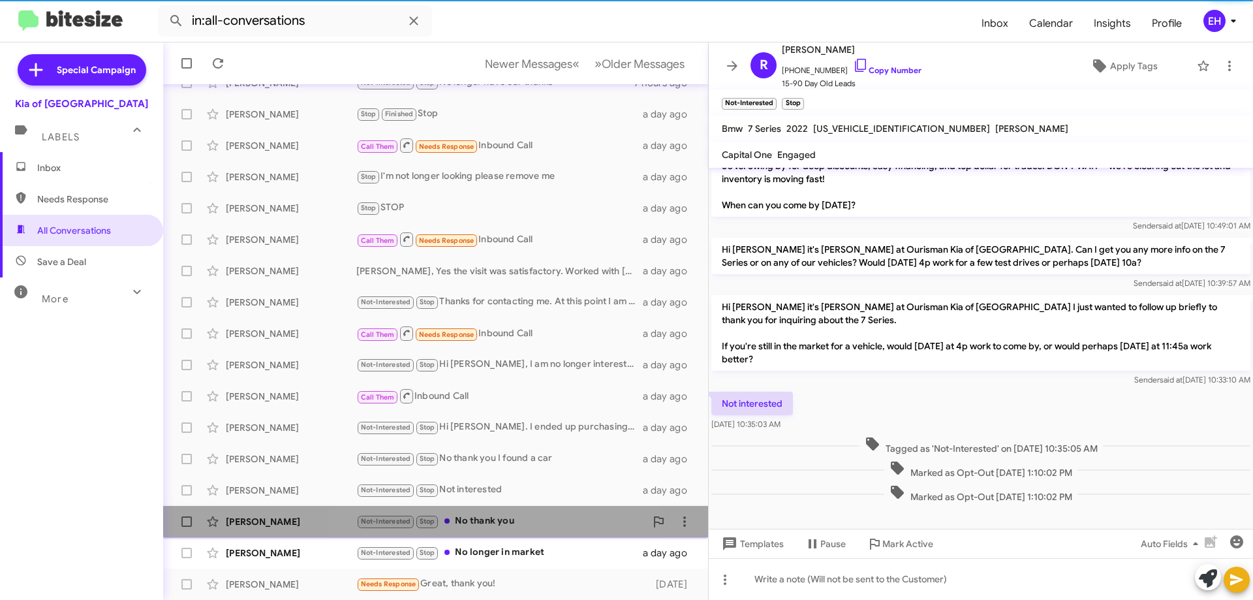
click at [495, 517] on div "Not-Interested Stop No thank you" at bounding box center [500, 521] width 289 height 15
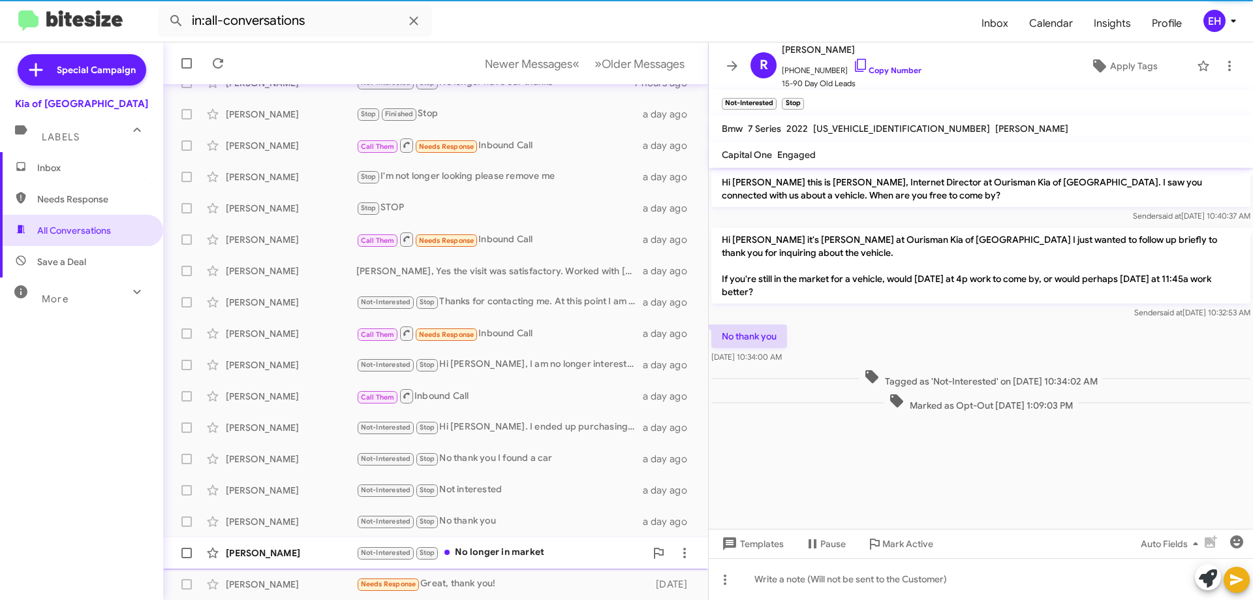
click at [501, 556] on div "Not-Interested Stop No longer in market" at bounding box center [500, 552] width 289 height 15
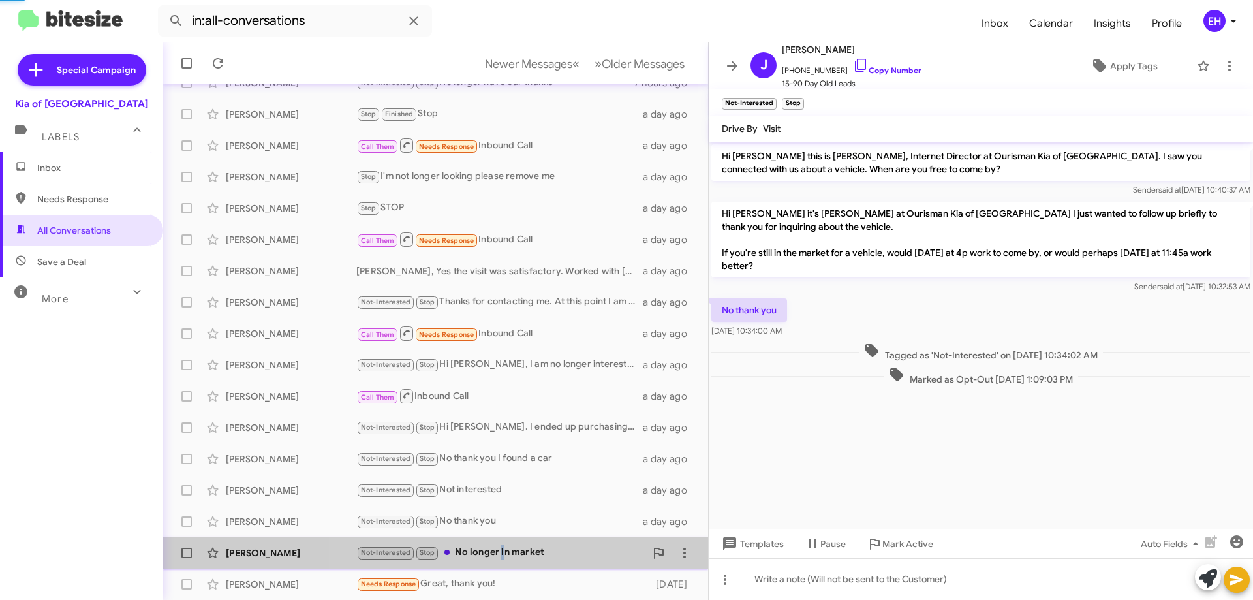
click at [501, 556] on div "Not-Interested Stop No longer in market" at bounding box center [500, 552] width 289 height 15
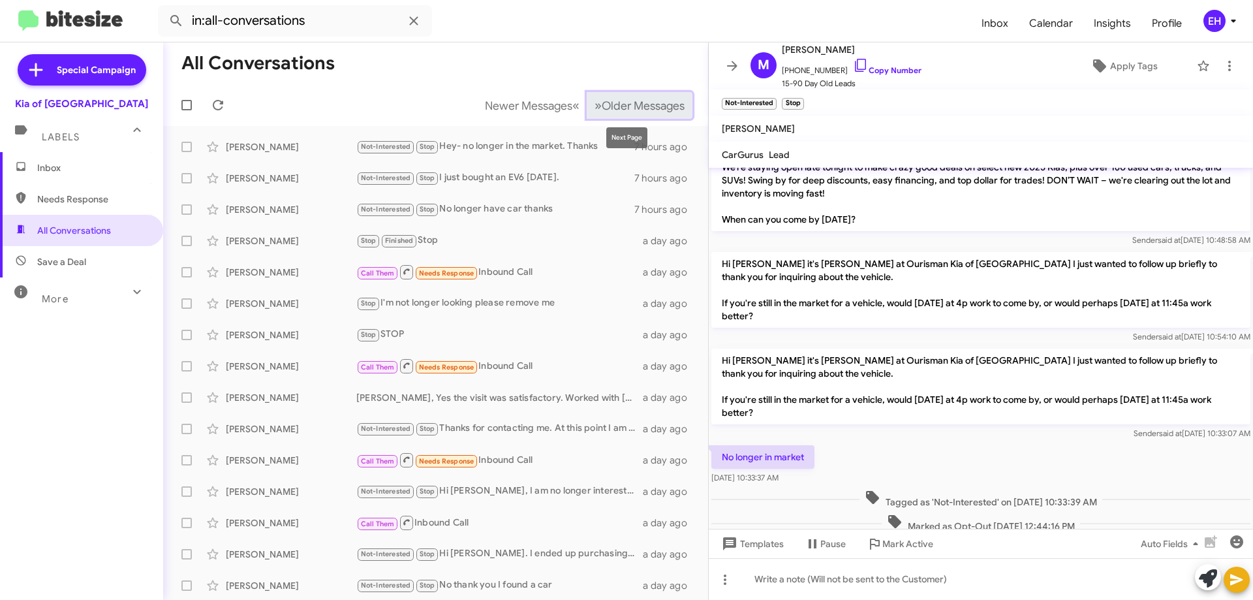
click at [646, 93] on button "» Next Older Messages" at bounding box center [640, 105] width 106 height 27
click at [606, 105] on span "Older Messages" at bounding box center [643, 106] width 83 height 14
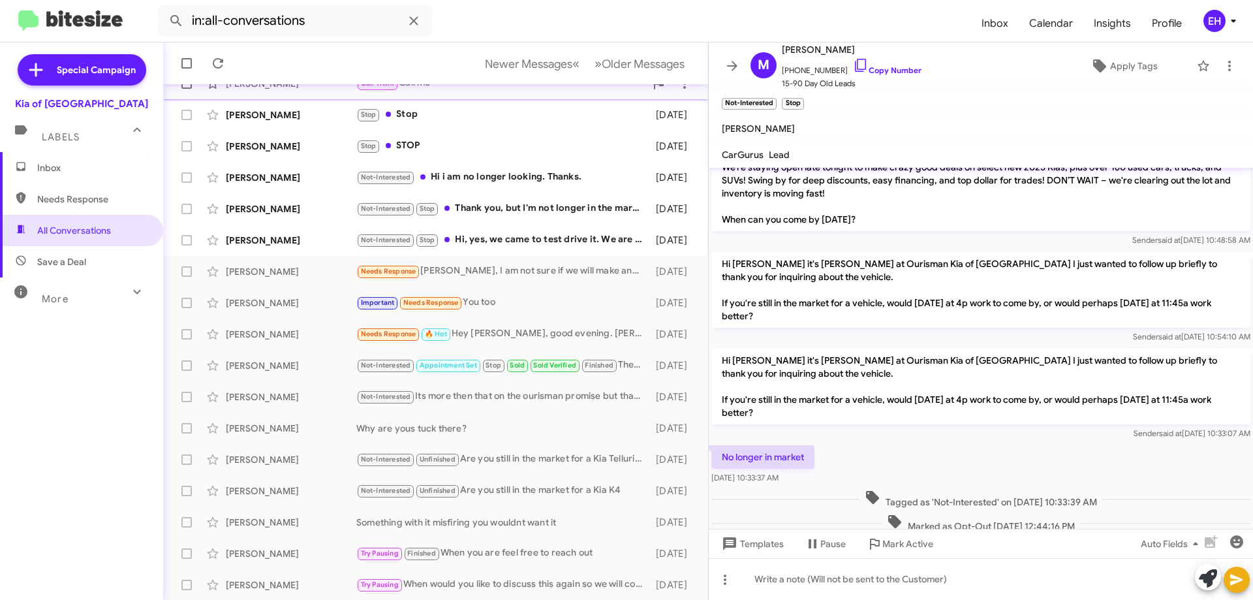
scroll to position [158, 0]
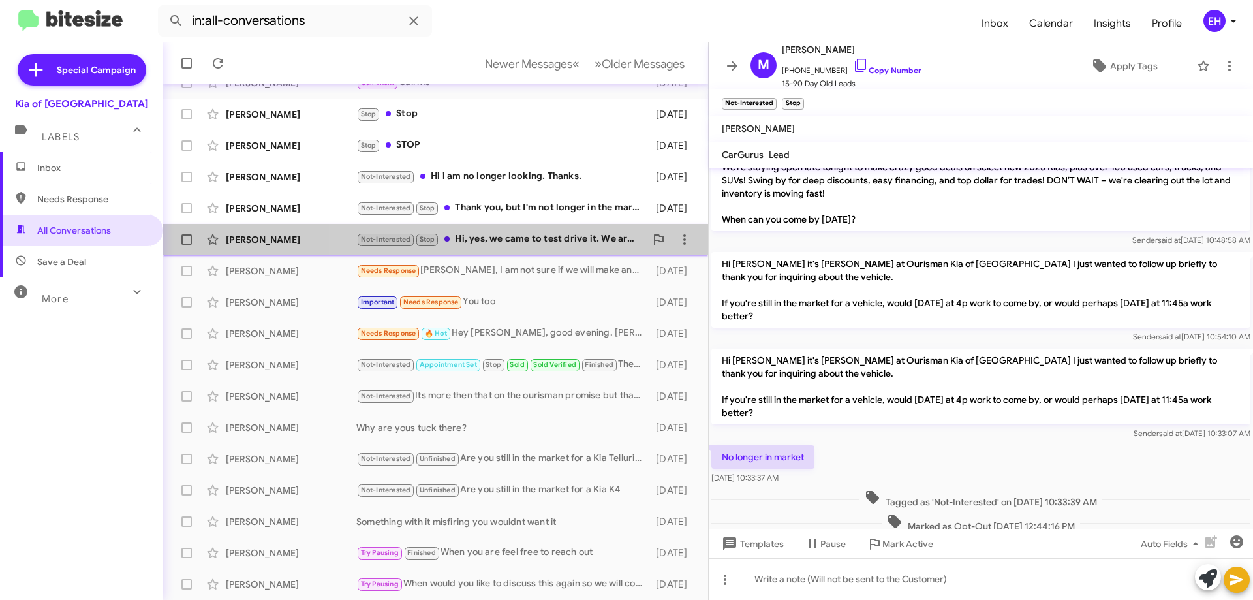
click at [513, 238] on div "Not-Interested Stop Hi, yes, we came to test drive it. We are no longer interes…" at bounding box center [500, 239] width 289 height 15
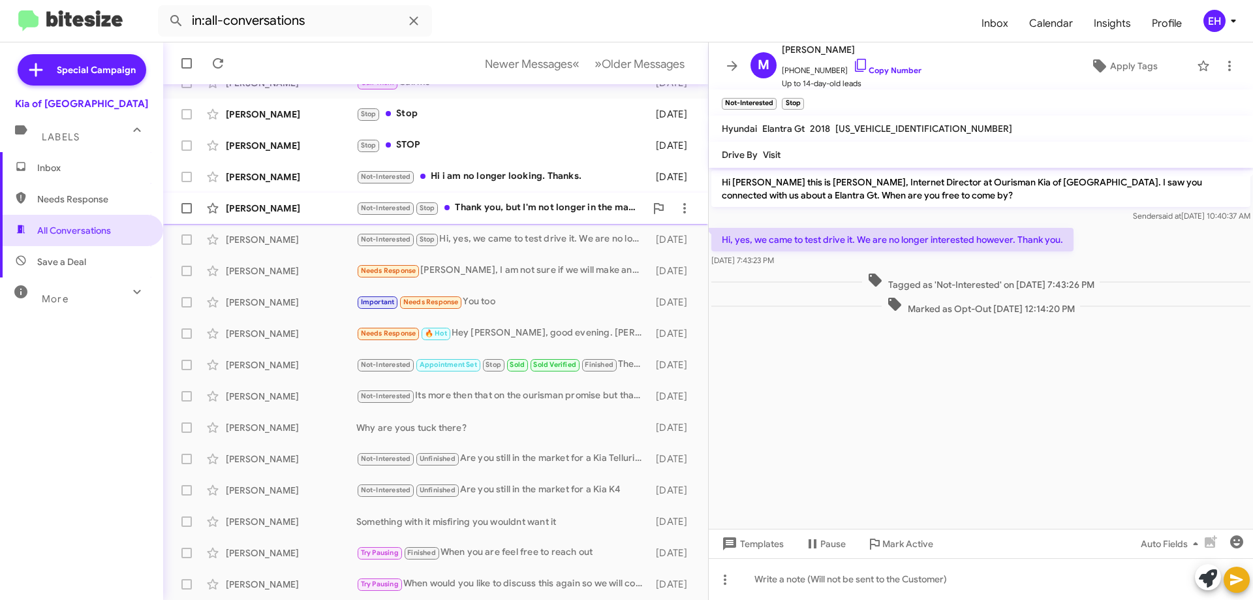
click at [503, 196] on div "[PERSON_NAME] Not-Interested Stop Thank you, but I'm not longer in the market. …" at bounding box center [436, 208] width 524 height 26
click at [494, 182] on div "Not-Interested Hi i am no longer looking. Thanks." at bounding box center [500, 176] width 289 height 15
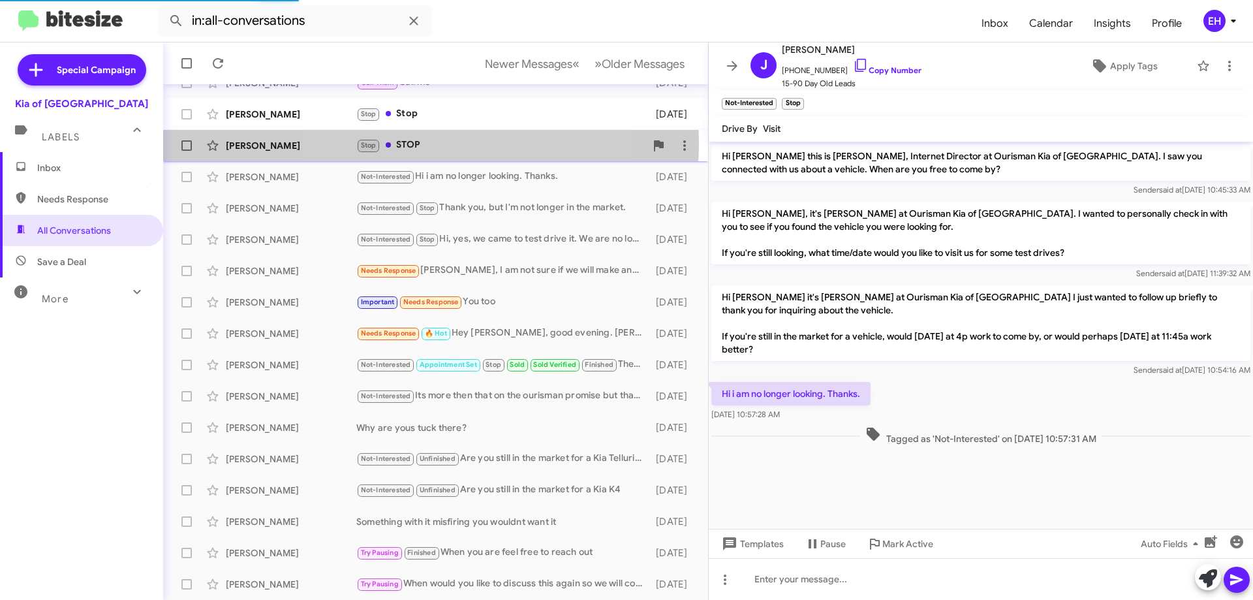
click at [418, 143] on div "Stop STOP" at bounding box center [500, 145] width 289 height 15
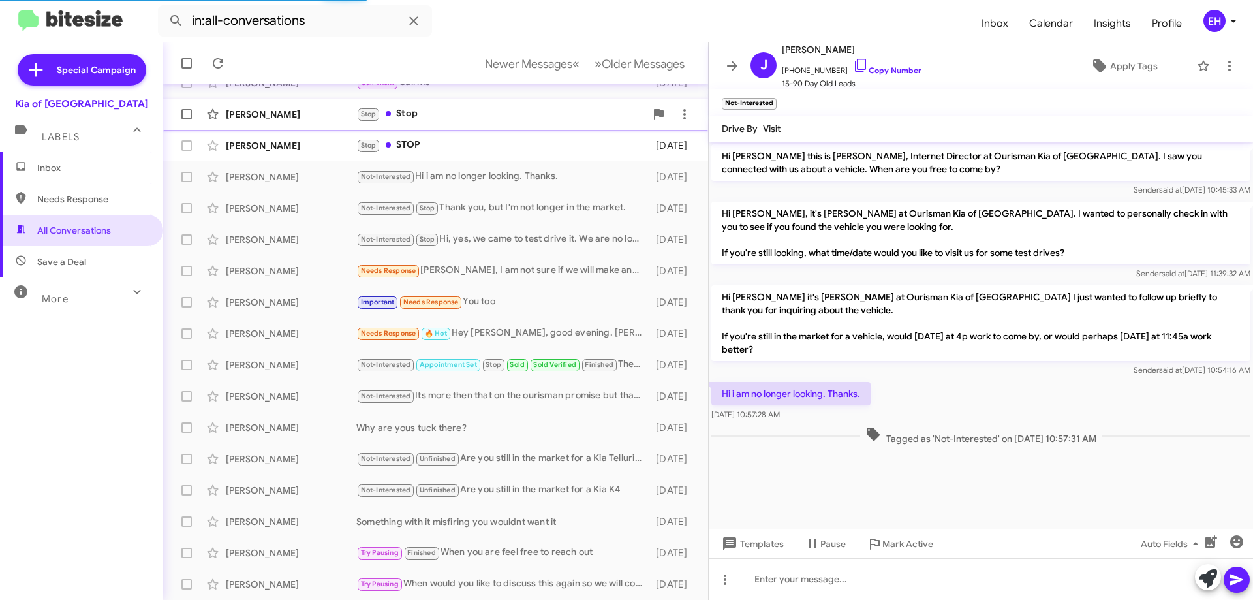
click at [413, 116] on div "Stop Stop" at bounding box center [500, 113] width 289 height 15
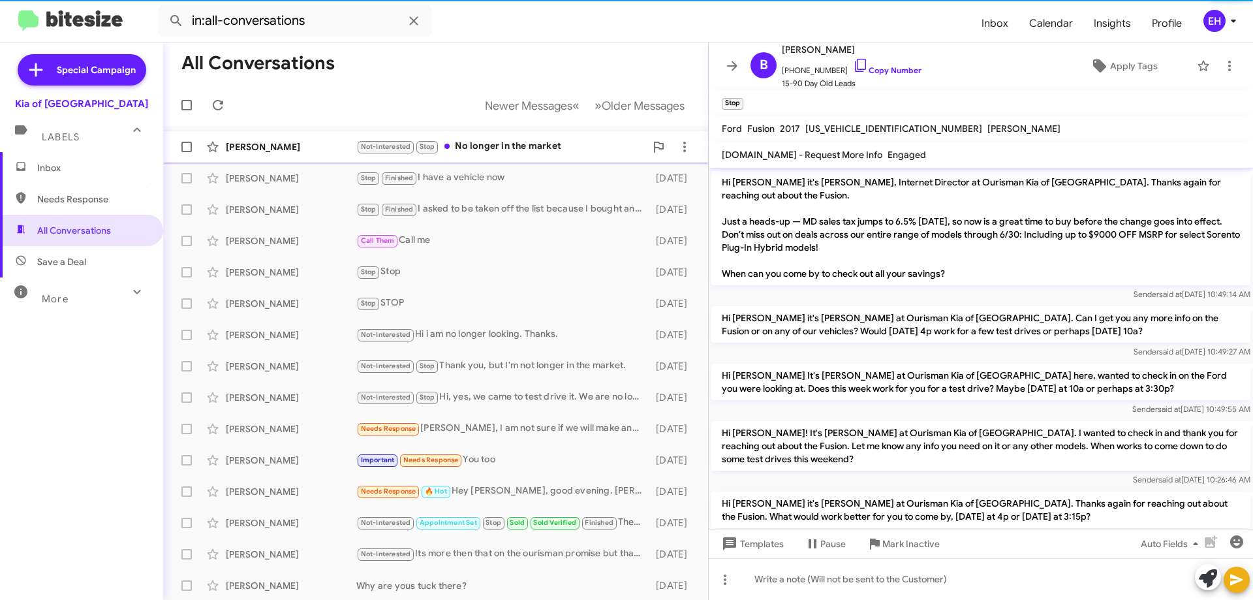
click at [495, 145] on div "Not-Interested Stop No longer in the market" at bounding box center [500, 146] width 289 height 15
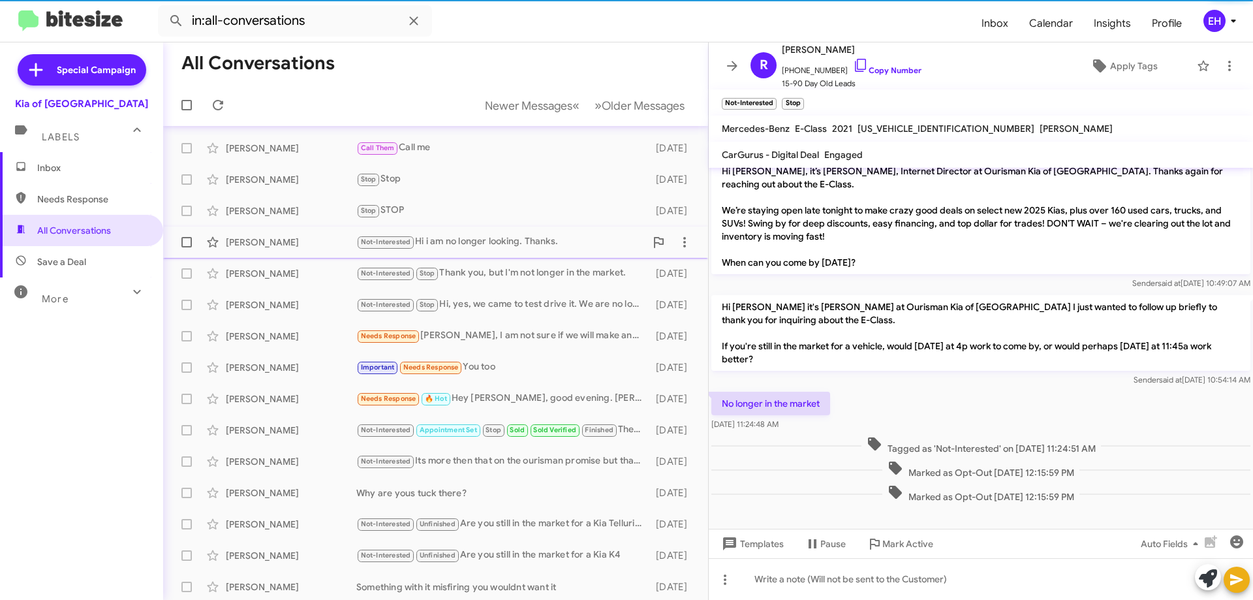
scroll to position [158, 0]
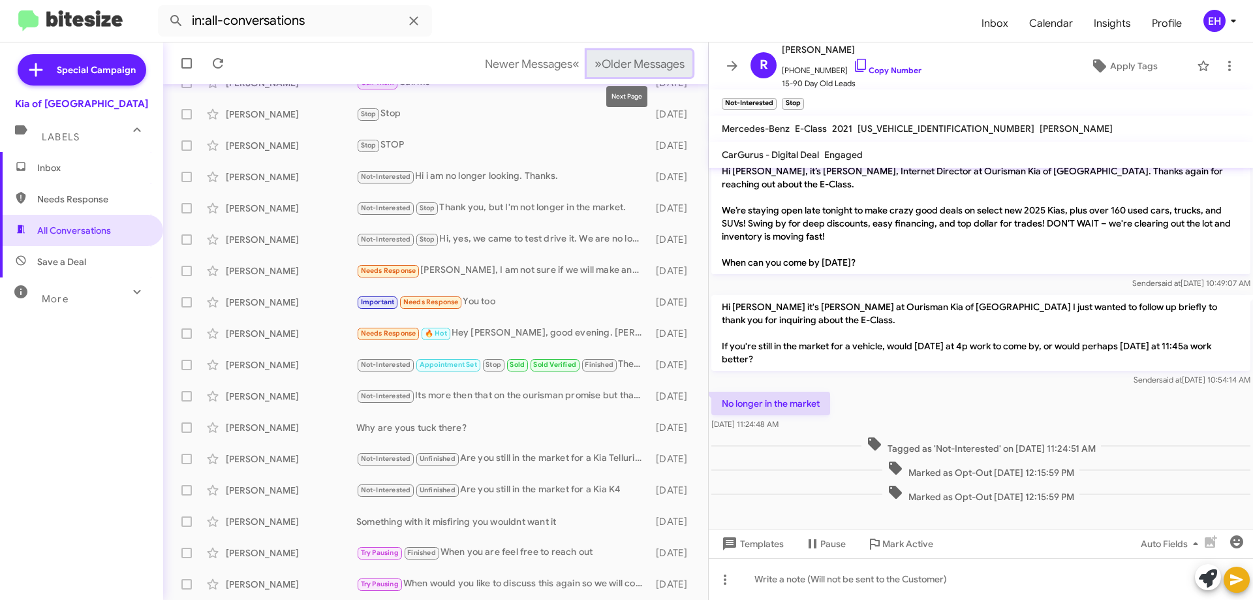
click at [663, 66] on span "Older Messages" at bounding box center [643, 64] width 83 height 14
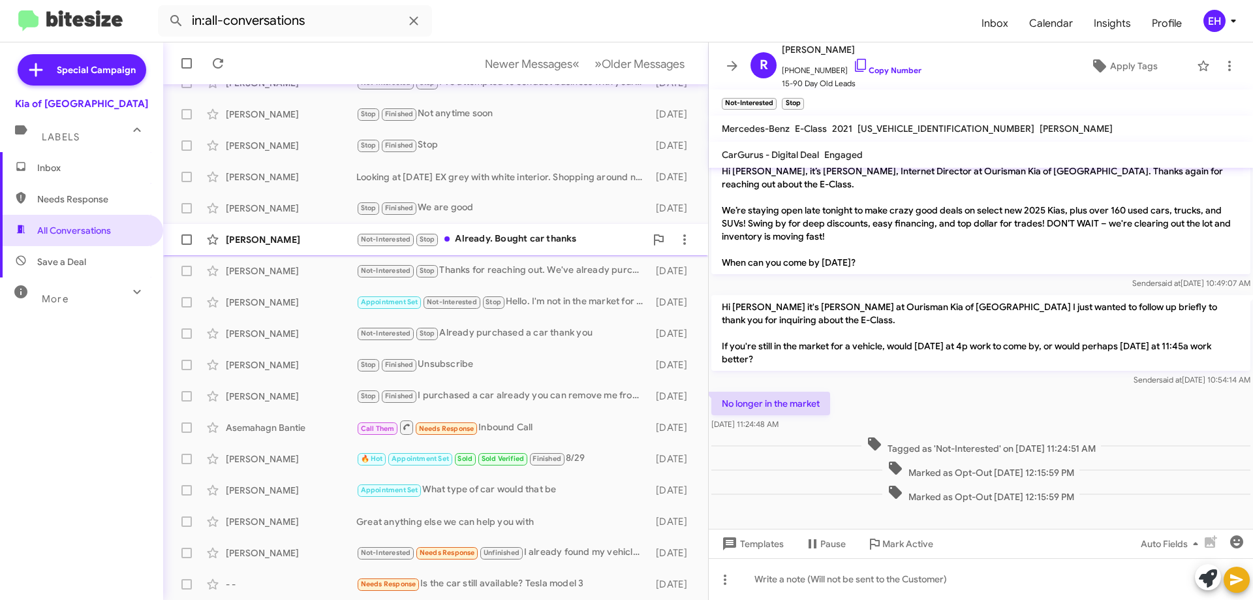
click at [544, 237] on div "Not-Interested Stop Already. Bought car thanks" at bounding box center [500, 239] width 289 height 15
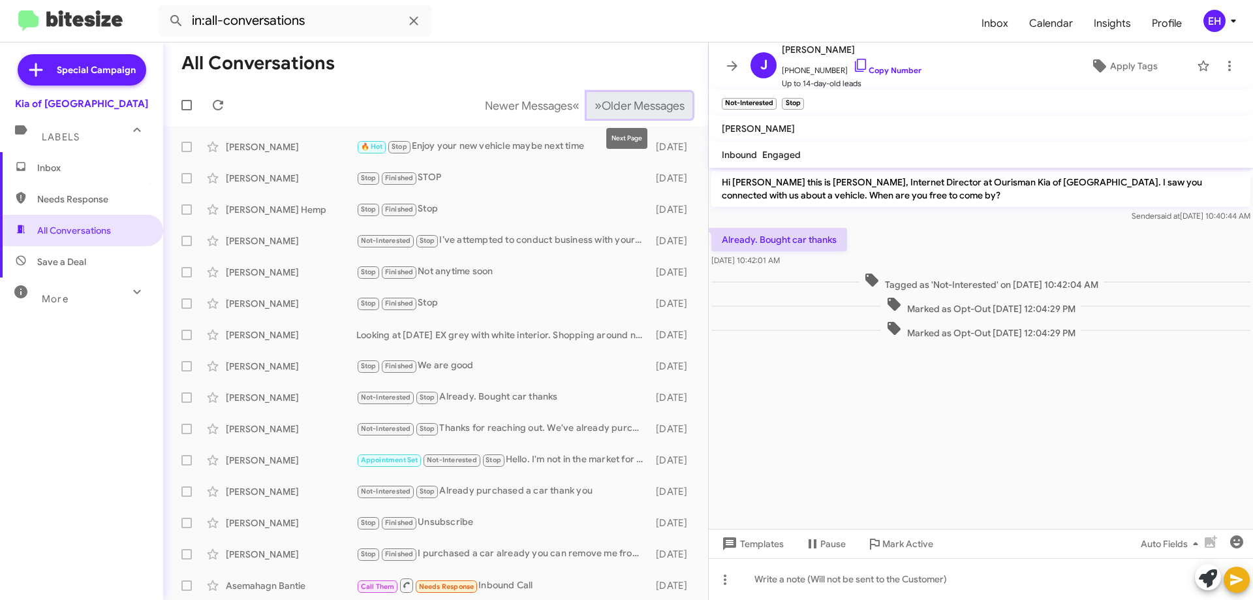
click at [630, 102] on span "Older Messages" at bounding box center [643, 106] width 83 height 14
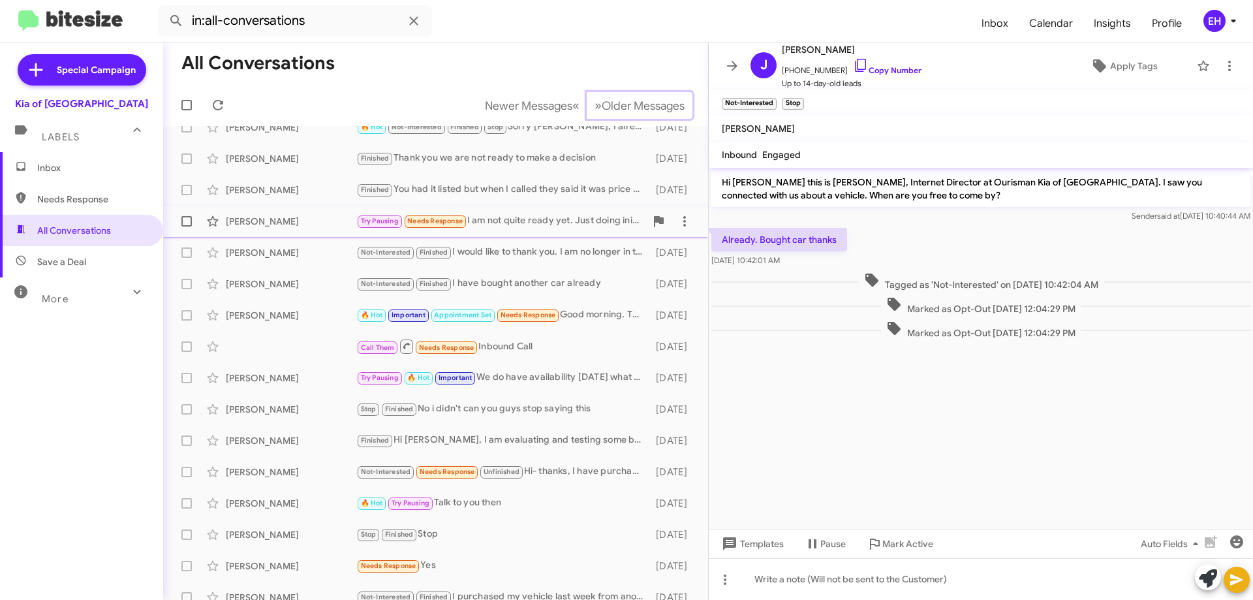
scroll to position [158, 0]
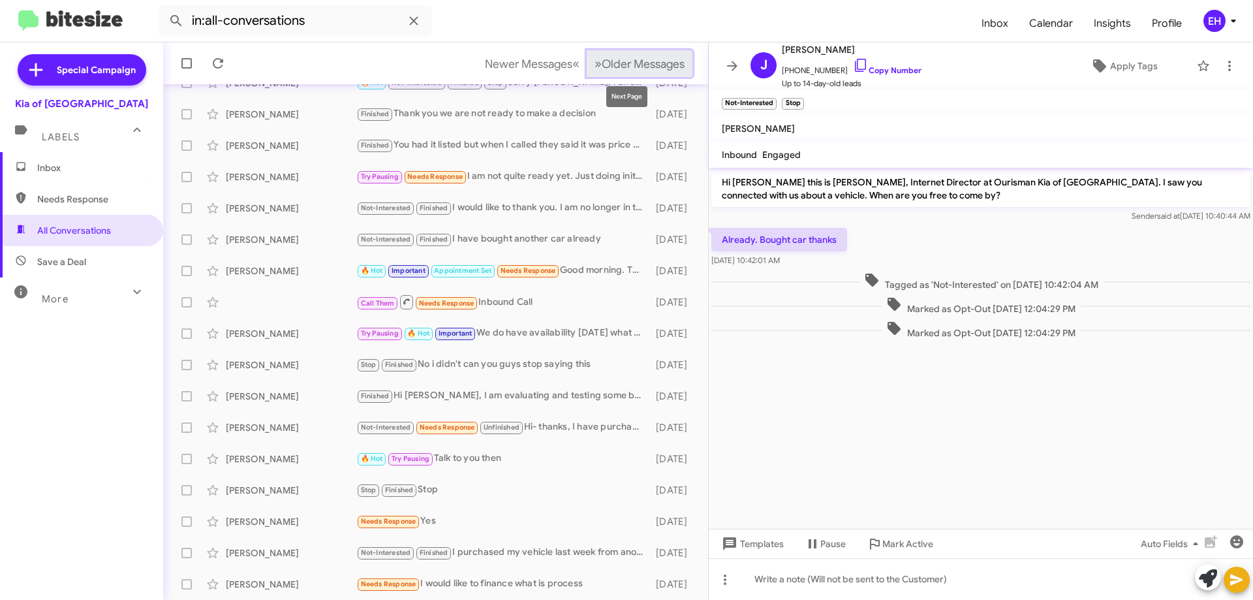
click at [656, 63] on span "Older Messages" at bounding box center [643, 64] width 83 height 14
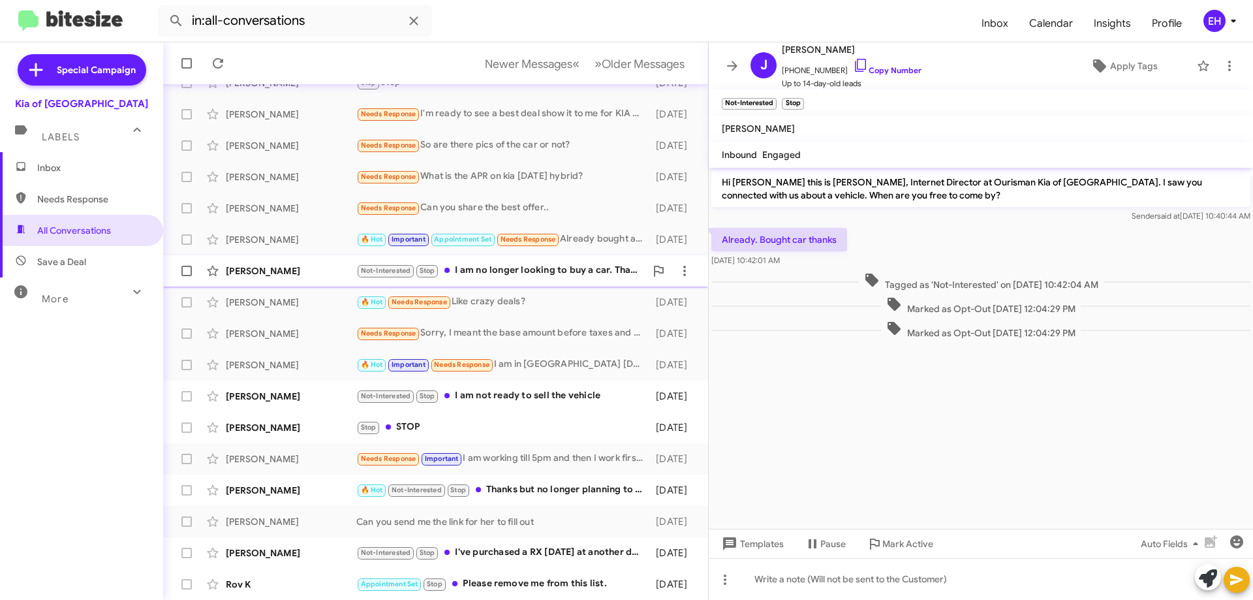
click at [550, 262] on div "[PERSON_NAME] Not-Interested Stop I am no longer looking to buy a car. Thanks f…" at bounding box center [436, 271] width 524 height 26
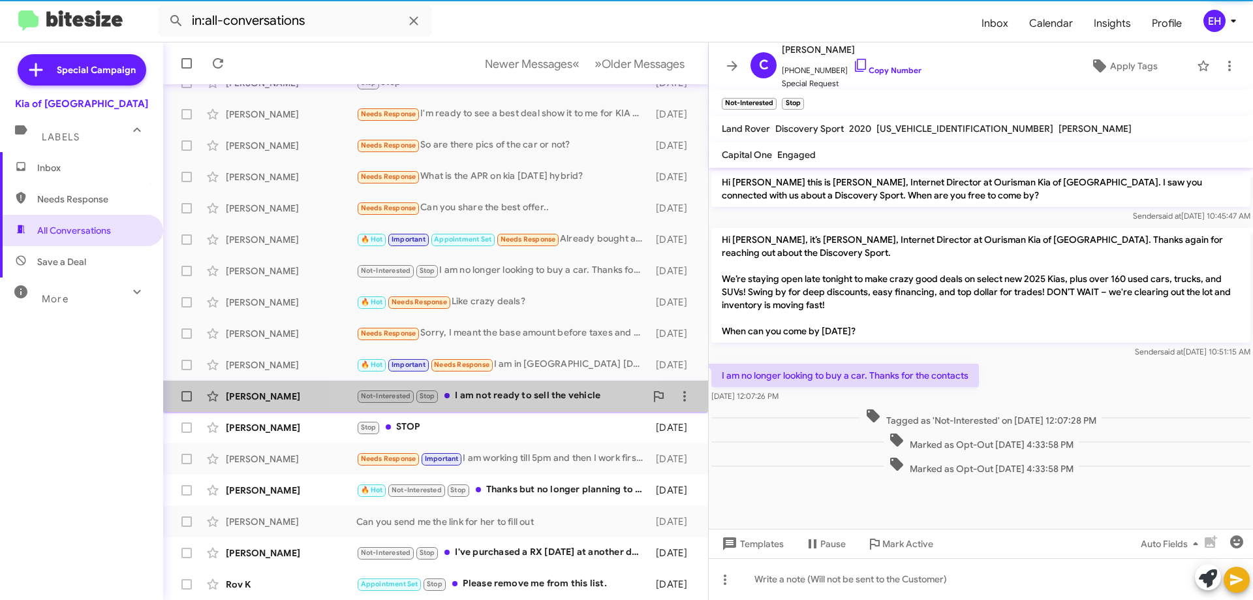
click at [473, 386] on div "[PERSON_NAME] Not-Interested Stop I am not ready to sell the vehicle [DATE]" at bounding box center [436, 396] width 524 height 26
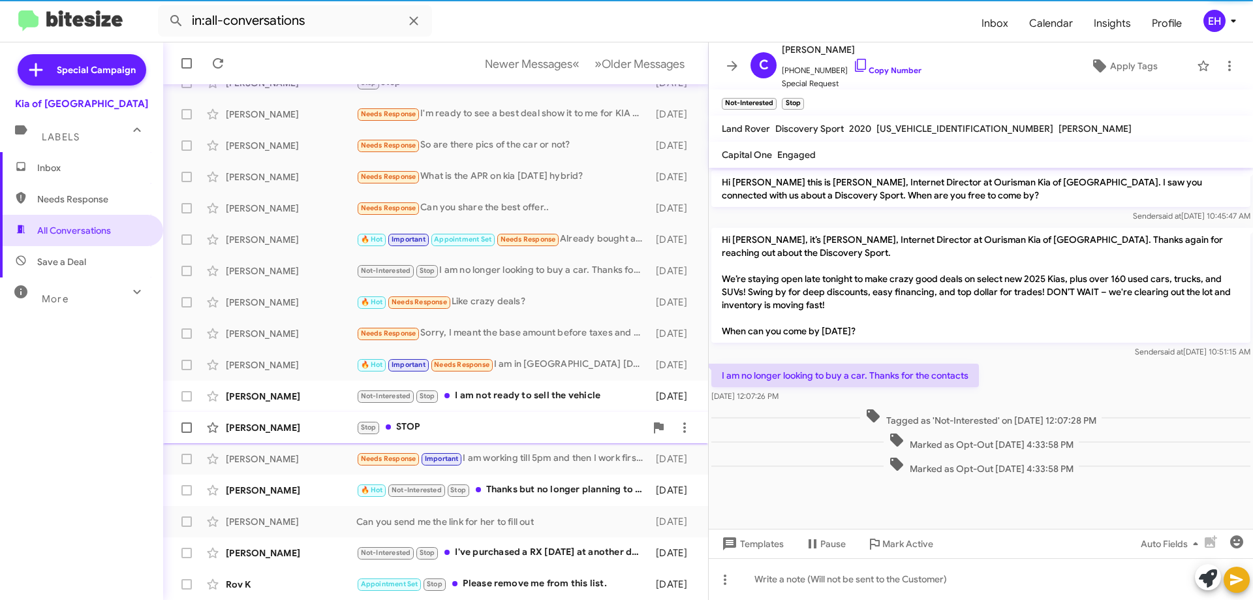
click at [456, 423] on div "Stop STOP" at bounding box center [500, 427] width 289 height 15
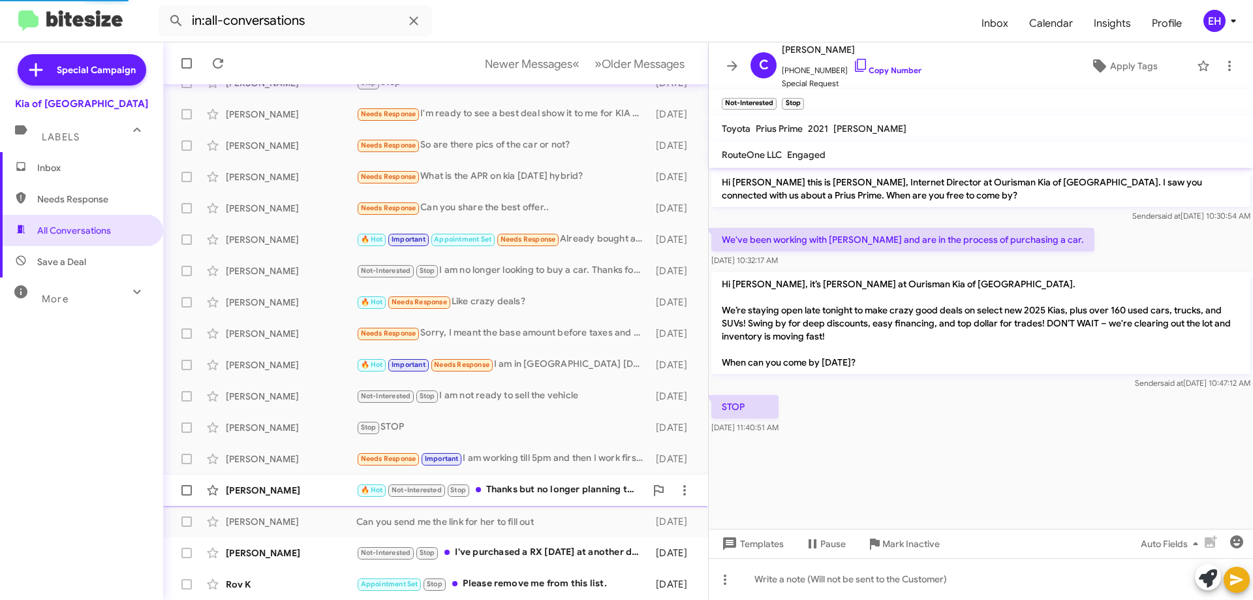
click at [501, 483] on div "🔥 Hot Not-Interested Stop Thanks but no longer planning to purchase a vehicle." at bounding box center [500, 489] width 289 height 15
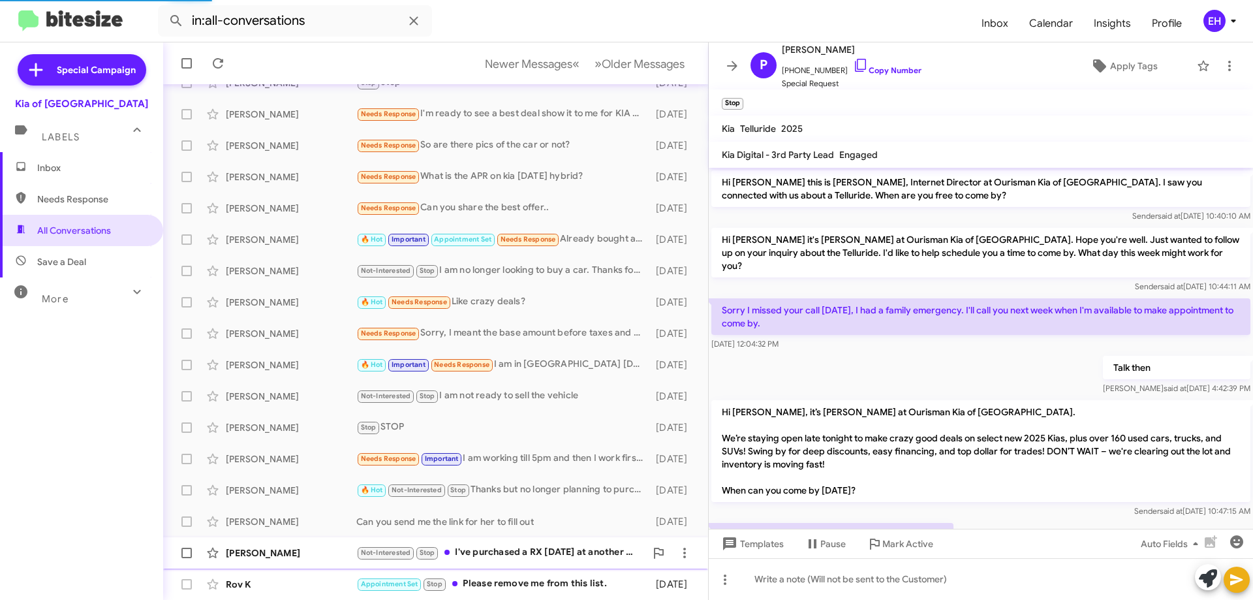
scroll to position [125, 0]
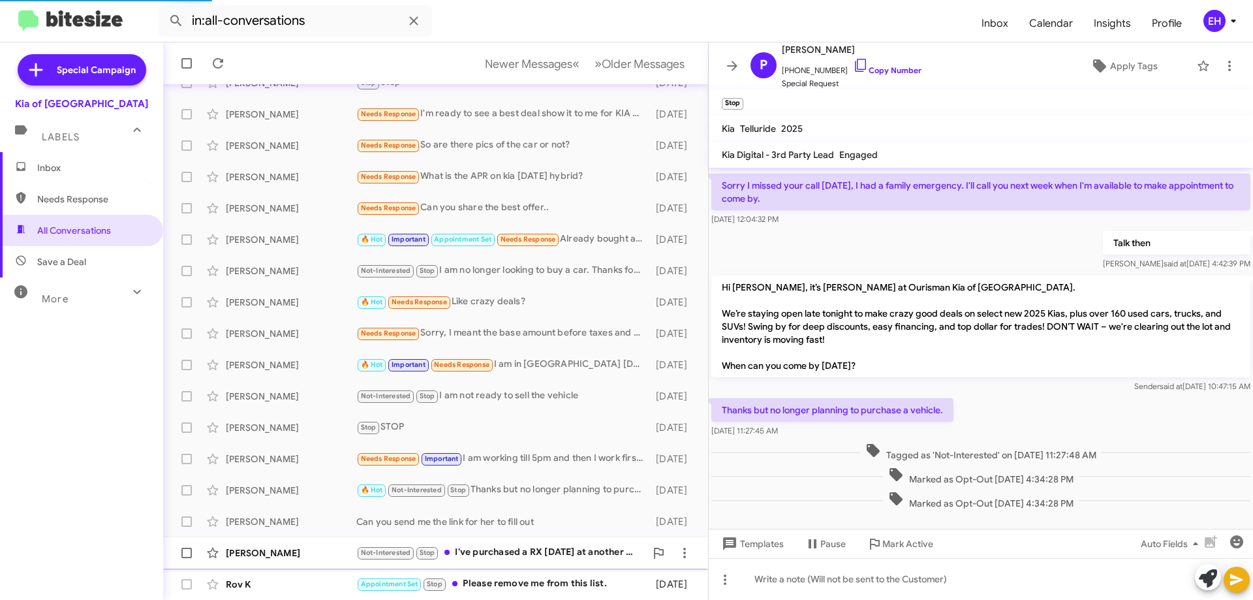
click at [503, 565] on div "[PERSON_NAME] Not-Interested Stop I've purchased a RX [DATE] at another dealer.…" at bounding box center [436, 553] width 524 height 26
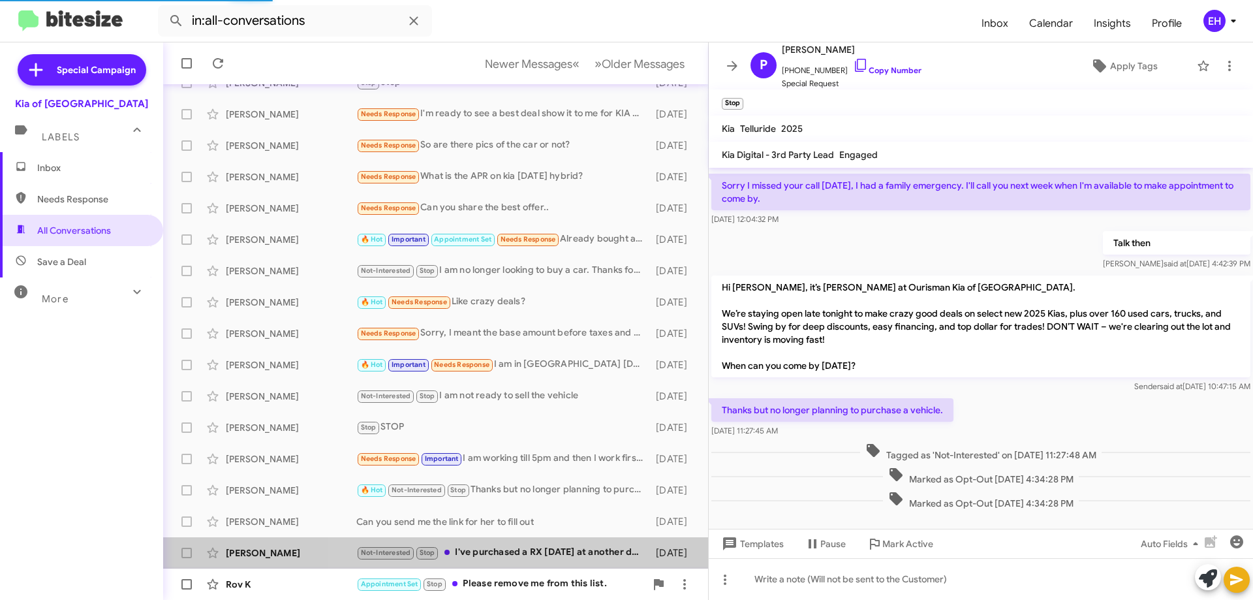
click at [506, 595] on div "Rov K Appointment Set Stop Please remove me from this list. [DATE]" at bounding box center [436, 584] width 524 height 26
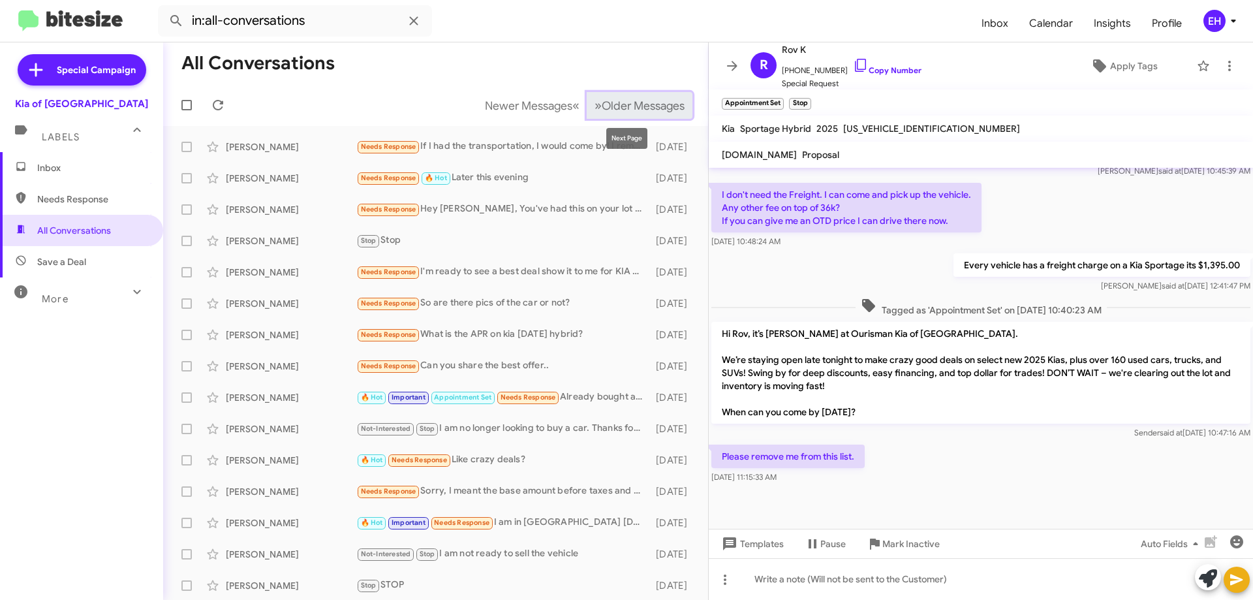
click at [621, 94] on button "» Next Older Messages" at bounding box center [640, 105] width 106 height 27
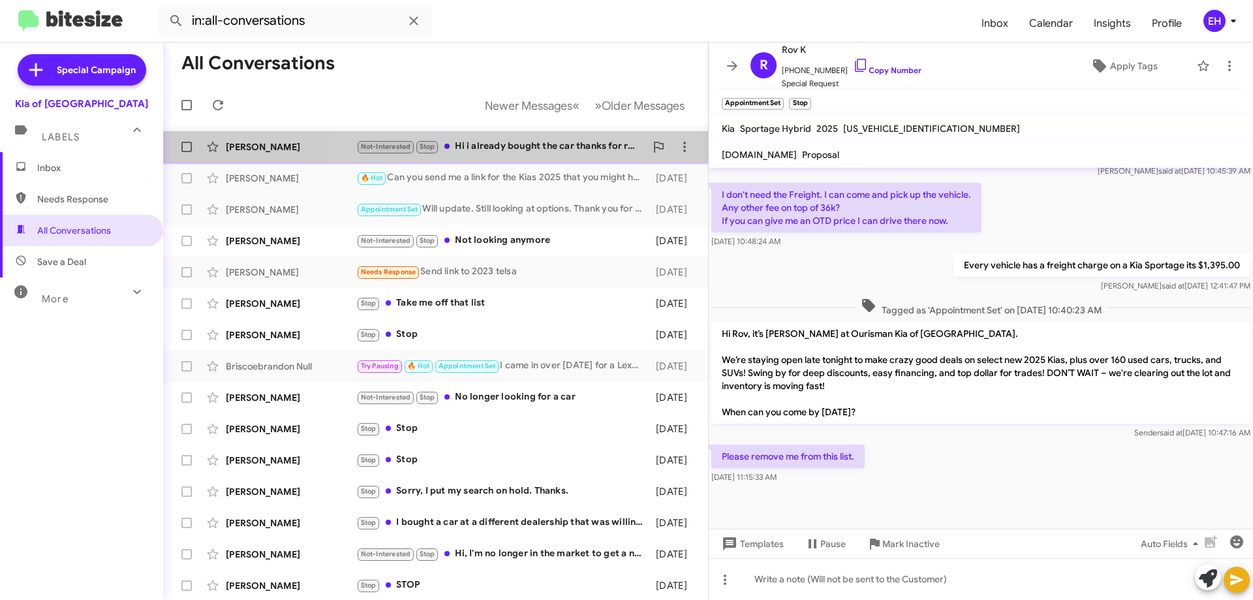
click at [535, 149] on div "Not-Interested Stop Hi i already bought the car thanks for reaching out though" at bounding box center [500, 146] width 289 height 15
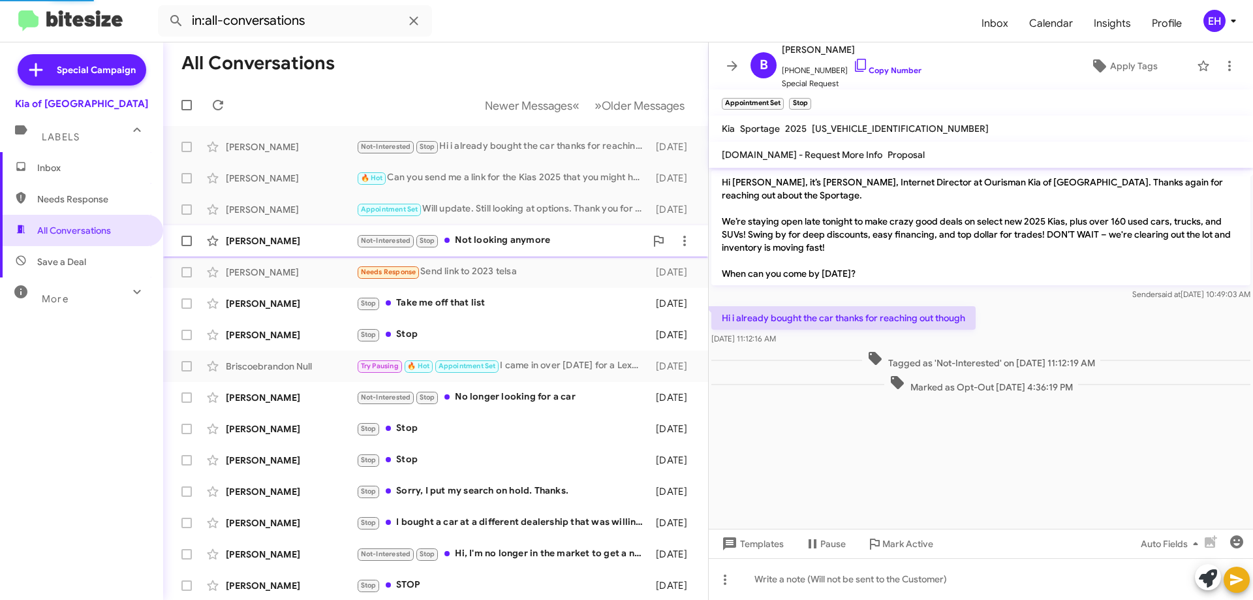
click at [488, 243] on div "Not-Interested Stop Not looking anymore" at bounding box center [500, 240] width 289 height 15
click at [462, 295] on div "[PERSON_NAME] Stop Take me off that list [DATE]" at bounding box center [436, 303] width 524 height 26
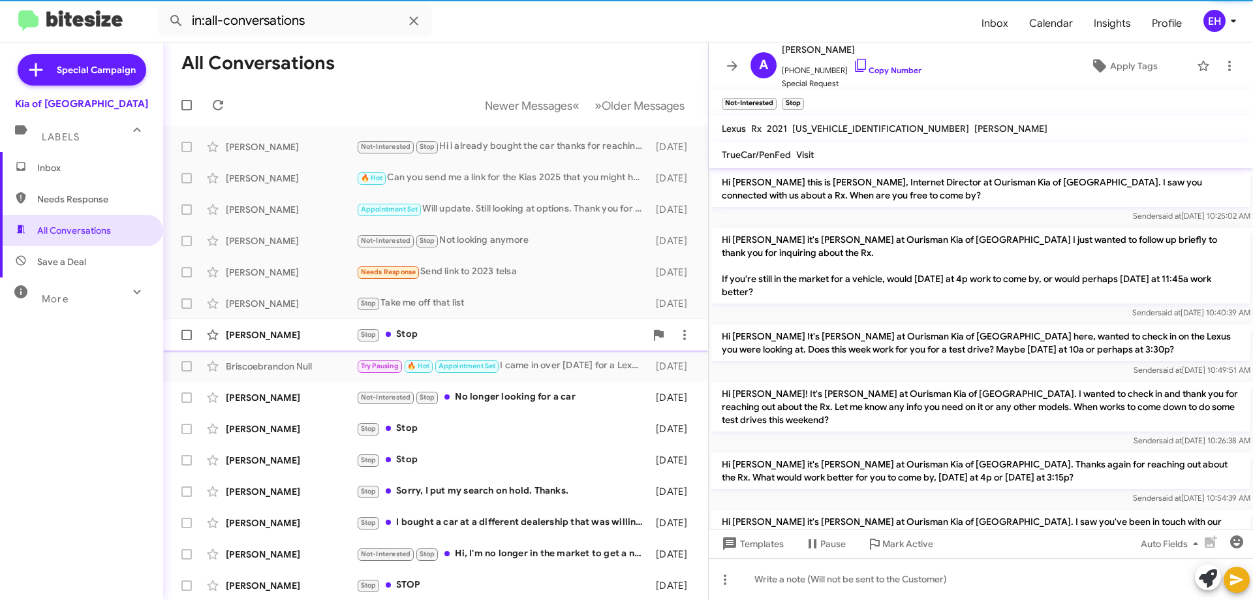
click at [433, 341] on div "Stop Stop" at bounding box center [500, 334] width 289 height 15
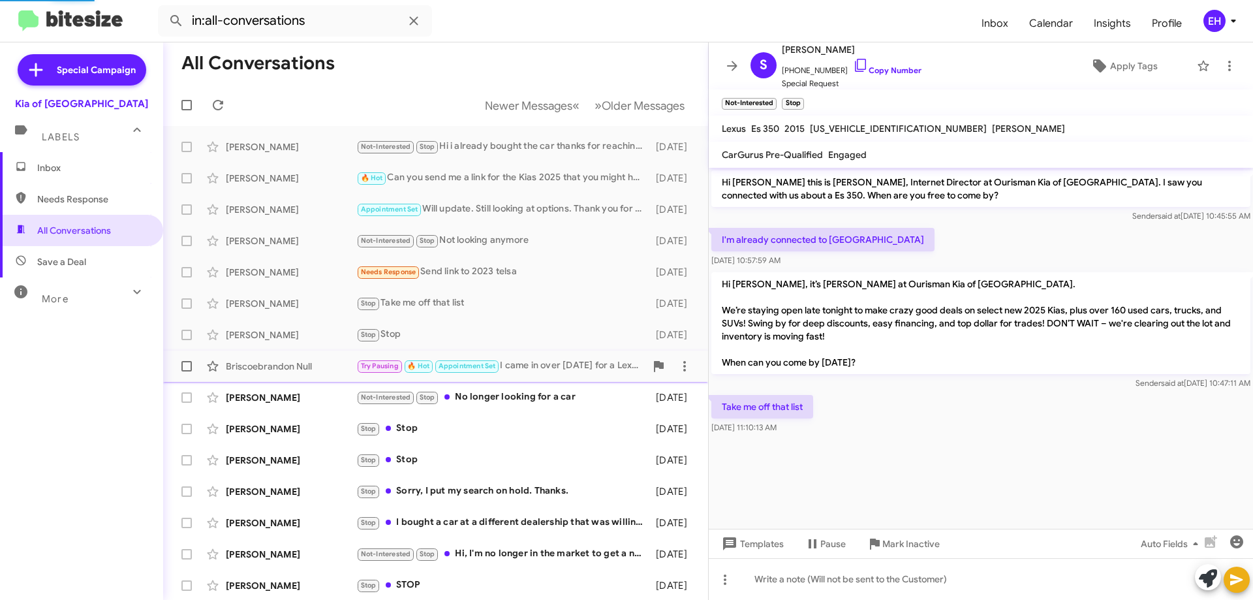
scroll to position [34, 0]
drag, startPoint x: 449, startPoint y: 380, endPoint x: 454, endPoint y: 386, distance: 7.9
click at [453, 385] on mat-action-list "[PERSON_NAME] Not-Interested Stop Hi i already bought the car thanks for reachi…" at bounding box center [435, 442] width 545 height 632
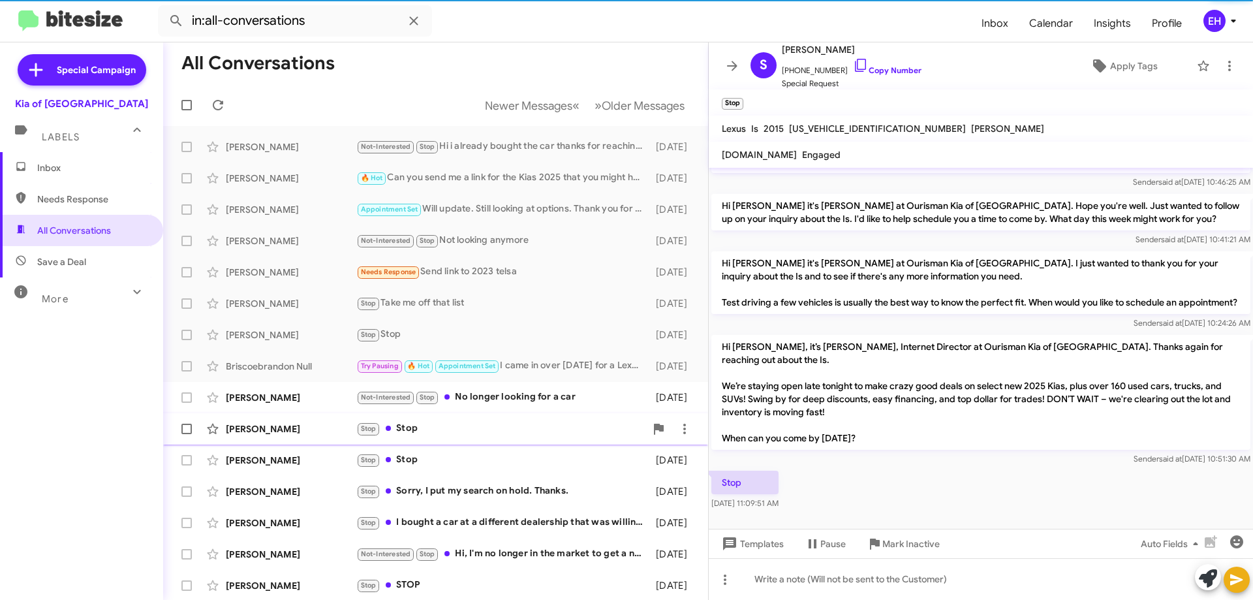
click at [447, 430] on div "Stop Stop" at bounding box center [500, 428] width 289 height 15
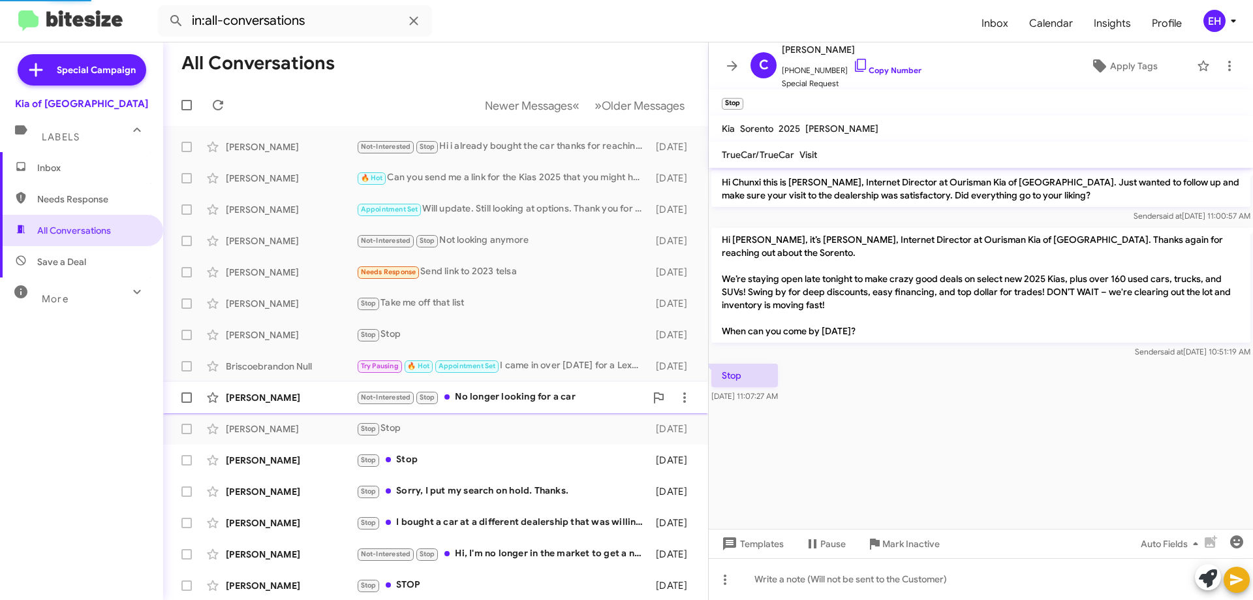
click at [496, 398] on div "Not-Interested Stop No longer looking for a car" at bounding box center [500, 397] width 289 height 15
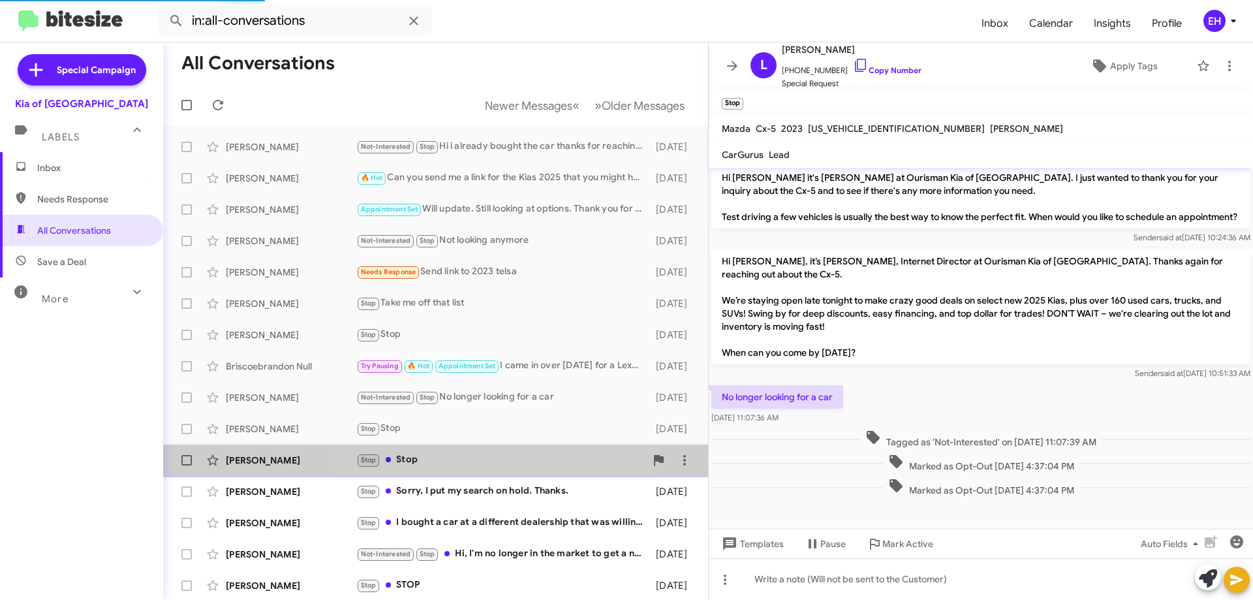
click at [439, 460] on div "Stop Stop" at bounding box center [500, 459] width 289 height 15
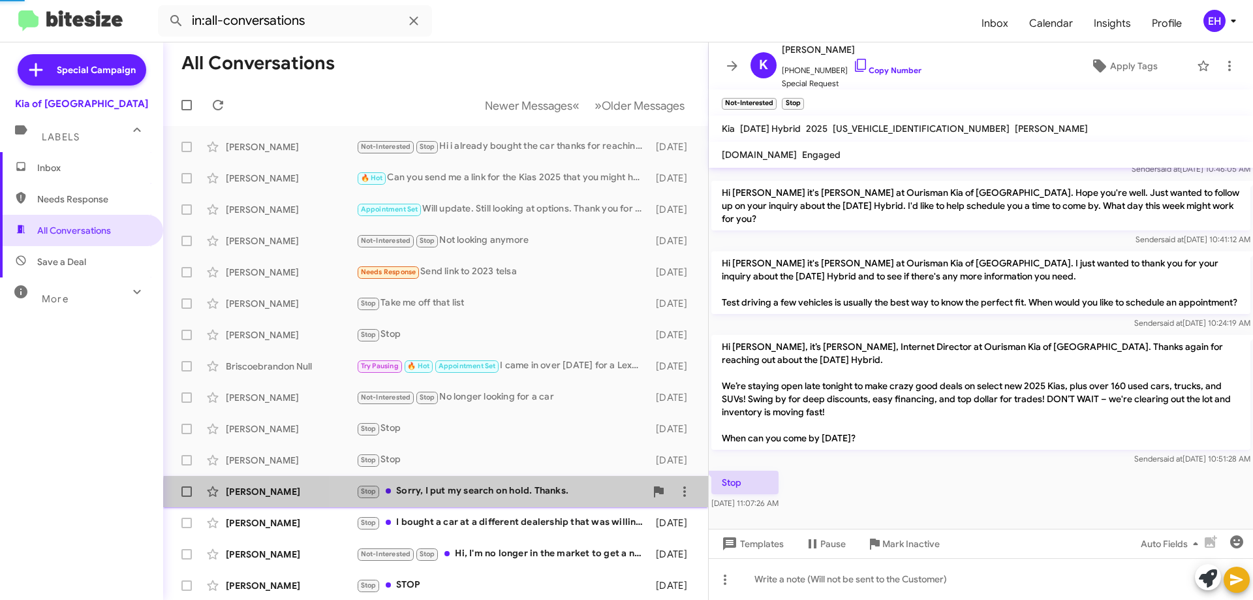
click at [459, 499] on div "Stop Sorry, I put my search on hold. Thanks." at bounding box center [500, 491] width 289 height 15
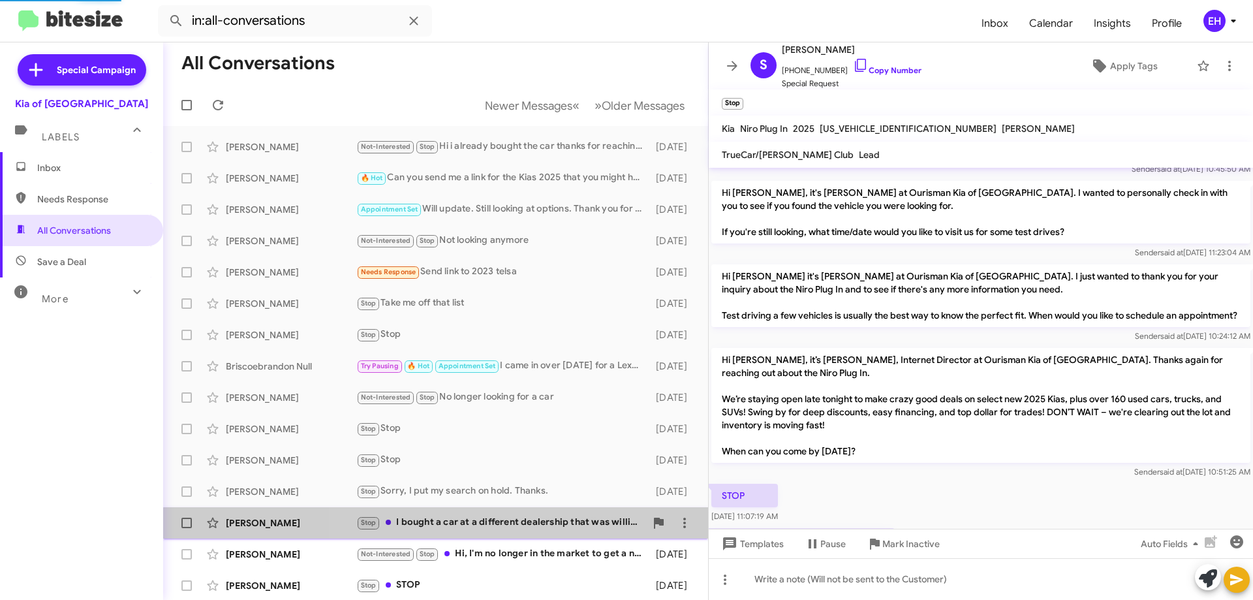
click at [460, 527] on div "Stop I bought a car at a different dealership that was willing to work with me …" at bounding box center [500, 522] width 289 height 15
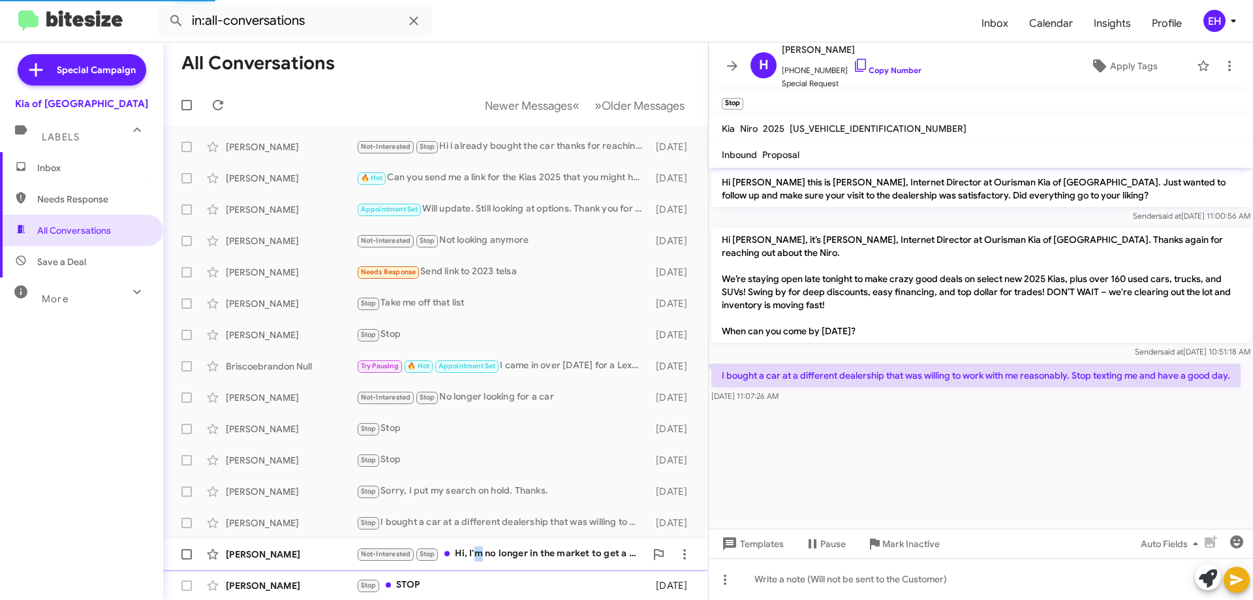
drag, startPoint x: 474, startPoint y: 562, endPoint x: 484, endPoint y: 563, distance: 9.9
click at [484, 563] on div "[PERSON_NAME] Not-Interested Stop Hi, I'm no longer in the market to get a new …" at bounding box center [436, 554] width 524 height 26
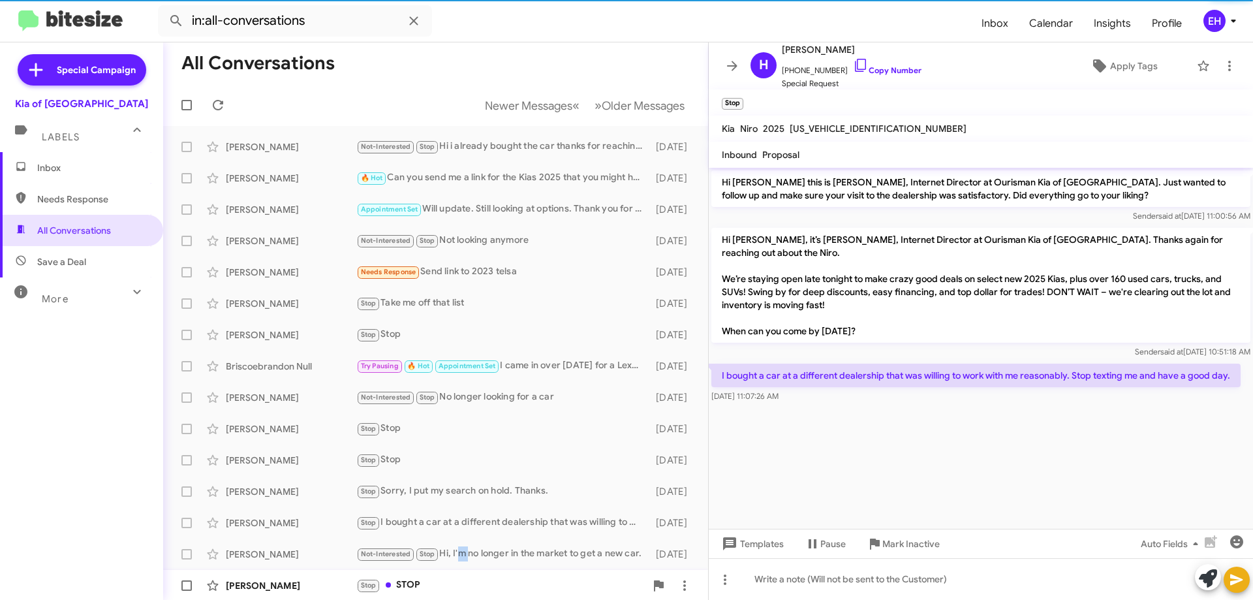
scroll to position [1223, 0]
click at [482, 584] on div "Stop STOP" at bounding box center [500, 585] width 289 height 15
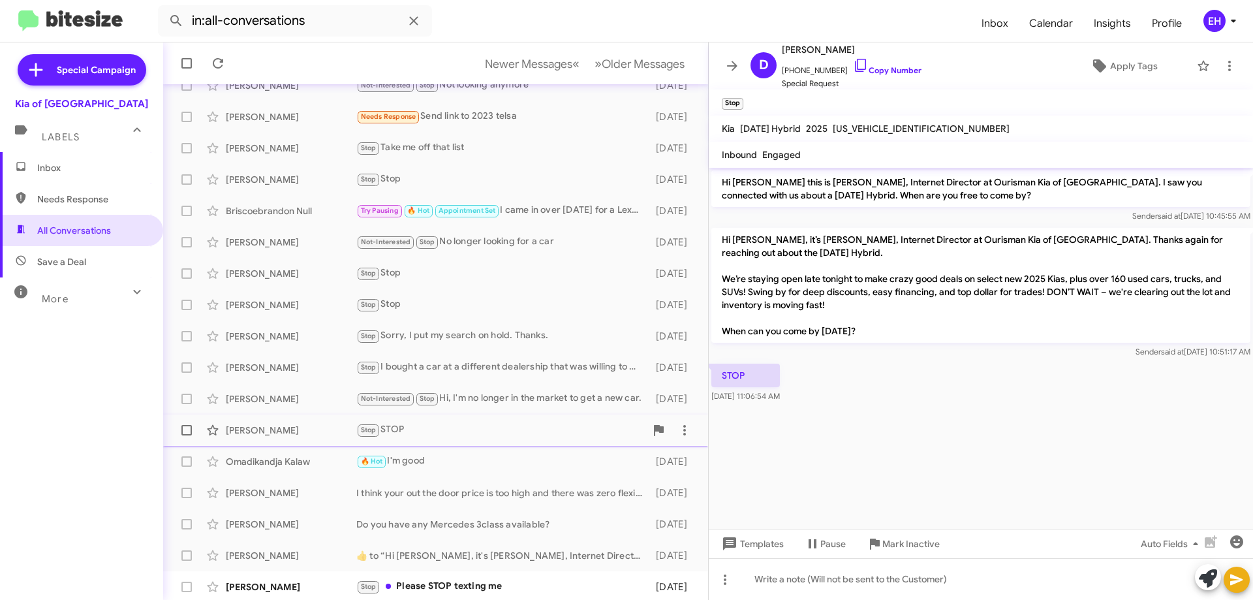
scroll to position [158, 0]
click at [469, 586] on div "Stop Please STOP texting me" at bounding box center [500, 583] width 289 height 15
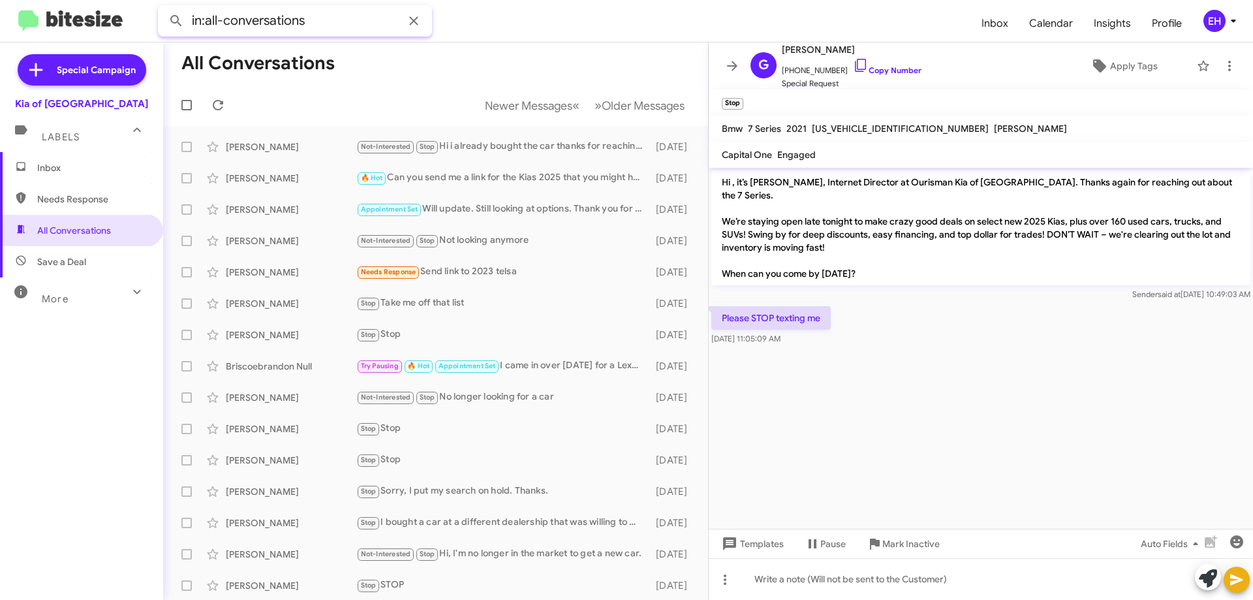
drag, startPoint x: 313, startPoint y: 17, endPoint x: 0, endPoint y: 35, distance: 313.2
click at [0, 33] on mat-toolbar "in:all-conversations Inbox Calendar Insights Profile EH" at bounding box center [626, 21] width 1253 height 42
click at [163, 8] on button at bounding box center [176, 21] width 26 height 26
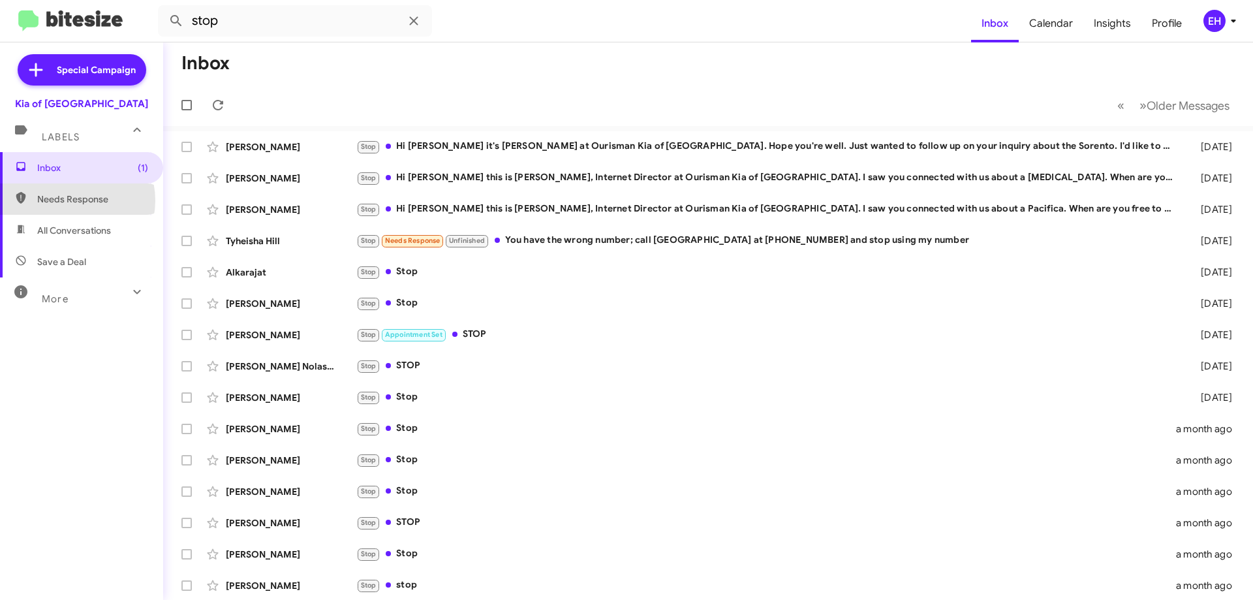
click at [70, 200] on span "Needs Response" at bounding box center [92, 199] width 111 height 13
type input "in:needs-response"
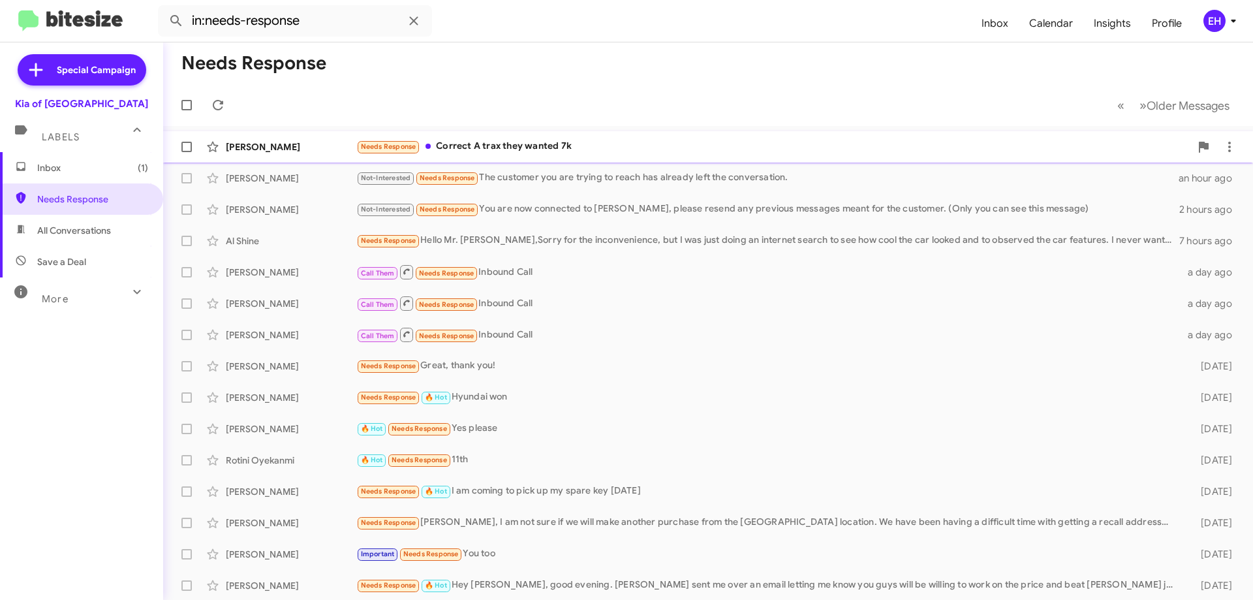
click at [544, 146] on div "Needs Response Correct A trax they wanted 7k" at bounding box center [773, 146] width 834 height 15
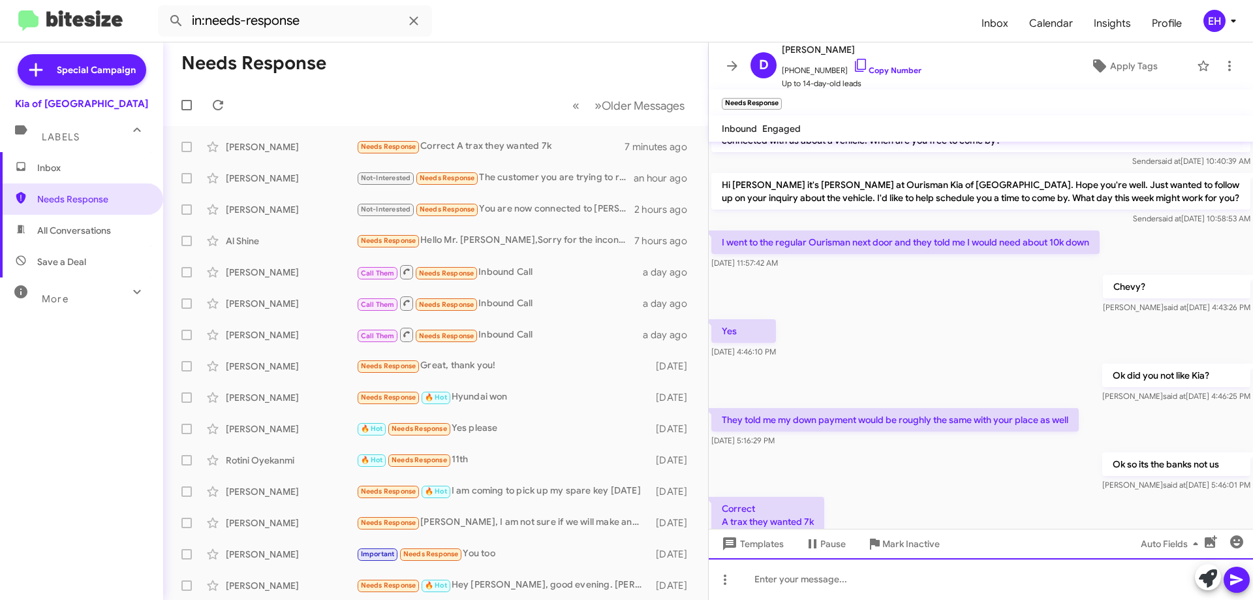
click at [847, 560] on div at bounding box center [981, 579] width 544 height 42
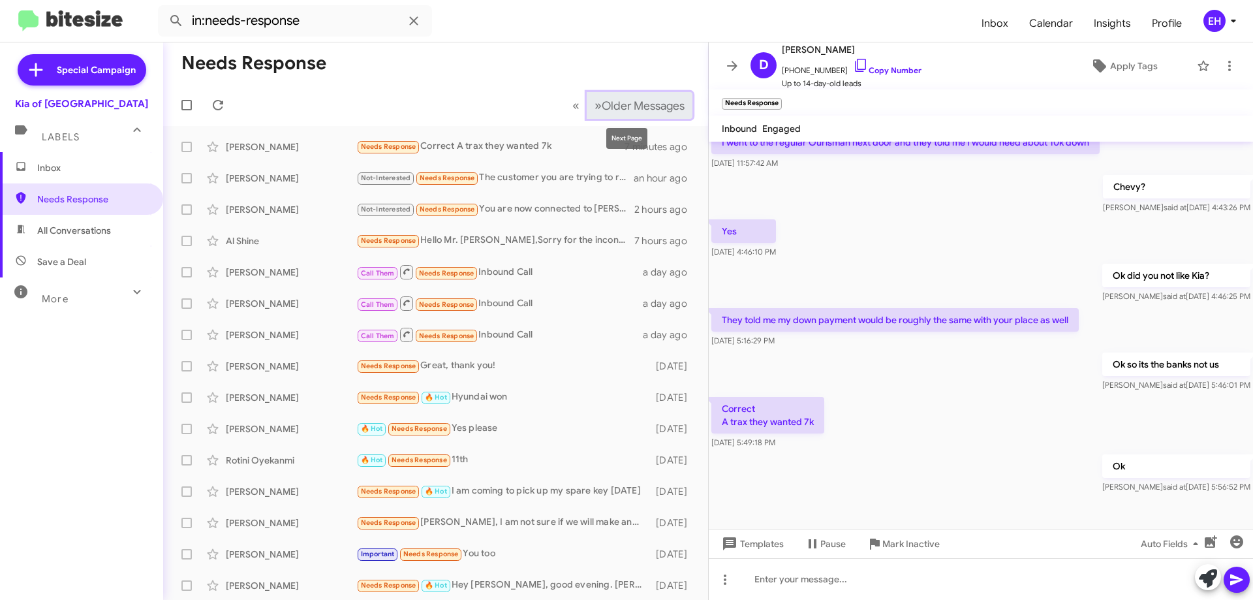
click at [605, 97] on button "» Next Older Messages" at bounding box center [640, 105] width 106 height 27
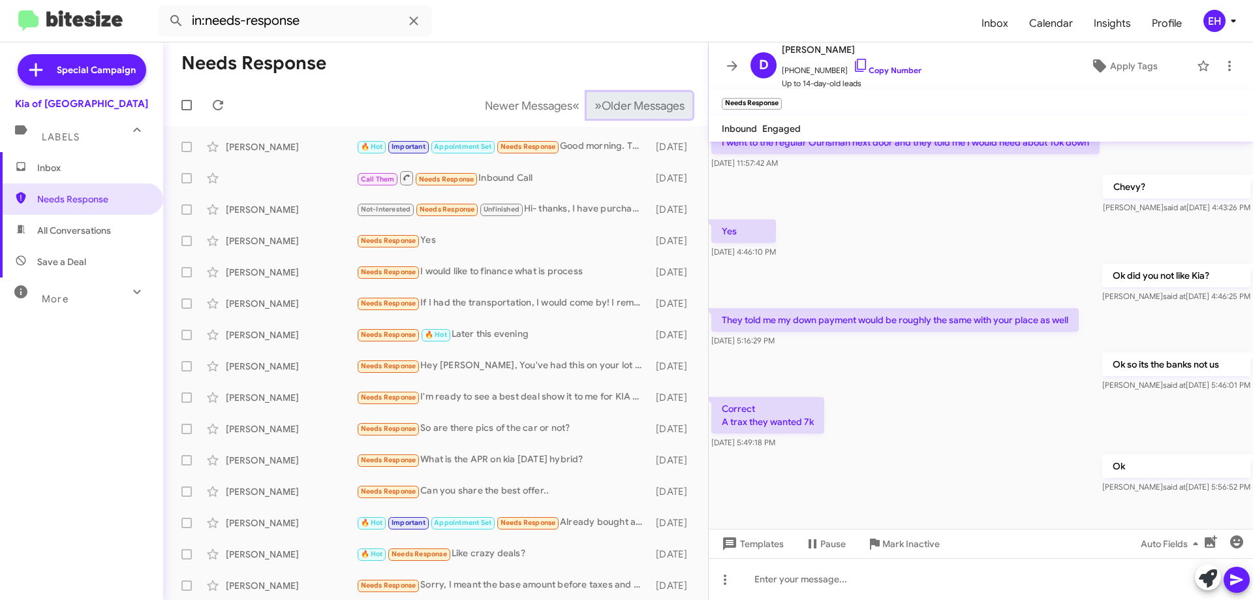
click at [606, 97] on button "» Next Older Messages" at bounding box center [640, 105] width 106 height 27
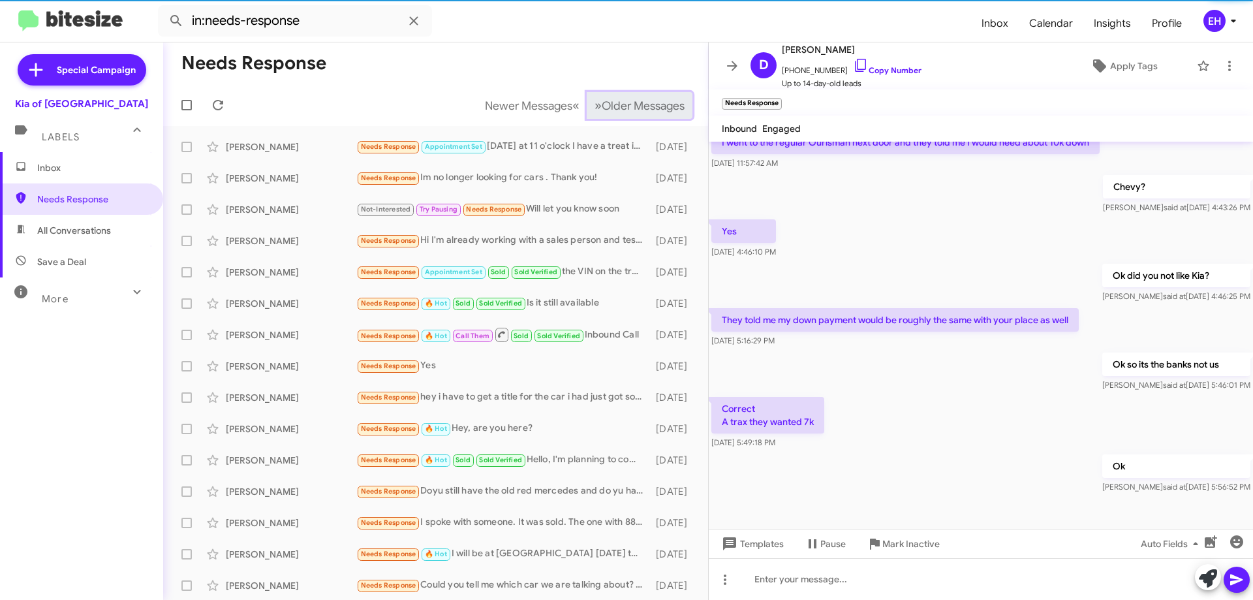
click at [610, 106] on span "Older Messages" at bounding box center [643, 106] width 83 height 14
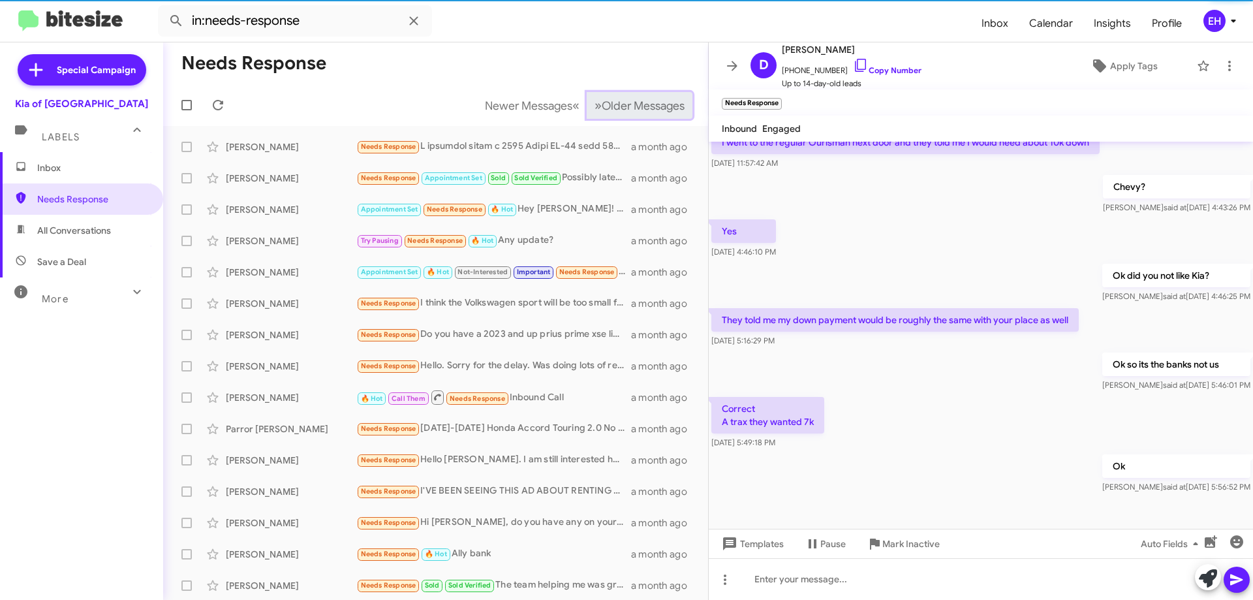
click at [610, 106] on span "Older Messages" at bounding box center [643, 106] width 83 height 14
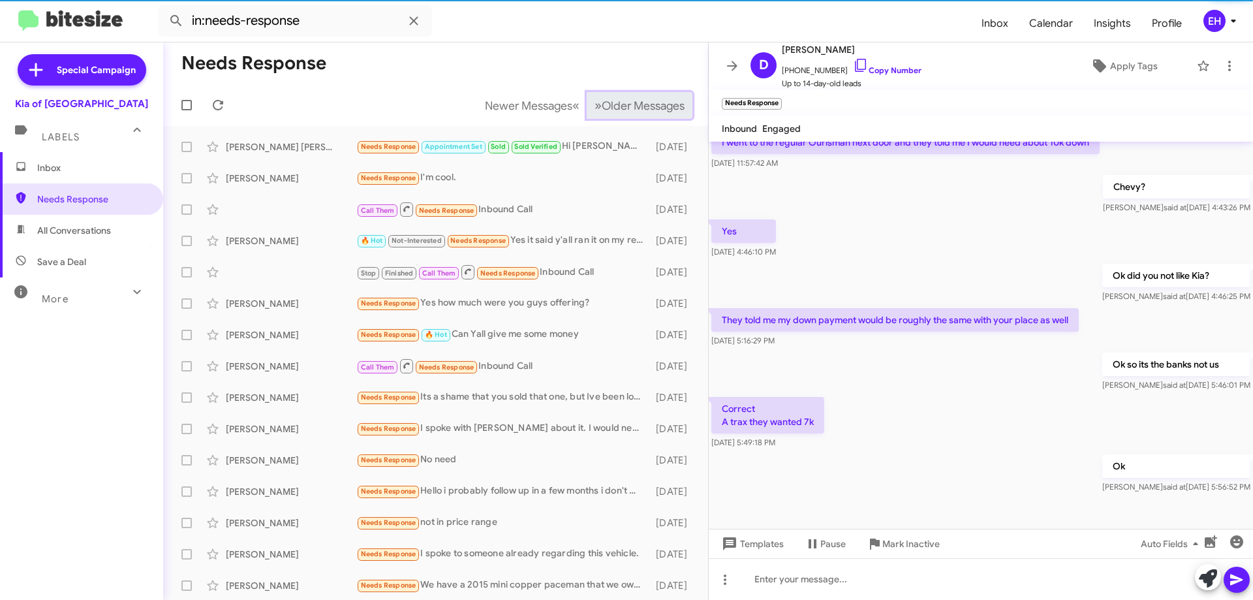
click at [610, 106] on span "Older Messages" at bounding box center [643, 106] width 83 height 14
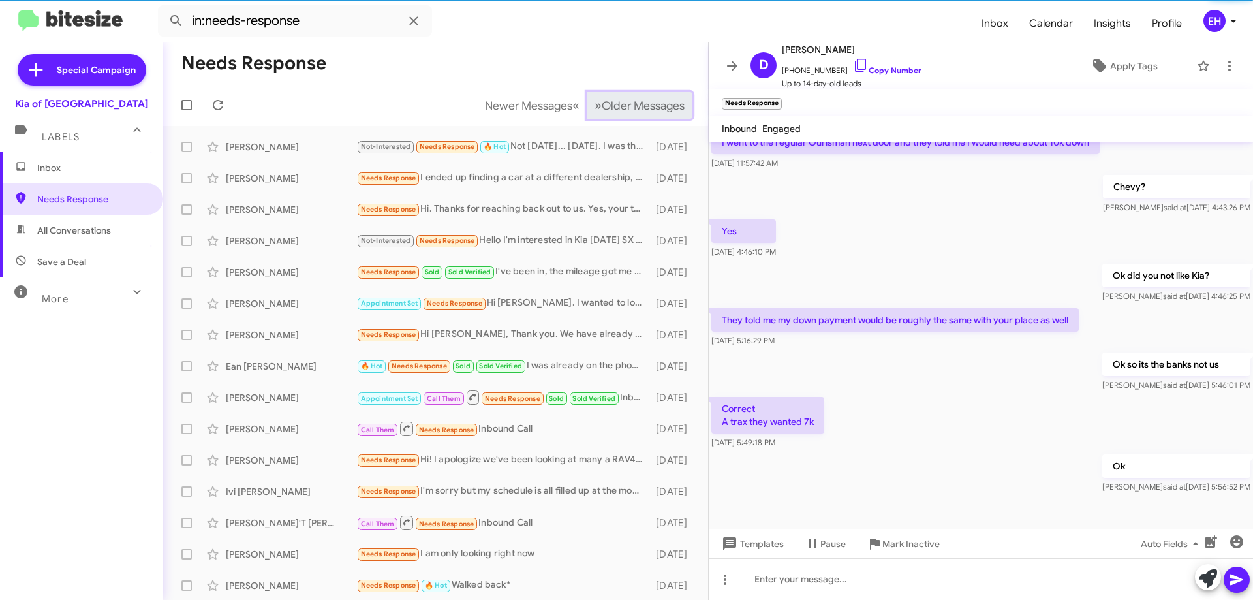
click at [611, 106] on span "Older Messages" at bounding box center [643, 106] width 83 height 14
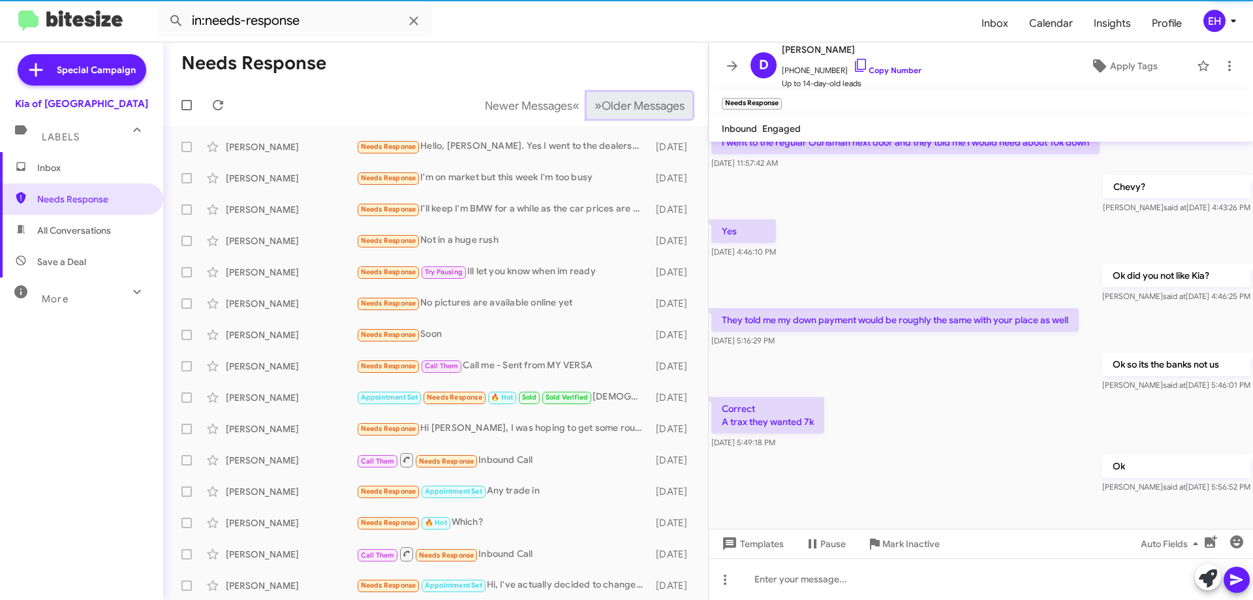
click at [611, 106] on span "Older Messages" at bounding box center [643, 106] width 83 height 14
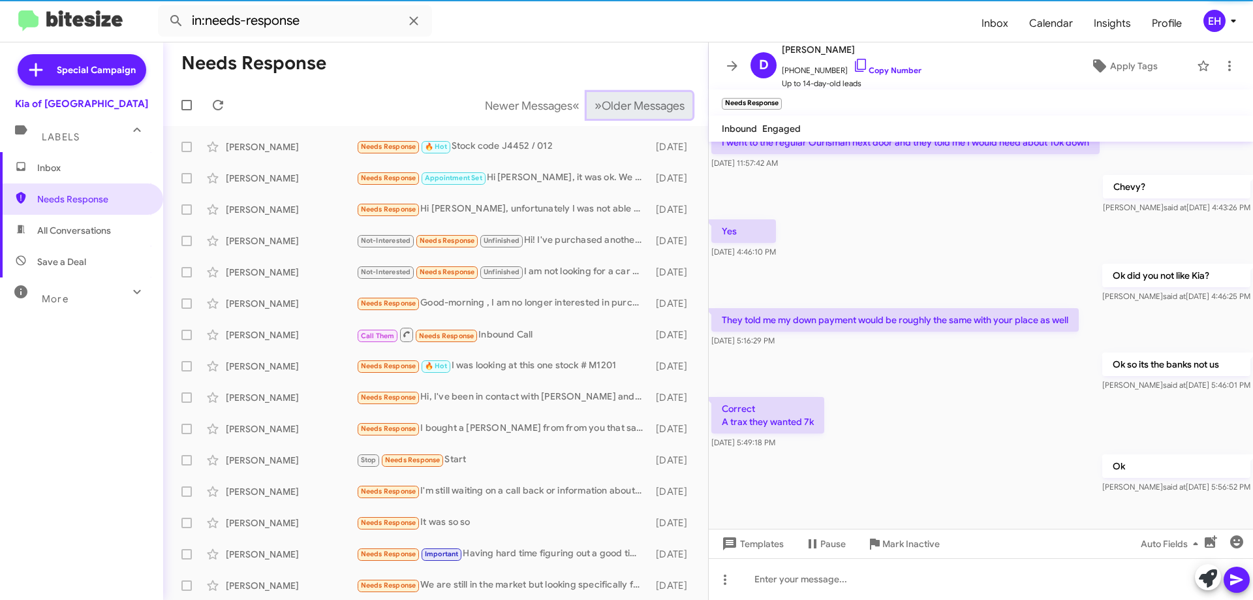
click at [611, 106] on span "Older Messages" at bounding box center [643, 106] width 83 height 14
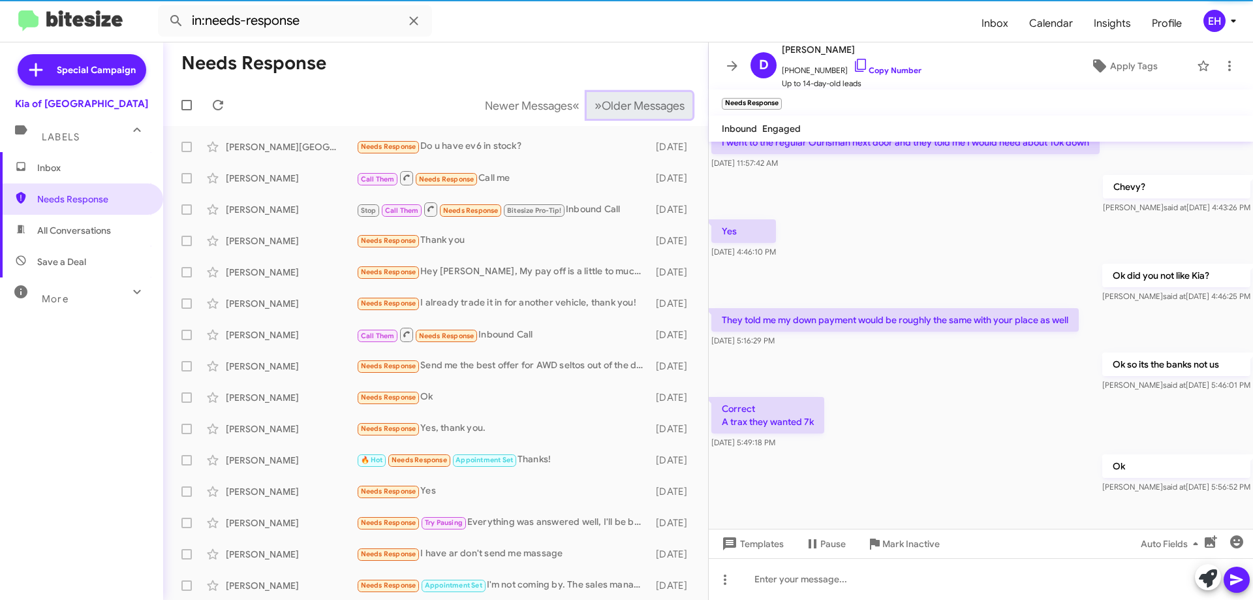
click at [611, 106] on span "Older Messages" at bounding box center [643, 106] width 83 height 14
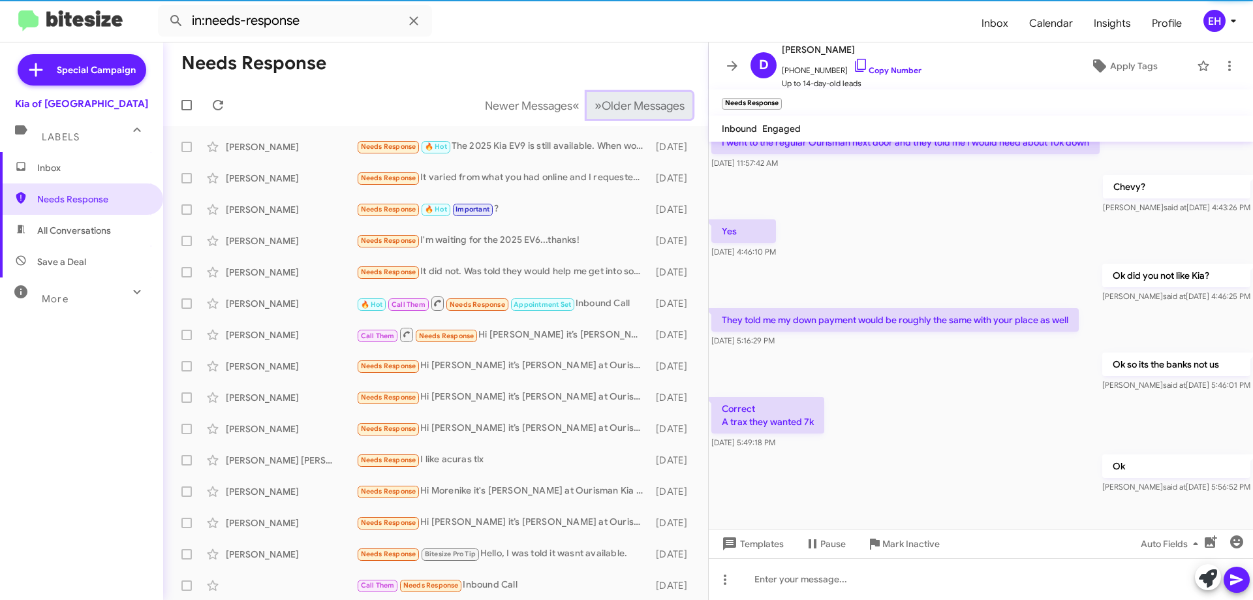
click at [612, 106] on span "Older Messages" at bounding box center [643, 106] width 83 height 14
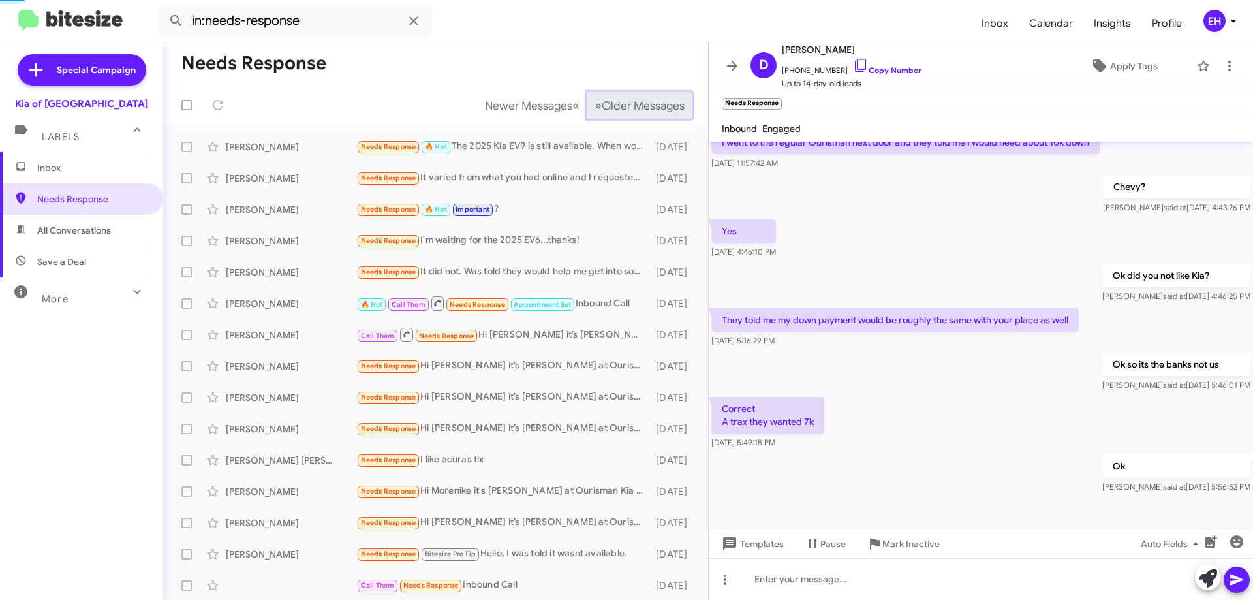
click at [612, 106] on span "Older Messages" at bounding box center [643, 106] width 83 height 14
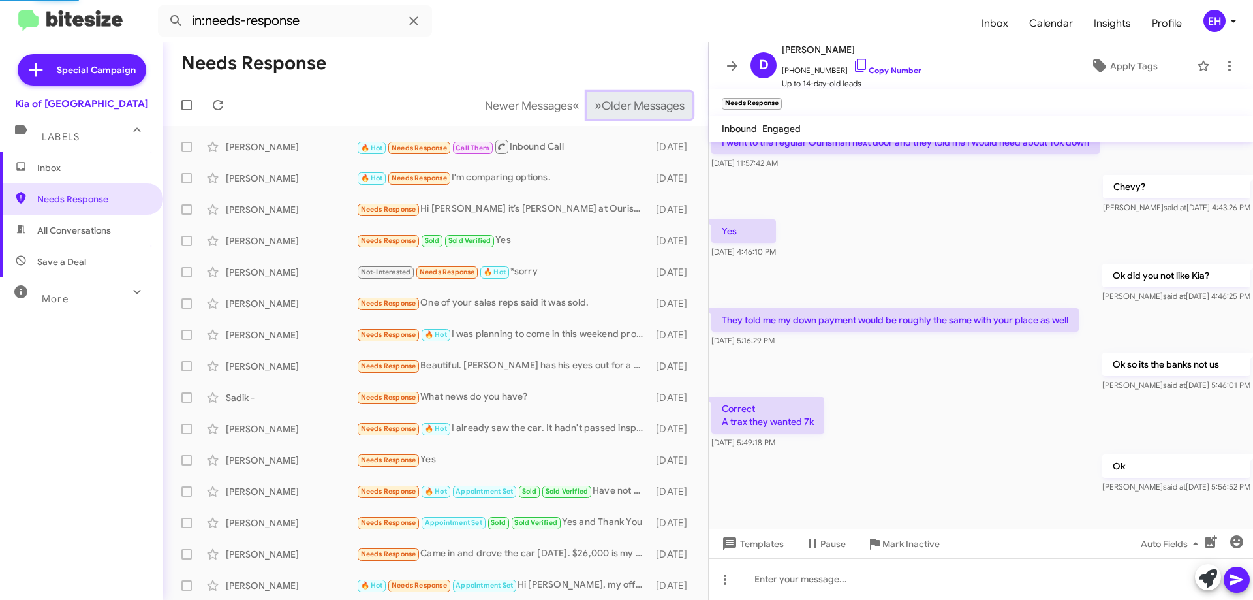
click at [613, 106] on span "Older Messages" at bounding box center [643, 106] width 83 height 14
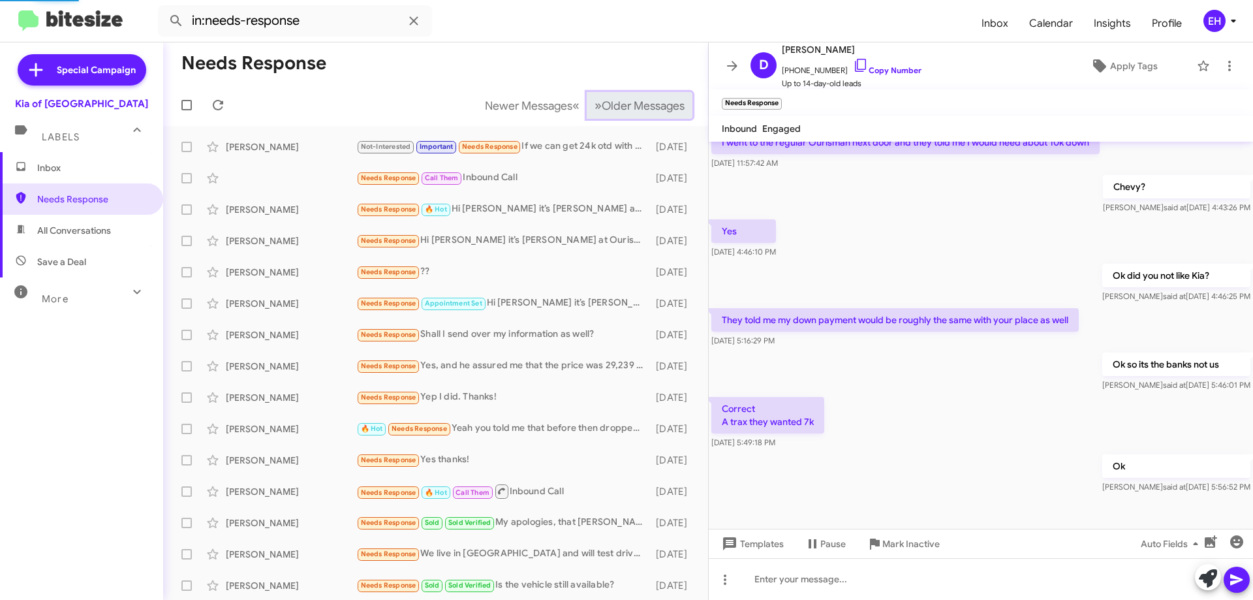
click at [613, 106] on span "Older Messages" at bounding box center [643, 106] width 83 height 14
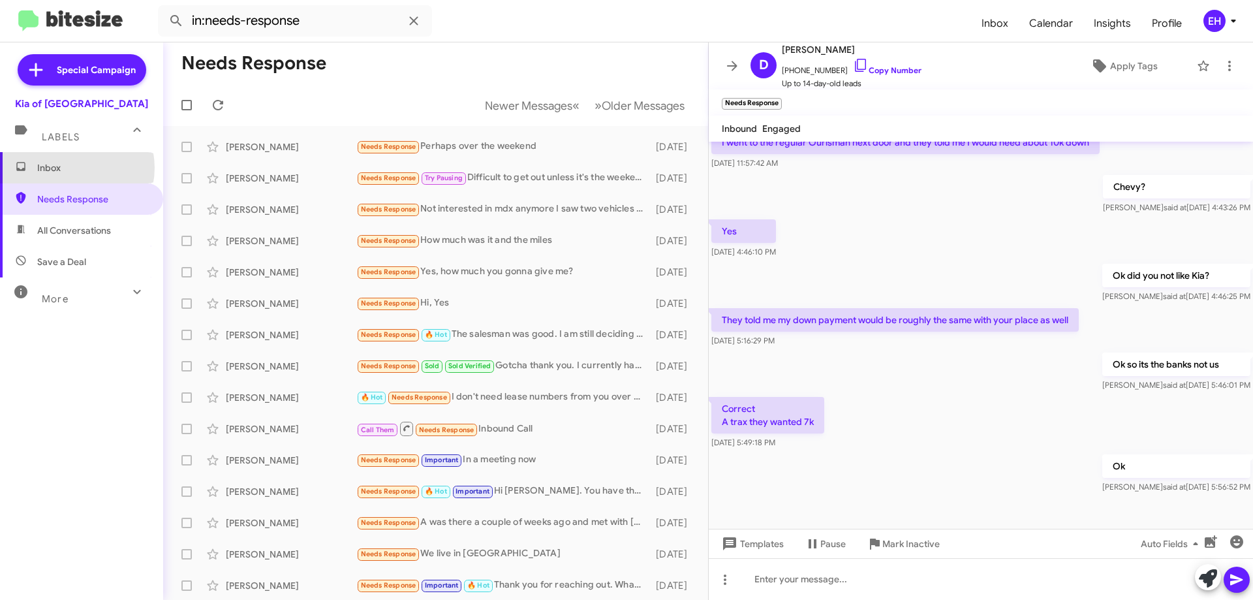
click at [69, 168] on span "Inbox" at bounding box center [92, 167] width 111 height 13
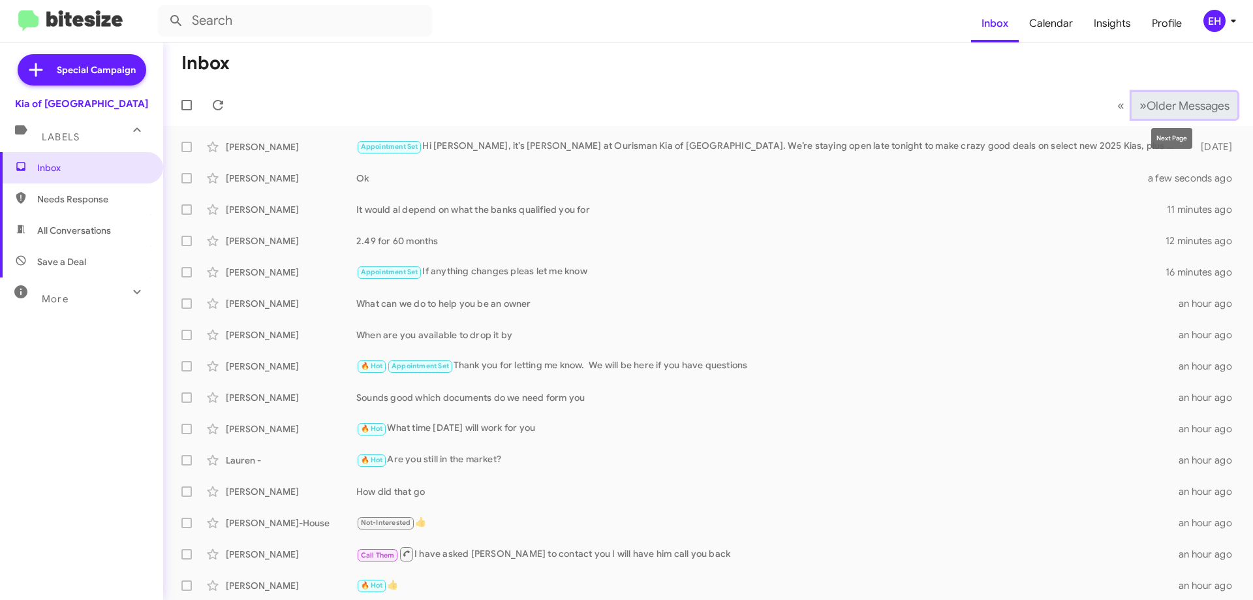
click at [1181, 104] on span "Older Messages" at bounding box center [1188, 106] width 83 height 14
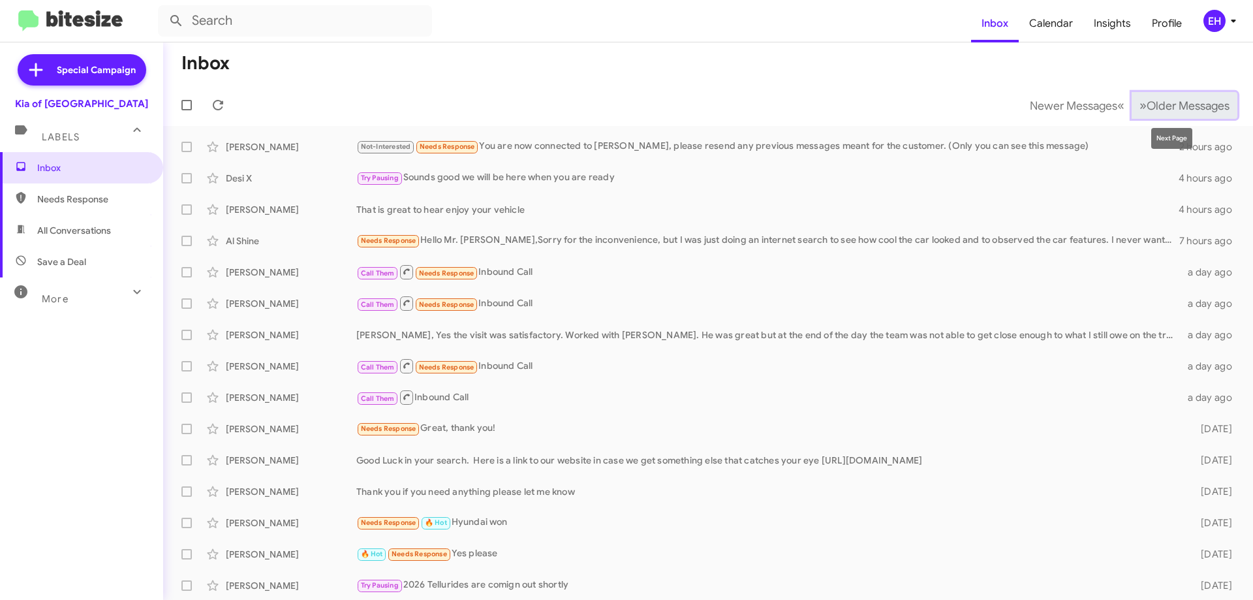
click at [1181, 104] on span "Older Messages" at bounding box center [1188, 106] width 83 height 14
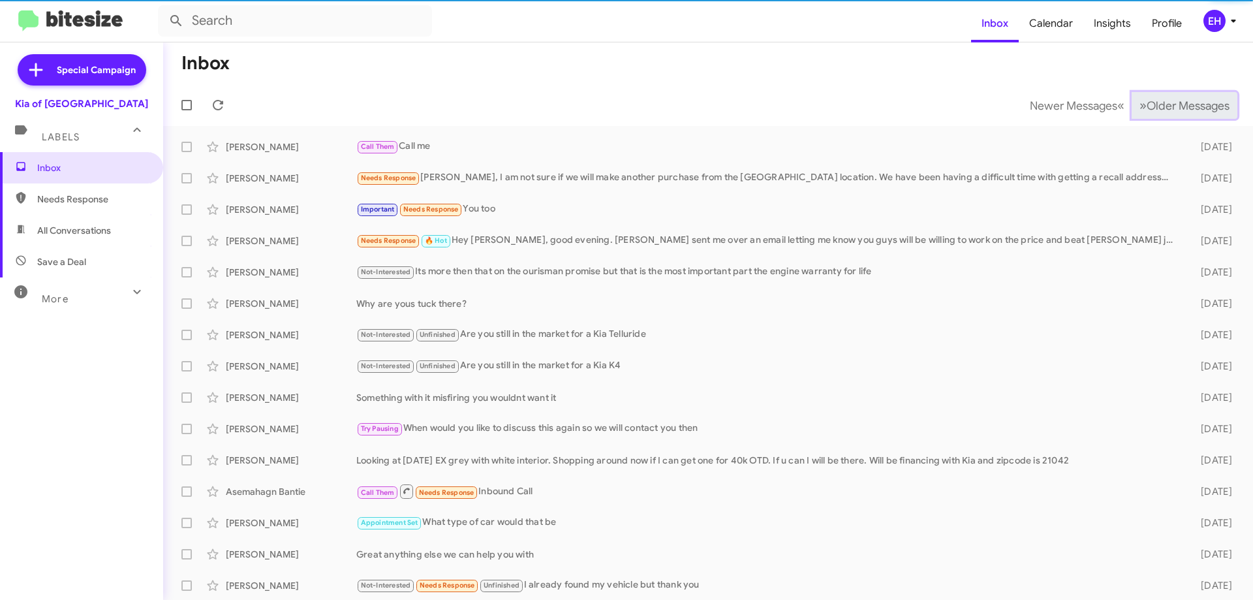
click at [1181, 104] on span "Older Messages" at bounding box center [1188, 106] width 83 height 14
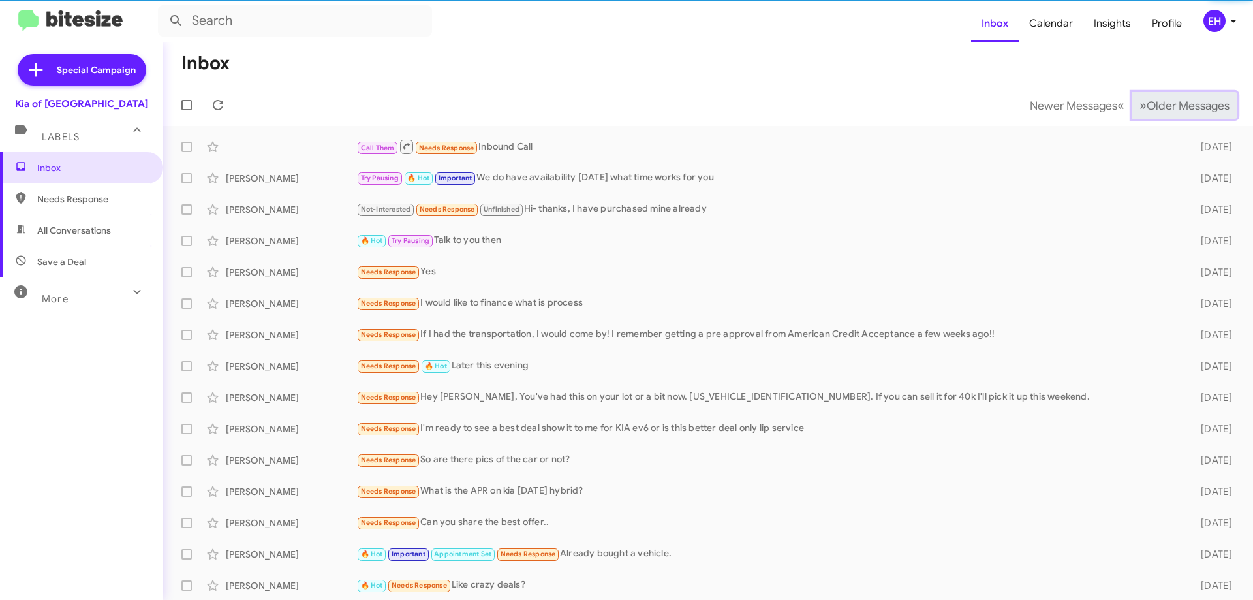
click at [1181, 104] on span "Older Messages" at bounding box center [1188, 106] width 83 height 14
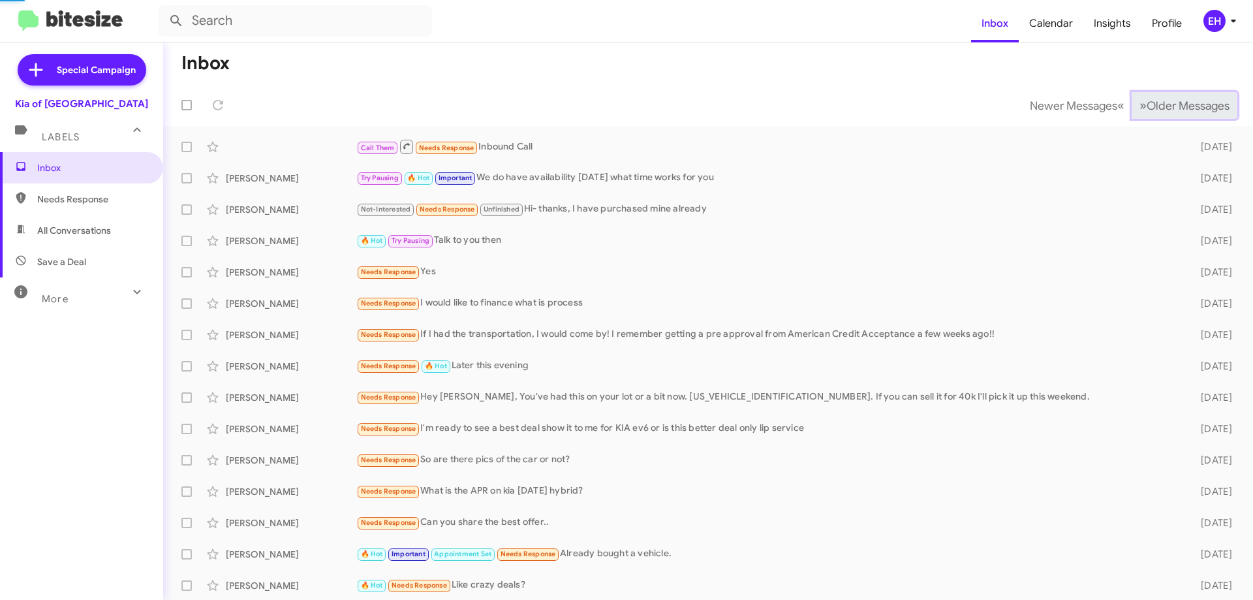
click at [1181, 104] on span "Older Messages" at bounding box center [1188, 106] width 83 height 14
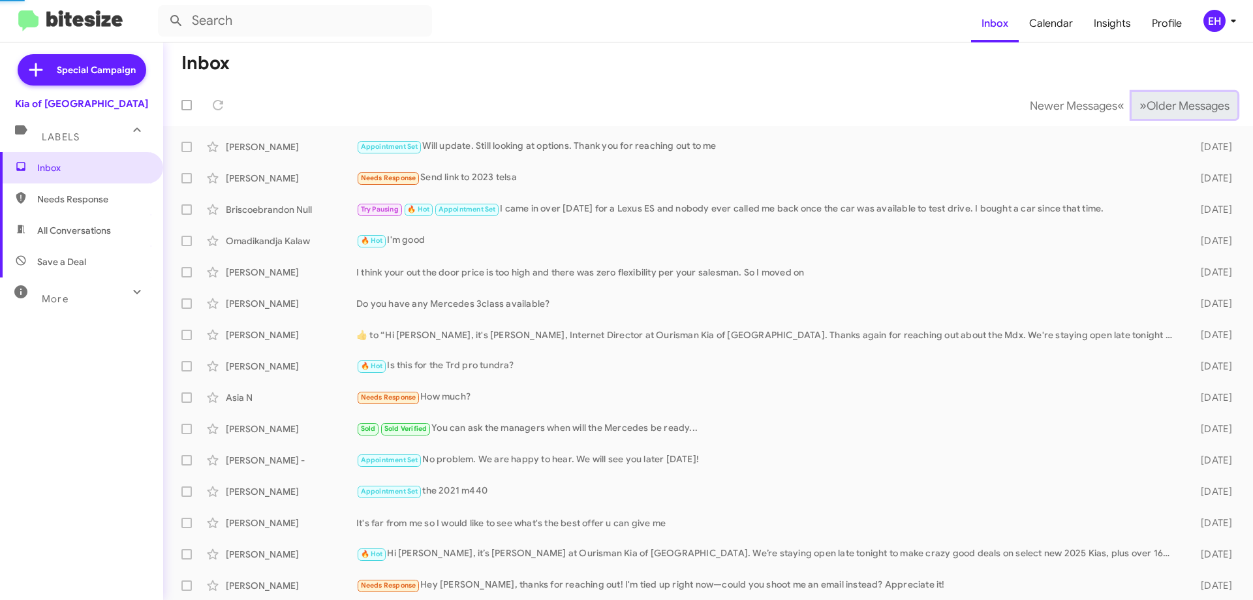
click at [1181, 104] on span "Older Messages" at bounding box center [1188, 106] width 83 height 14
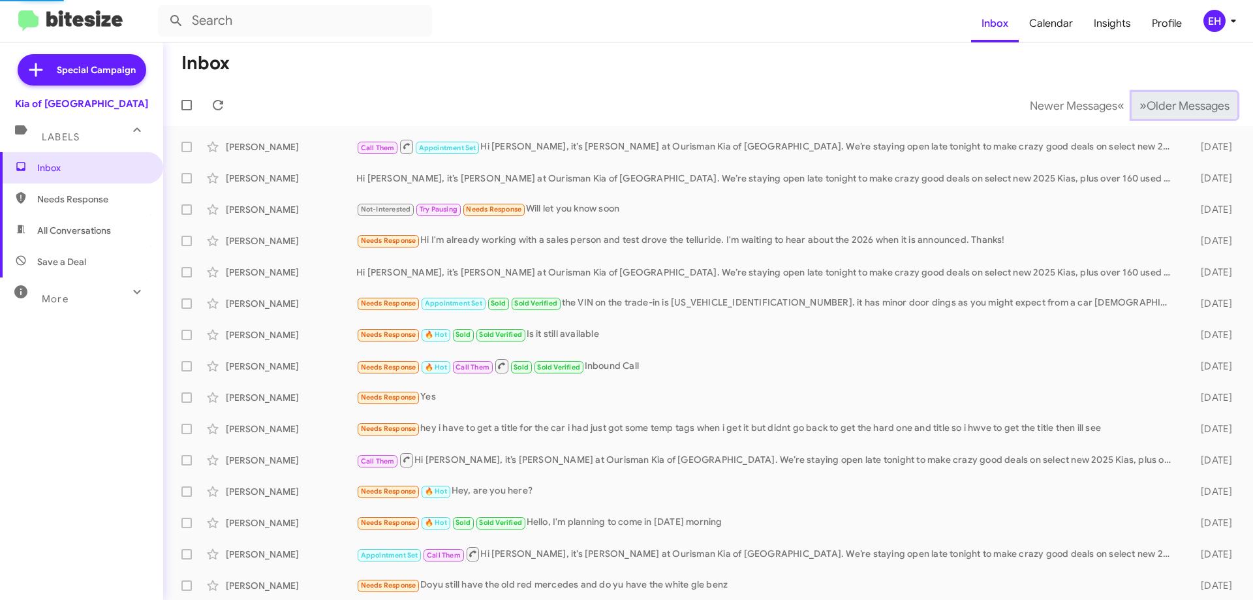
click at [1181, 104] on span "Older Messages" at bounding box center [1188, 106] width 83 height 14
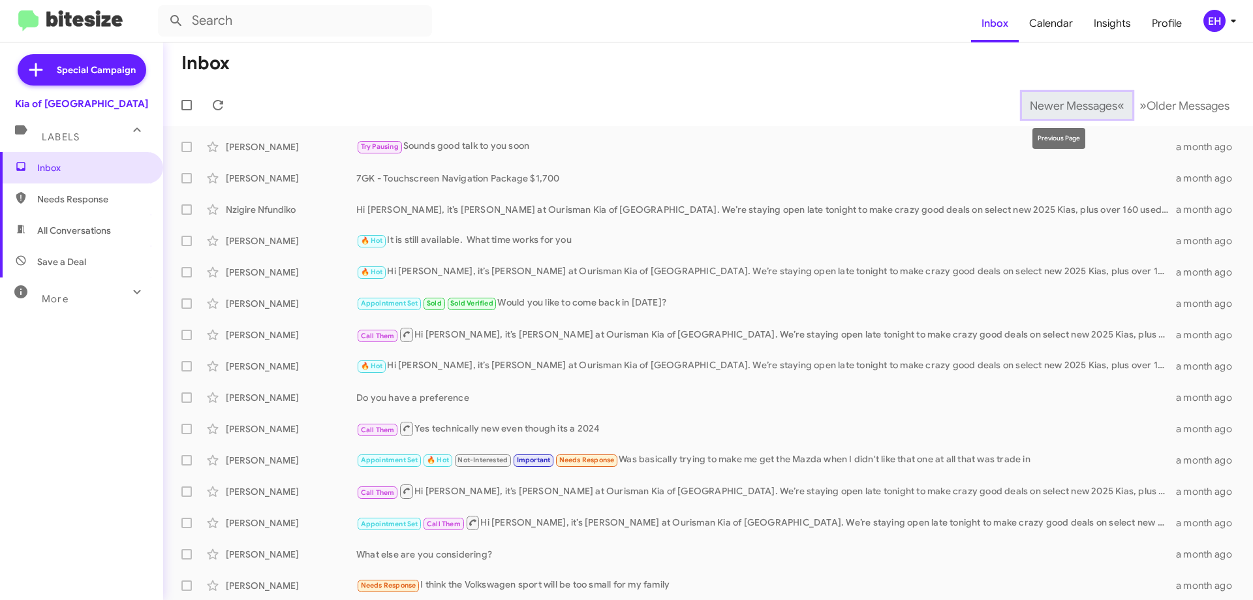
click at [1072, 112] on span "Newer Messages" at bounding box center [1073, 106] width 87 height 14
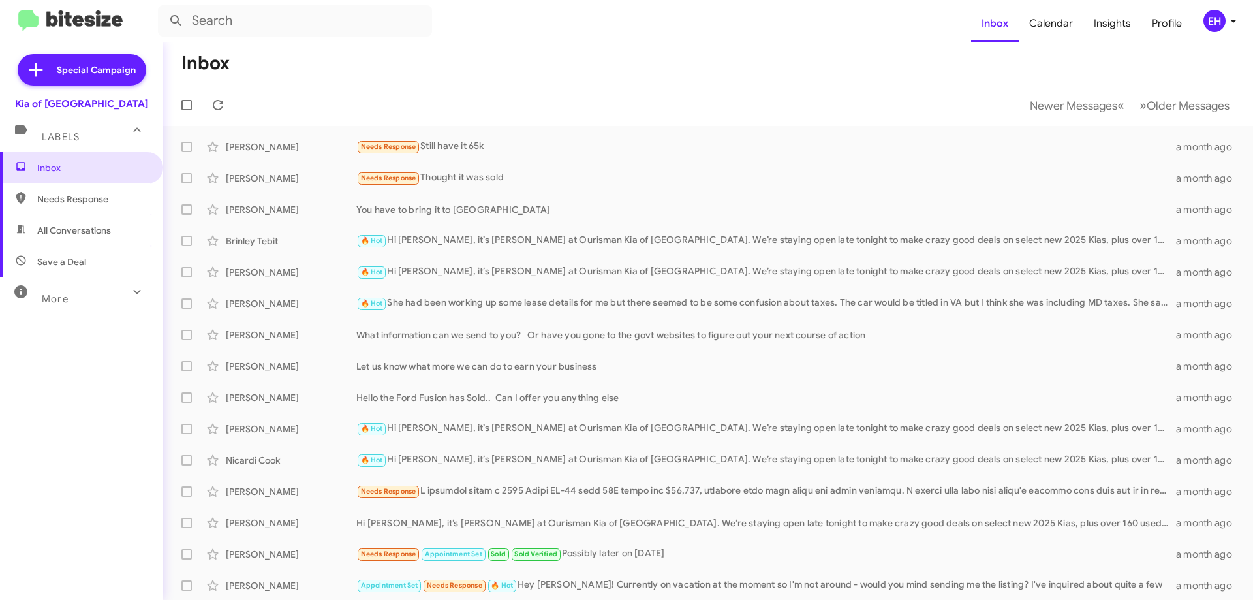
click at [1056, 119] on mat-toolbar-row "Newer Messages « Previous » Next Older Messages" at bounding box center [708, 105] width 1090 height 42
click at [1053, 121] on mat-toolbar-row "Newer Messages « Previous » Next Older Messages" at bounding box center [708, 105] width 1090 height 42
click at [1052, 121] on mat-toolbar-row "Newer Messages « Previous » Next Older Messages" at bounding box center [708, 105] width 1090 height 42
click at [1052, 110] on span "Newer Messages" at bounding box center [1073, 106] width 87 height 14
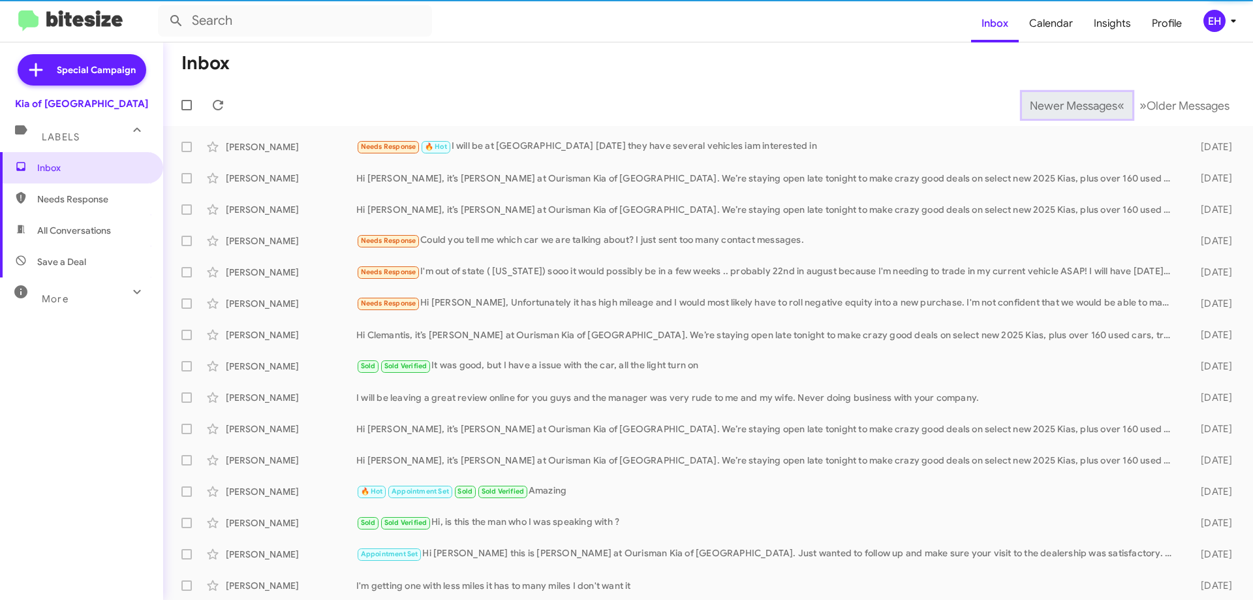
click at [1050, 109] on span "Newer Messages" at bounding box center [1073, 106] width 87 height 14
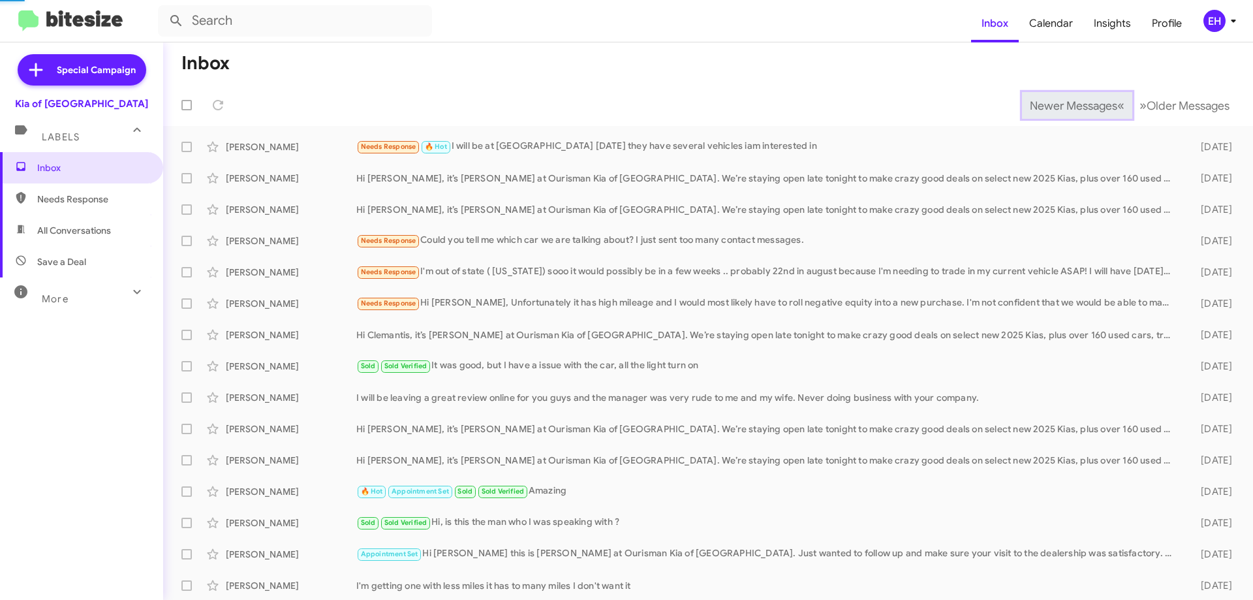
click at [1050, 109] on span "Newer Messages" at bounding box center [1073, 106] width 87 height 14
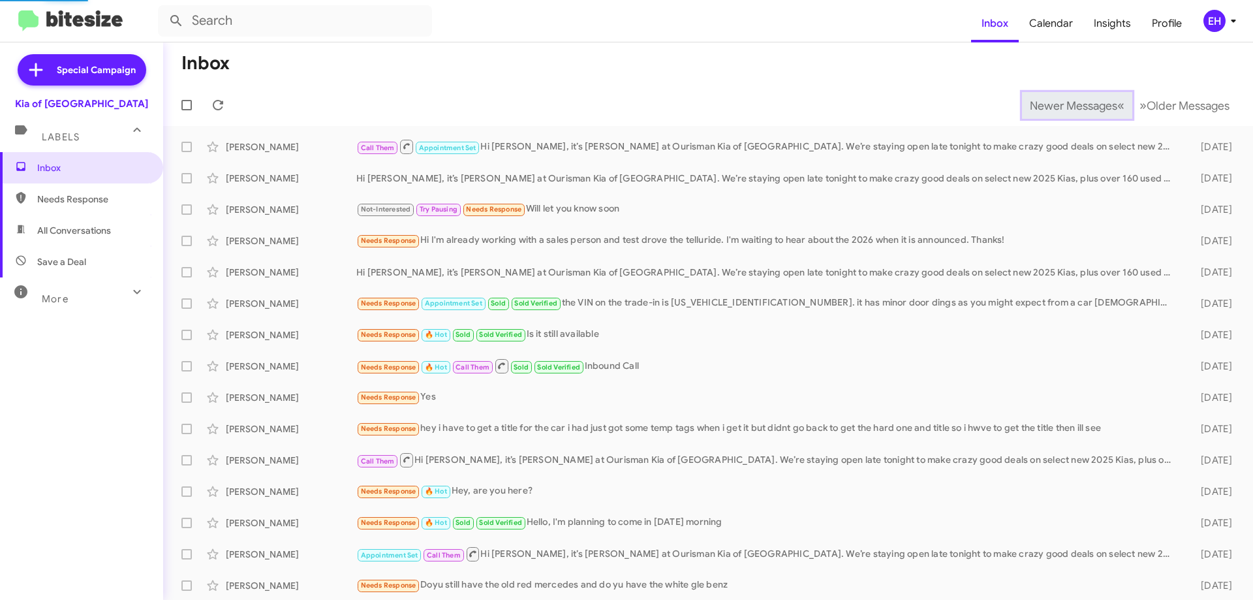
click at [1050, 109] on span "Newer Messages" at bounding box center [1073, 106] width 87 height 14
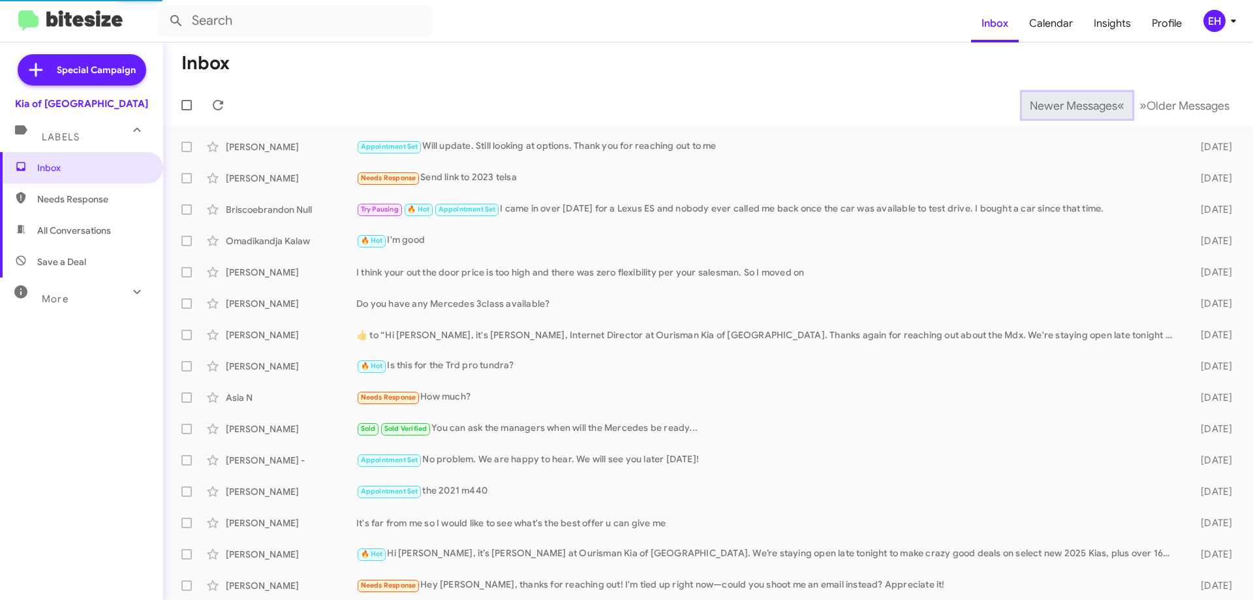
click at [1050, 109] on span "Newer Messages" at bounding box center [1073, 106] width 87 height 14
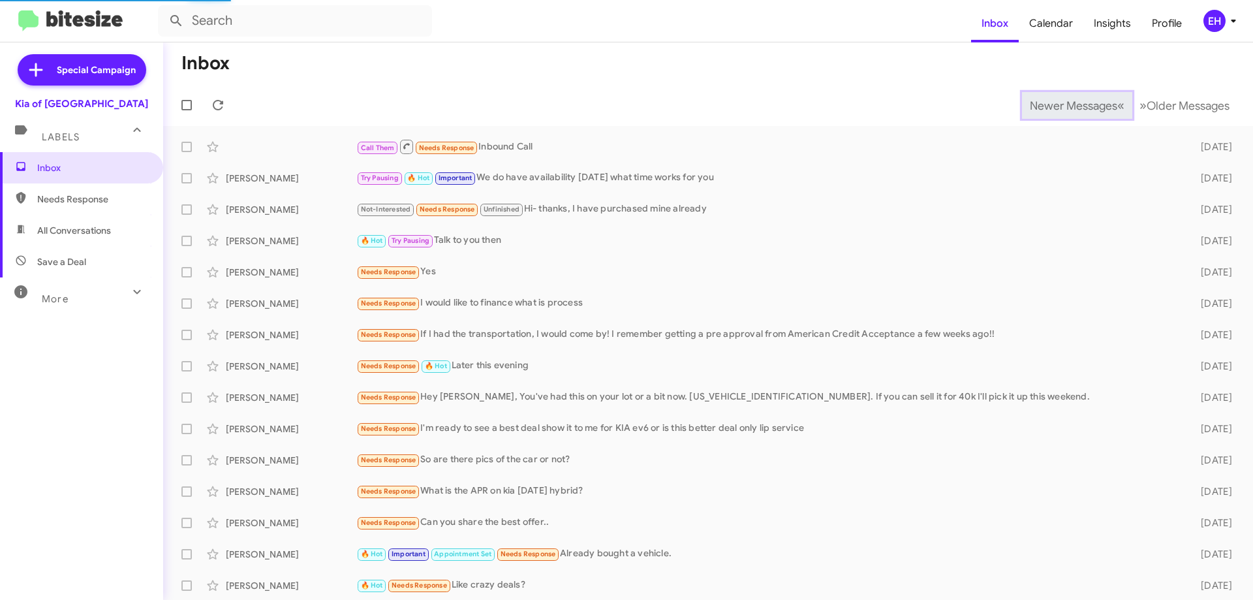
click at [1050, 109] on span "Newer Messages" at bounding box center [1073, 106] width 87 height 14
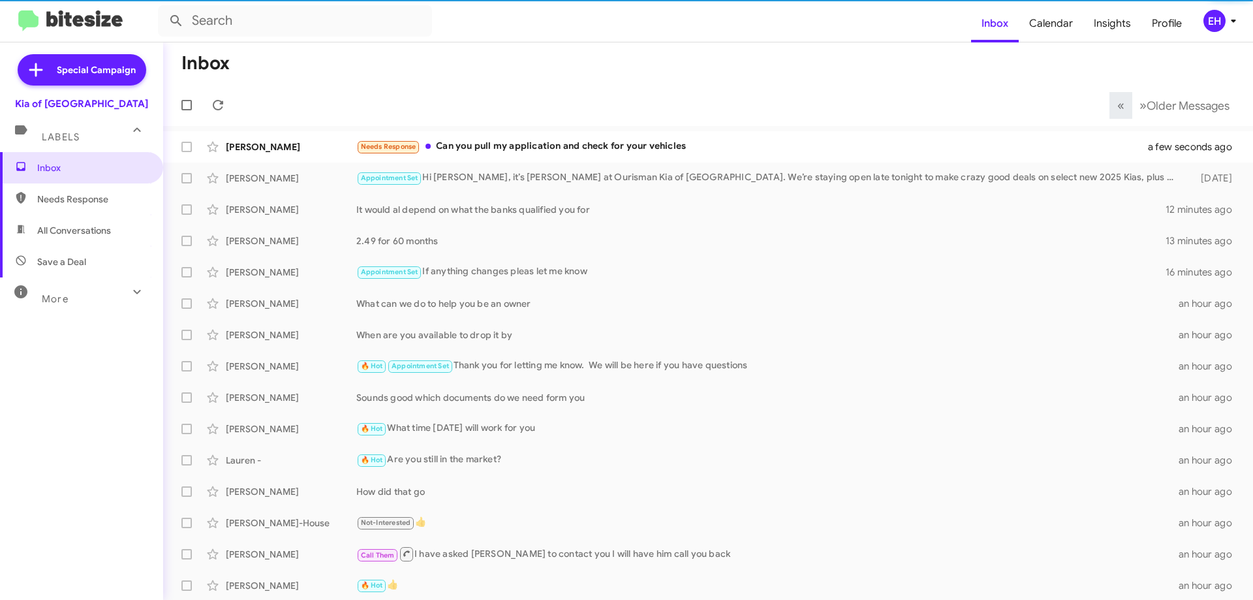
click at [1050, 109] on mat-toolbar-row "« Previous » Next Older Messages" at bounding box center [708, 105] width 1090 height 42
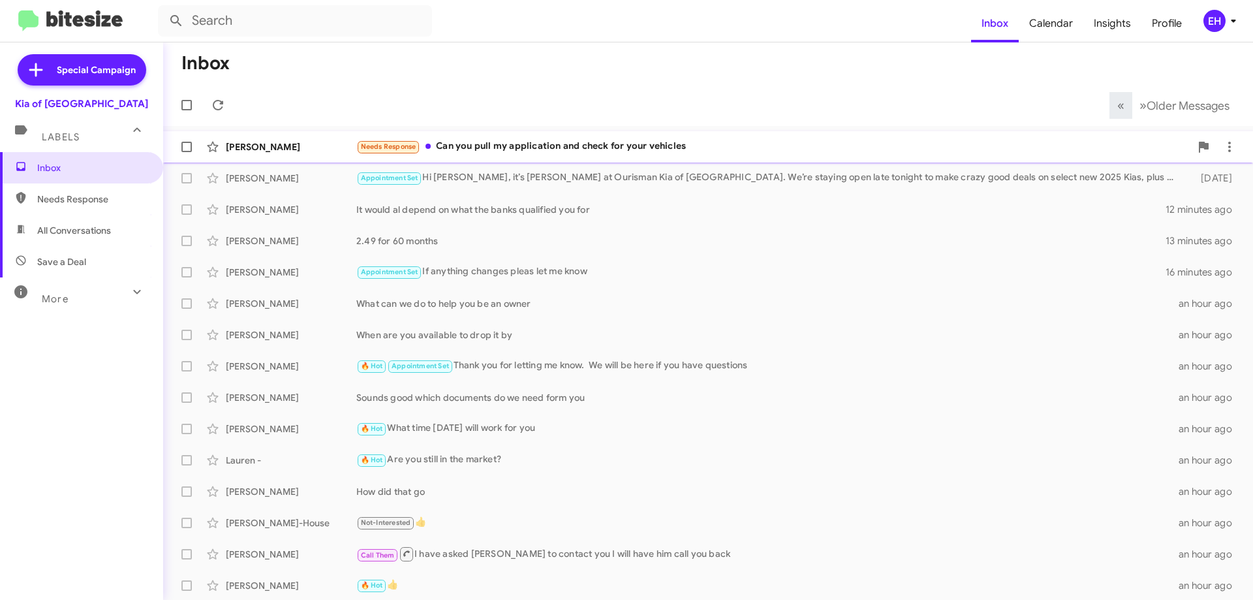
click at [604, 143] on div "Needs Response Can you pull my application and check for your vehicles" at bounding box center [773, 146] width 834 height 15
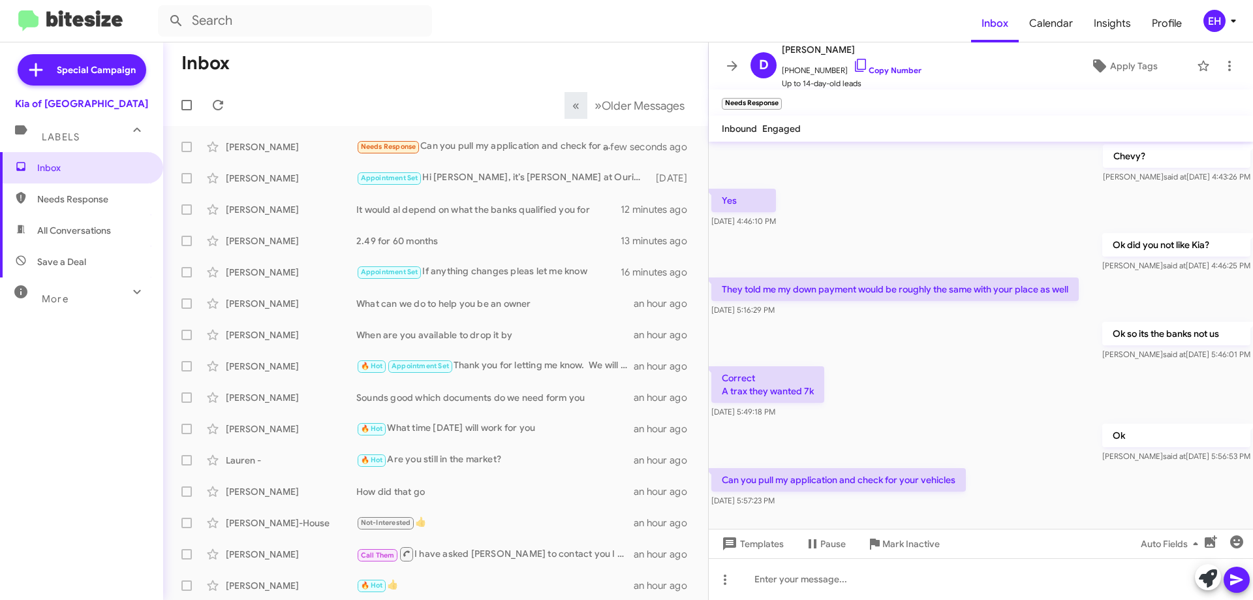
scroll to position [176, 0]
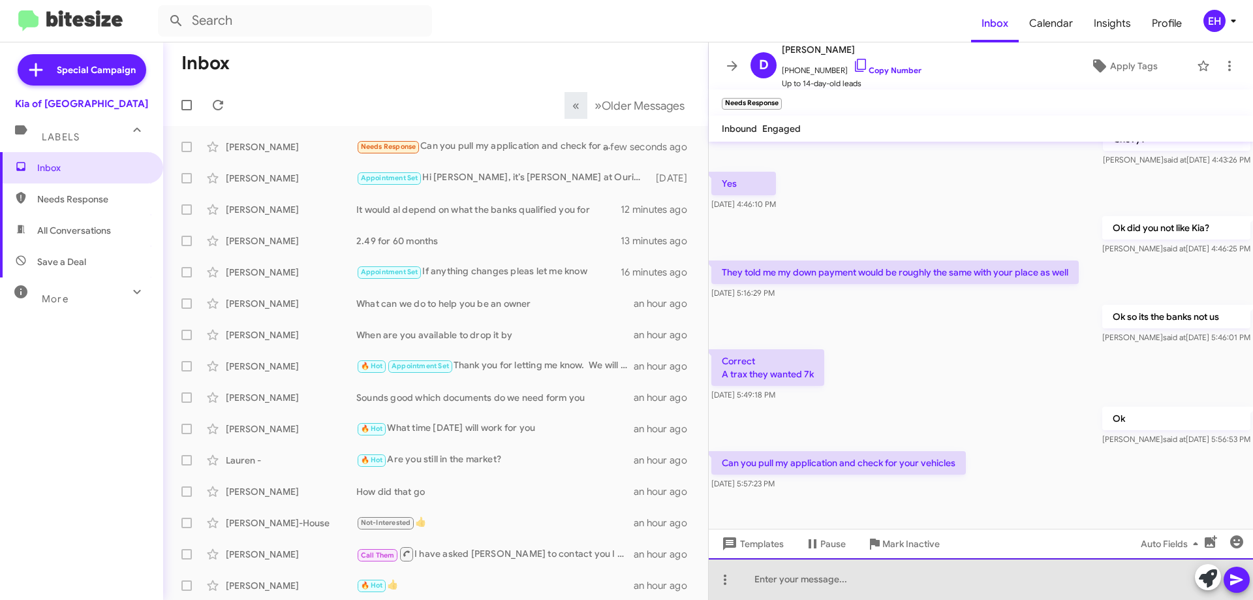
click at [935, 578] on div at bounding box center [981, 579] width 544 height 42
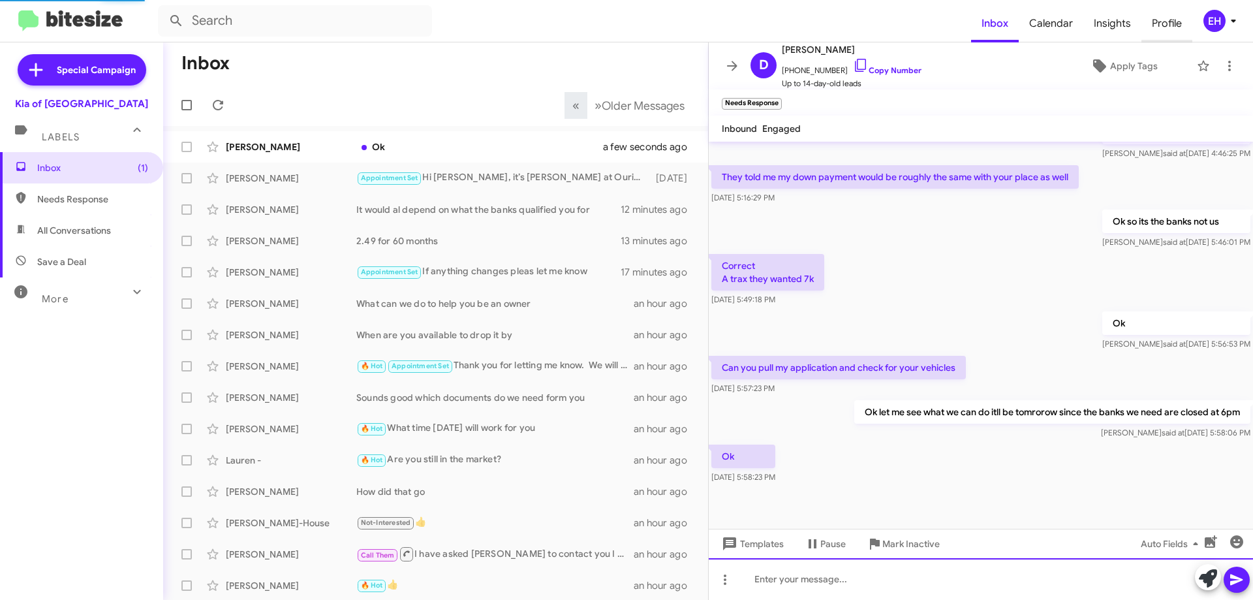
scroll to position [245, 0]
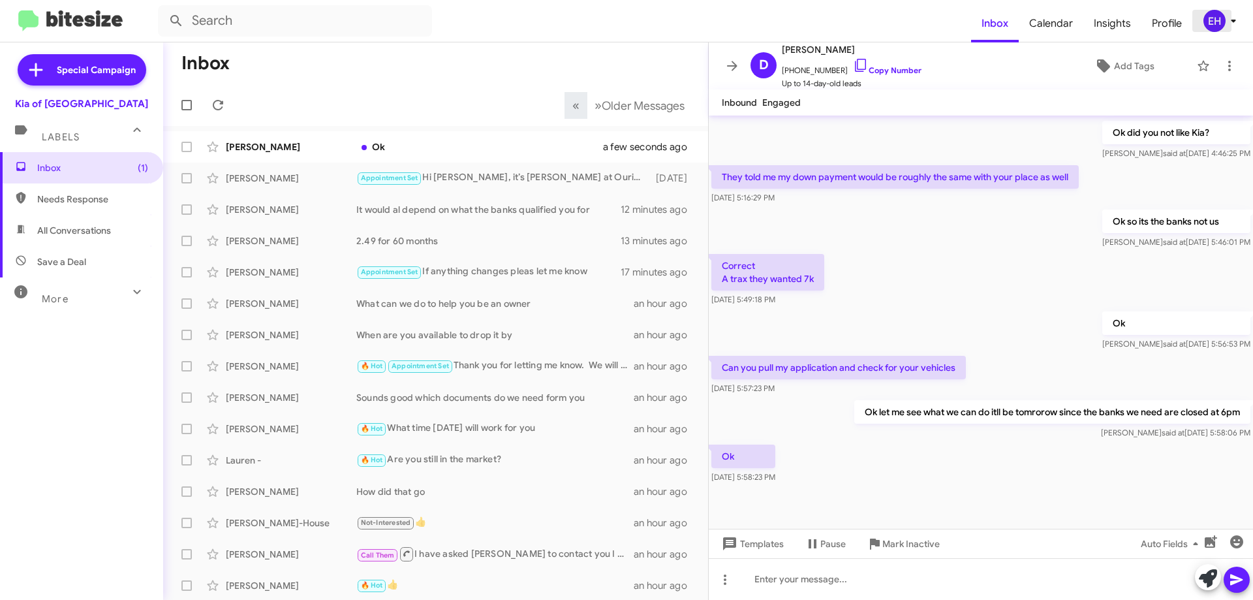
click at [1216, 22] on div "EH" at bounding box center [1215, 21] width 22 height 22
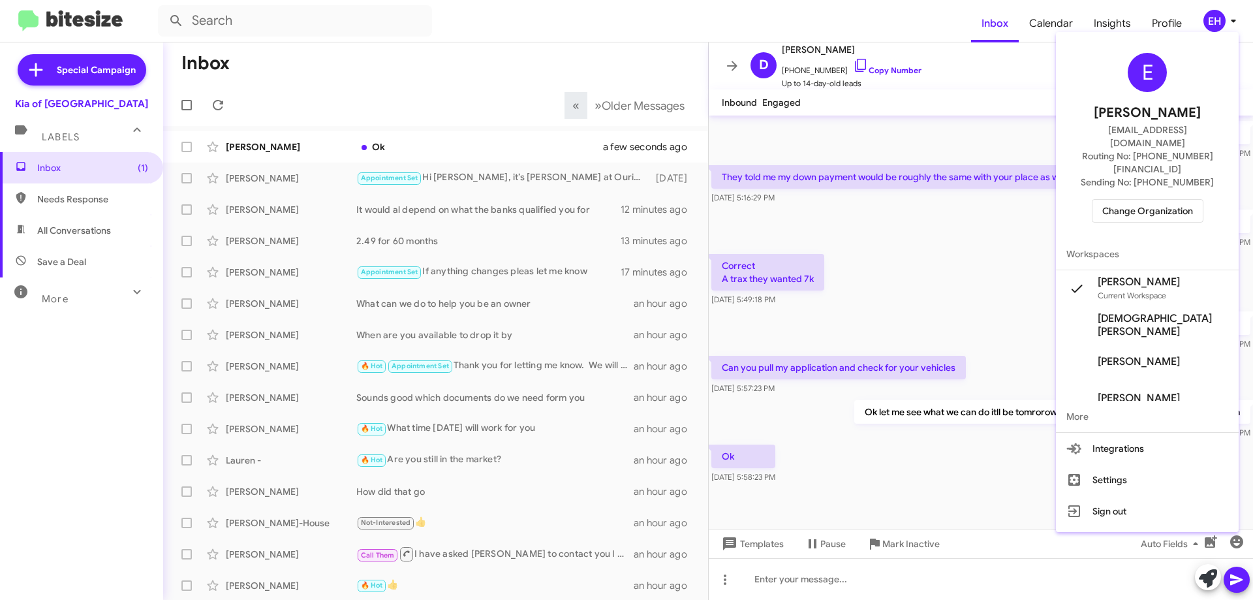
click at [1167, 200] on span "Change Organization" at bounding box center [1148, 211] width 91 height 22
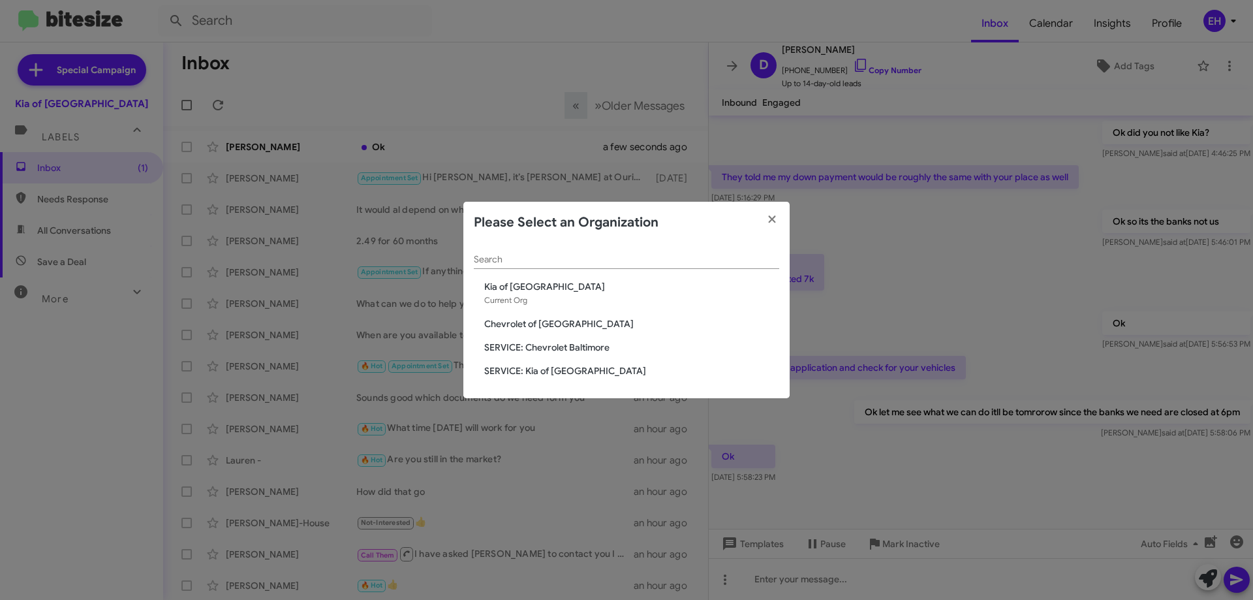
click at [537, 321] on span "Chevrolet of [GEOGRAPHIC_DATA]" at bounding box center [631, 323] width 295 height 13
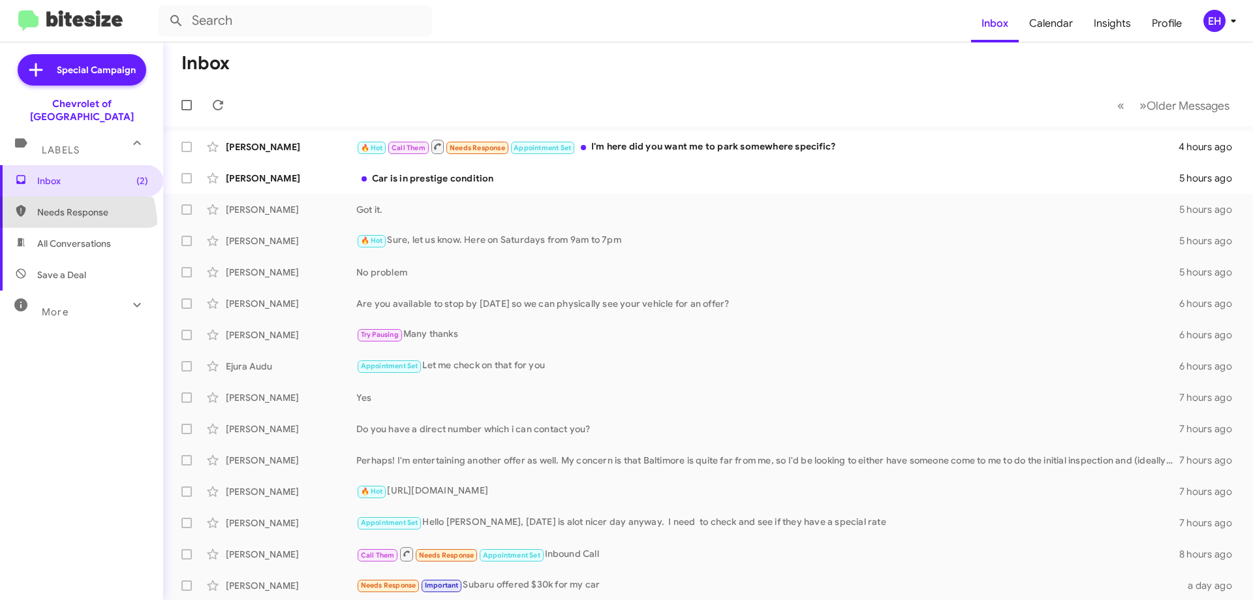
click at [67, 211] on span "Needs Response" at bounding box center [81, 211] width 163 height 31
type input "in:needs-response"
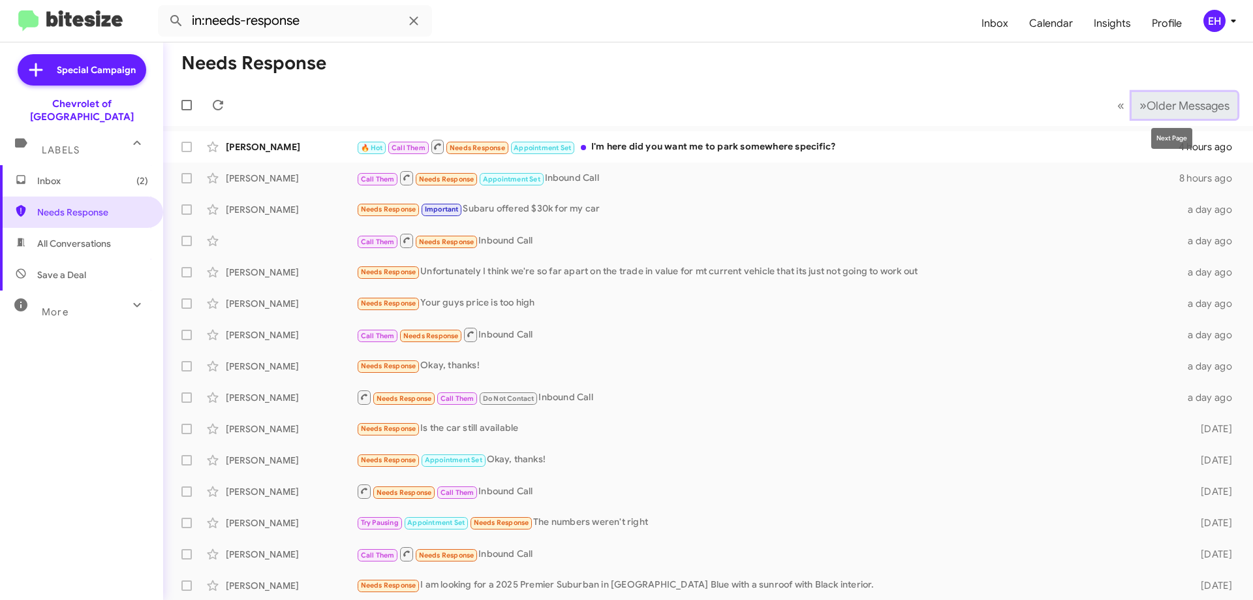
click at [1159, 111] on span "Older Messages" at bounding box center [1188, 106] width 83 height 14
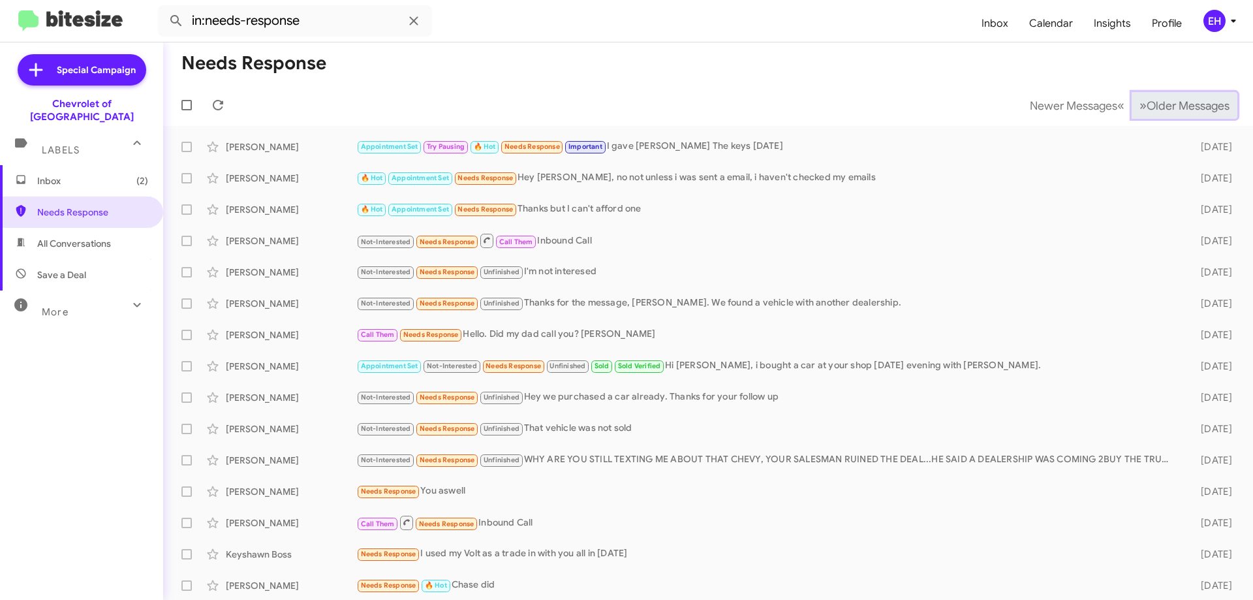
click at [1158, 111] on span "Older Messages" at bounding box center [1188, 106] width 83 height 14
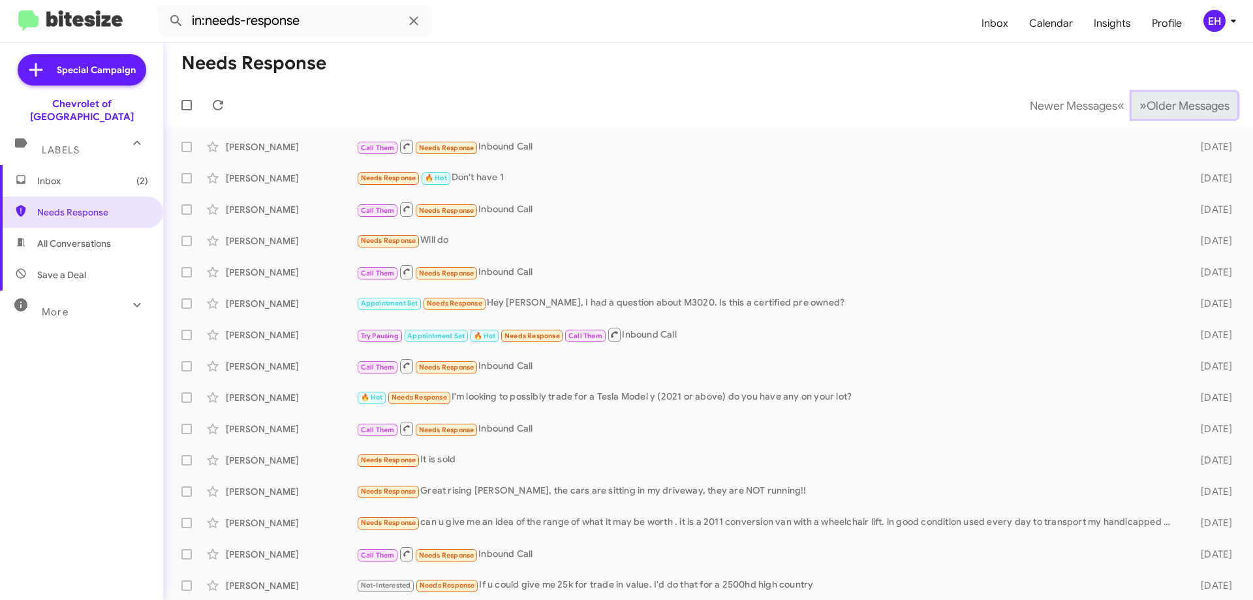
click at [1158, 111] on span "Older Messages" at bounding box center [1188, 106] width 83 height 14
